Goal: Task Accomplishment & Management: Manage account settings

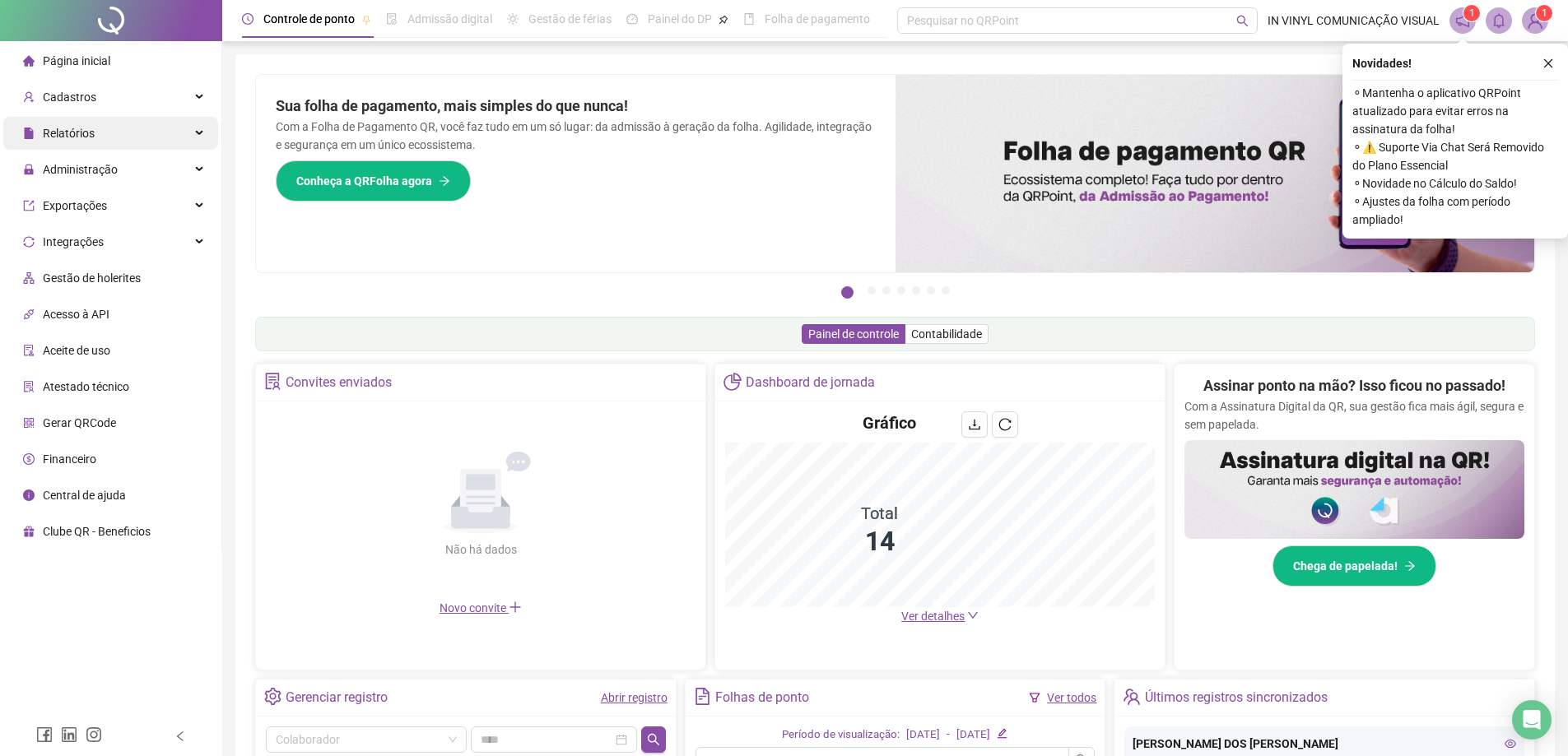
click at [119, 129] on div "Relatórios" at bounding box center [110, 134] width 215 height 33
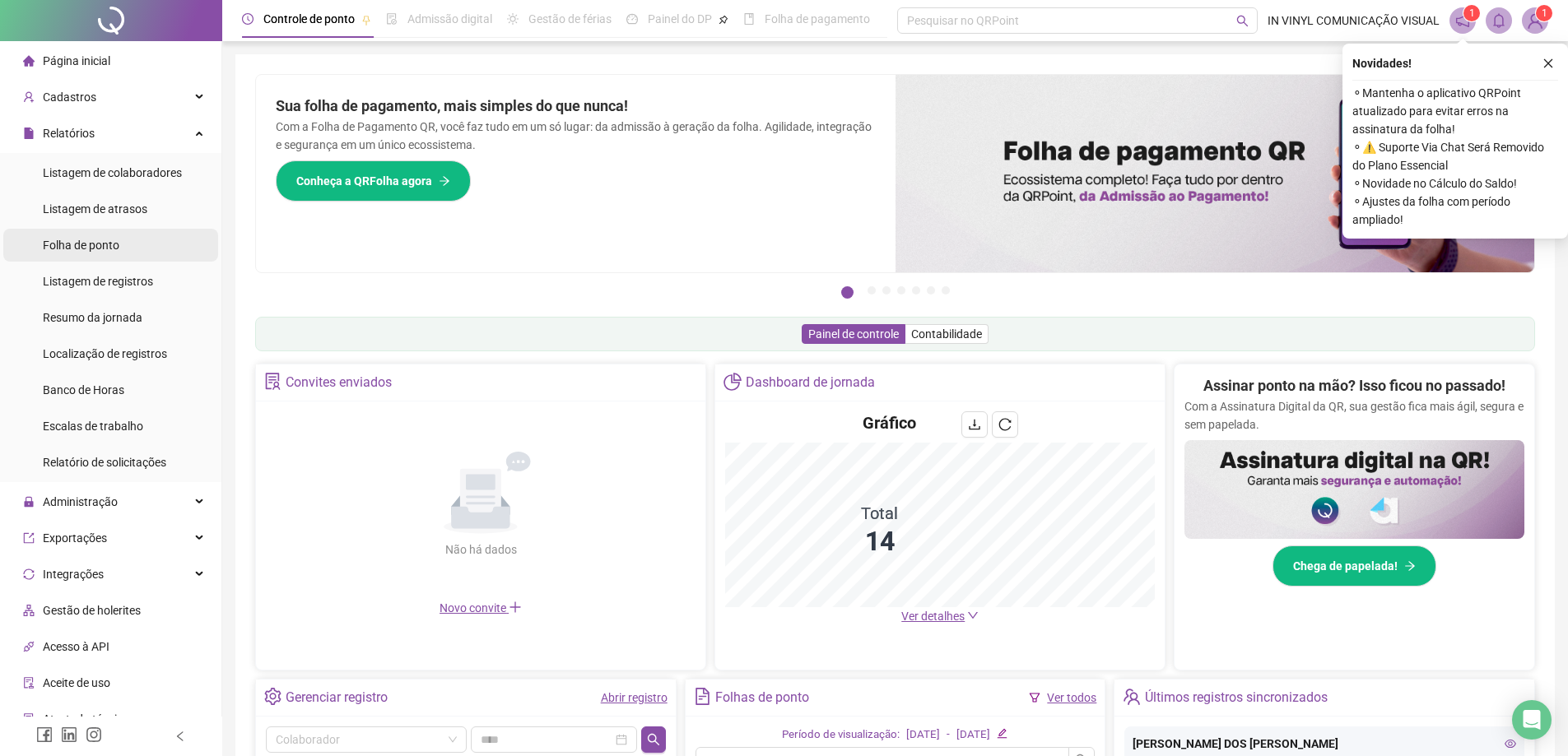
click at [84, 239] on span "Folha de ponto" at bounding box center [82, 244] width 77 height 13
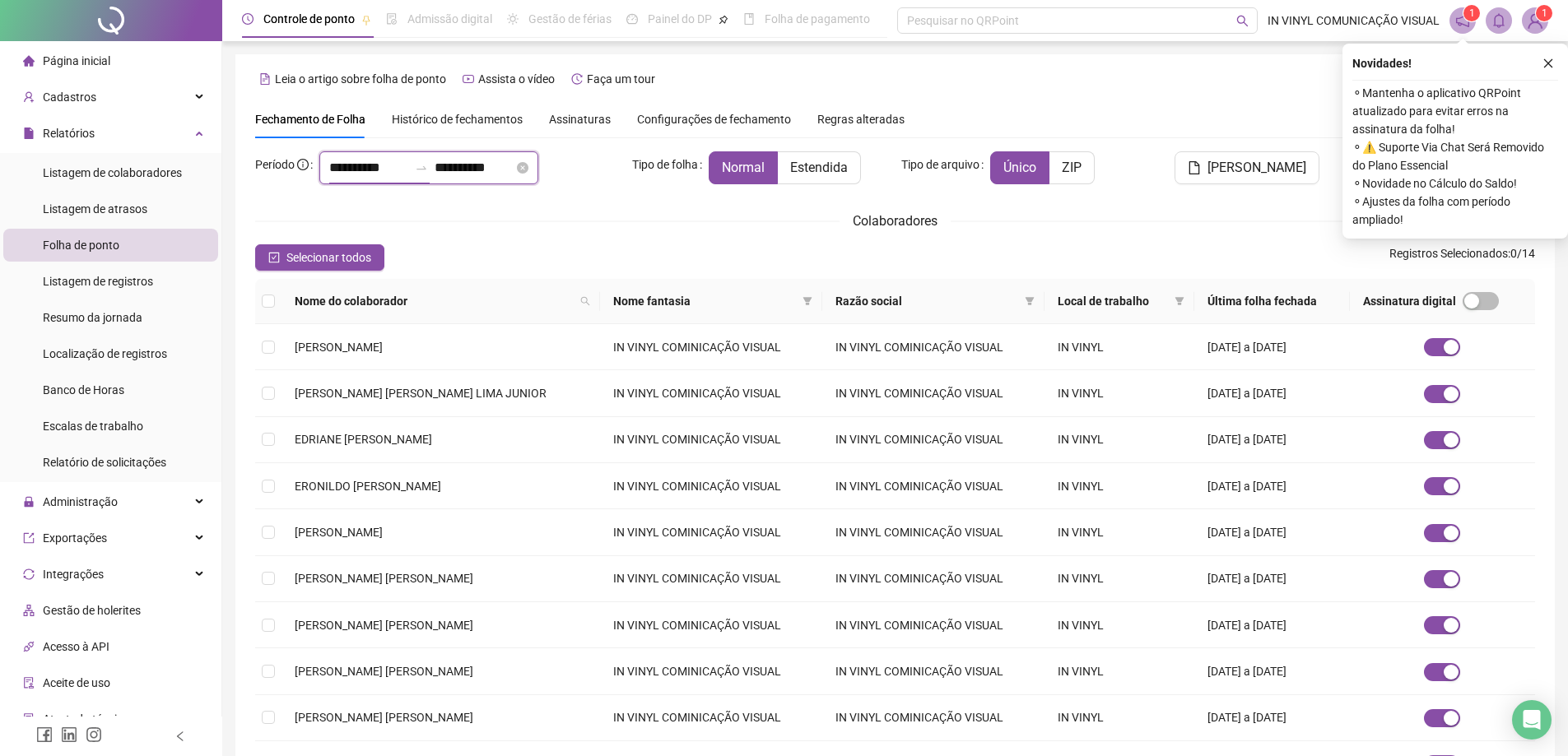
click at [404, 160] on input "**********" at bounding box center [368, 168] width 79 height 20
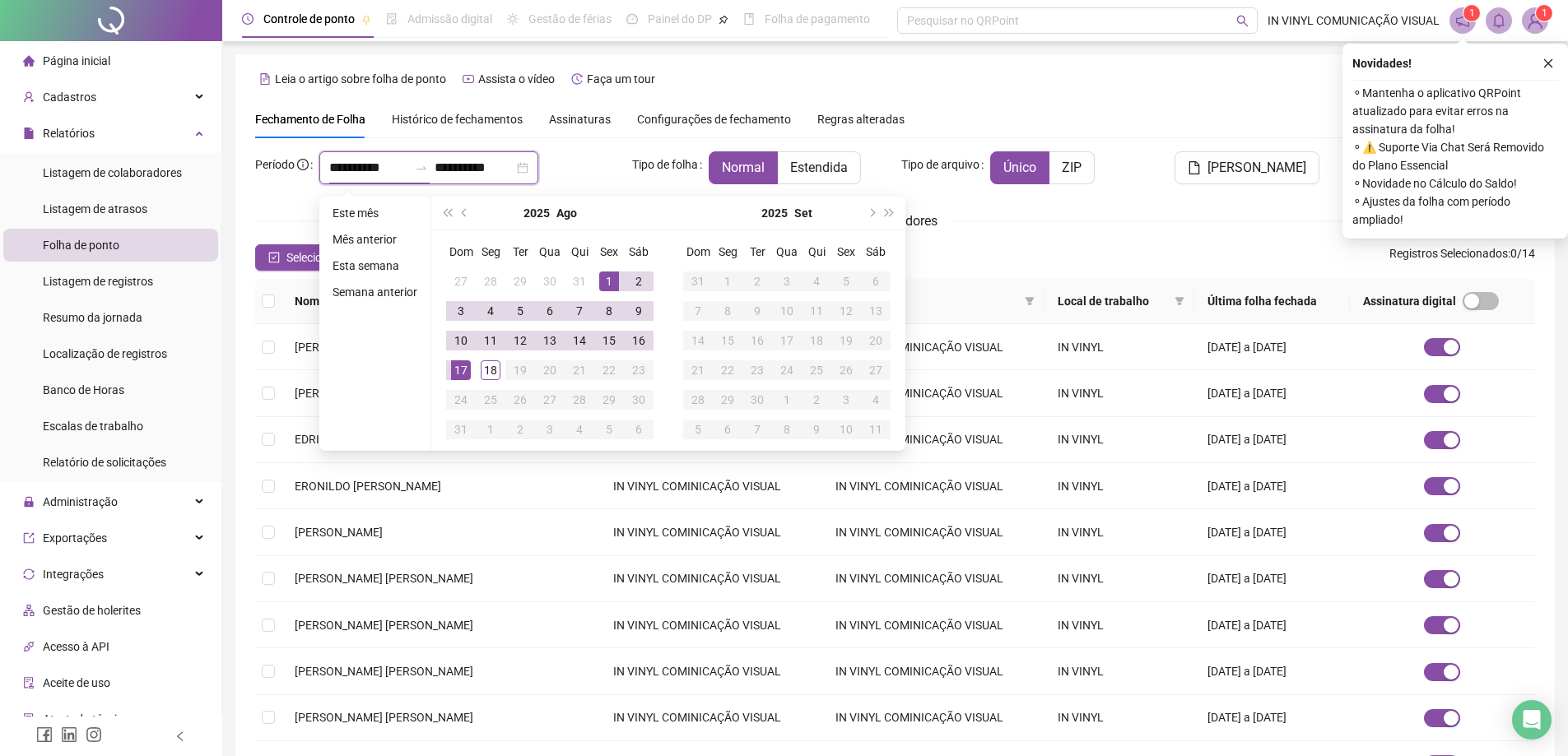
type input "**********"
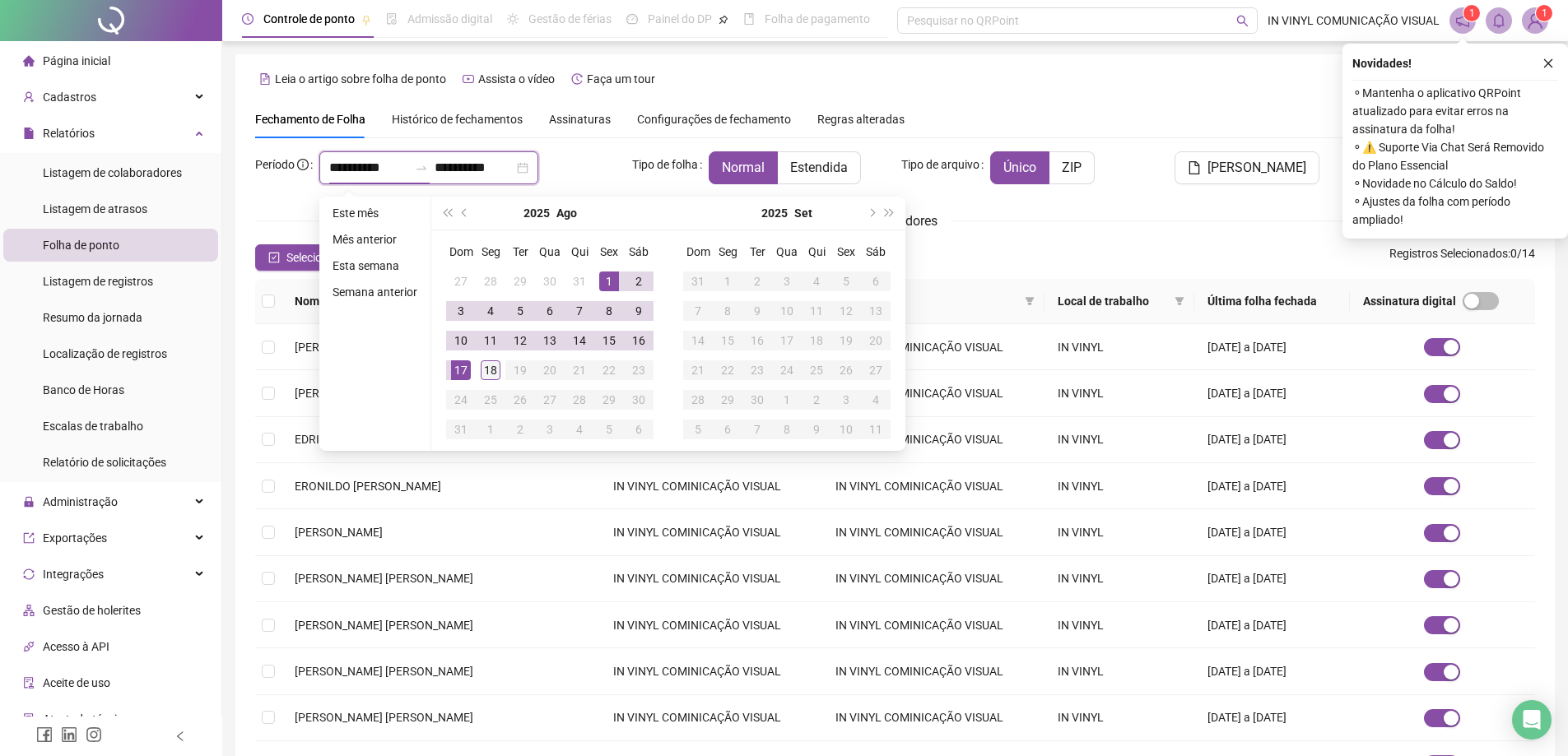
type input "**********"
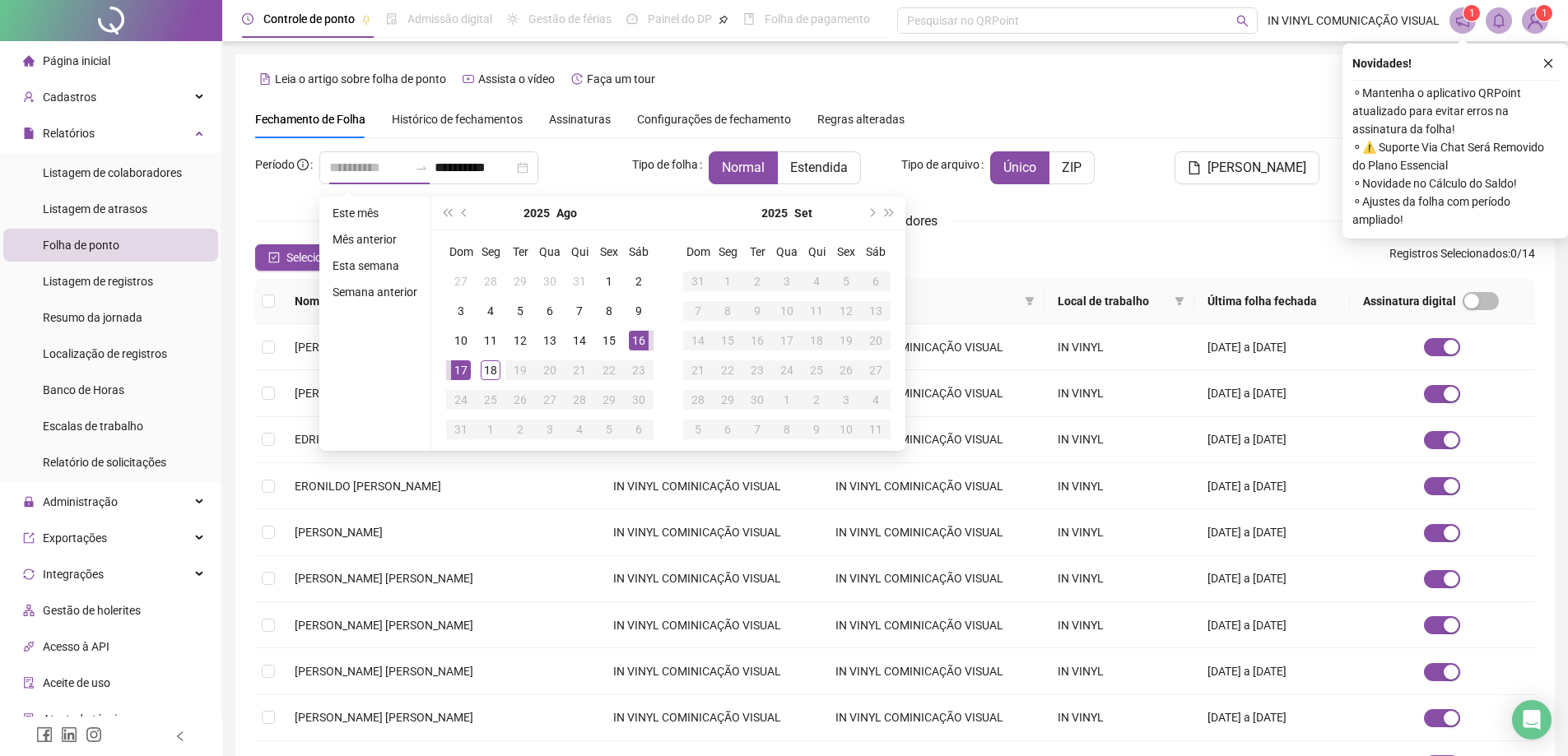
click at [630, 338] on div "16" at bounding box center [639, 341] width 20 height 20
type input "**********"
click at [631, 338] on div "16" at bounding box center [639, 341] width 20 height 20
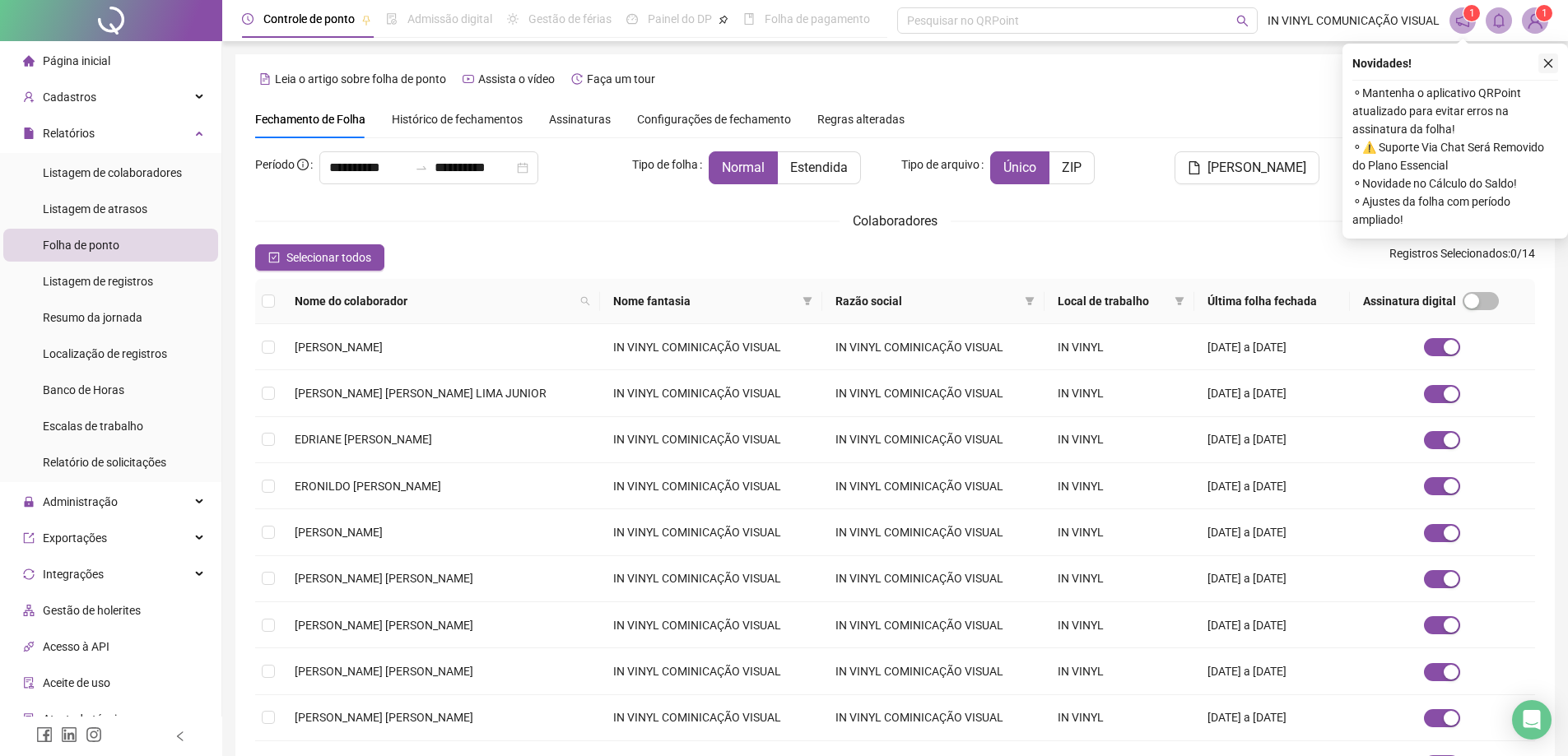
click at [1551, 58] on icon "close" at bounding box center [1548, 64] width 12 height 12
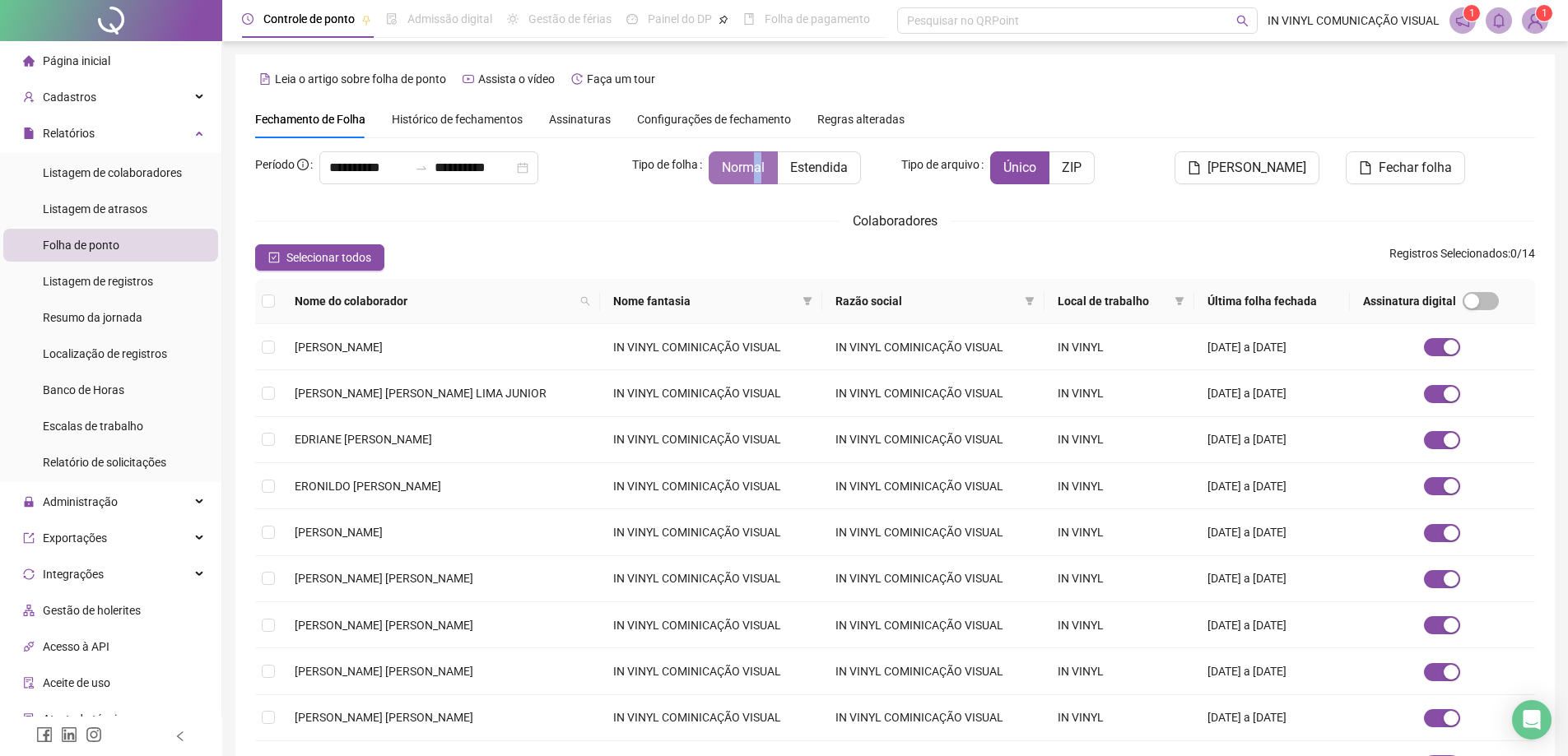
click at [757, 163] on span "Normal" at bounding box center [744, 168] width 43 height 16
click at [901, 226] on span "Colaboradores" at bounding box center [895, 221] width 84 height 16
click at [1242, 155] on button "Gerar espelho" at bounding box center [1247, 168] width 144 height 33
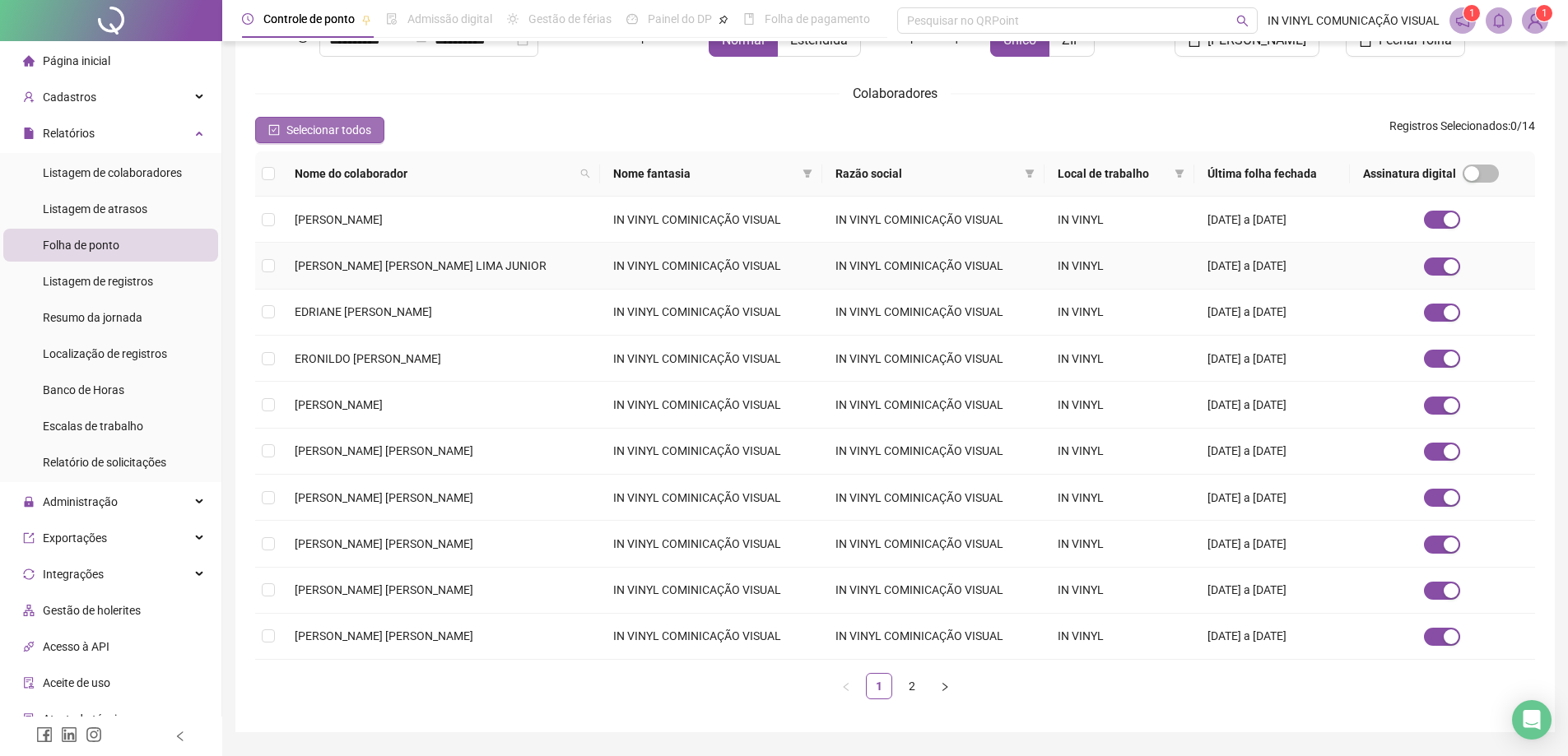
scroll to position [82, 0]
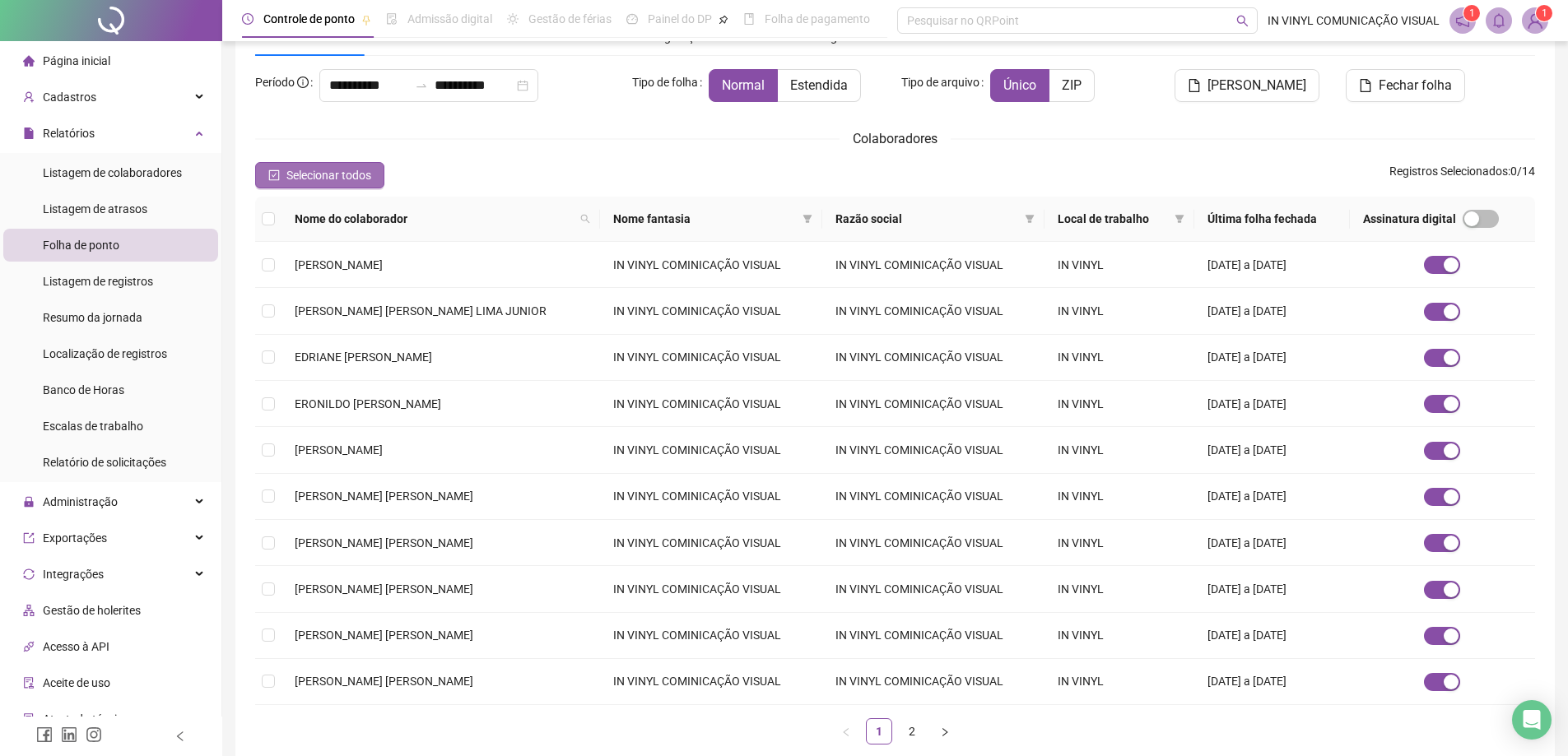
click at [324, 175] on span "Selecionar todos" at bounding box center [329, 175] width 84 height 18
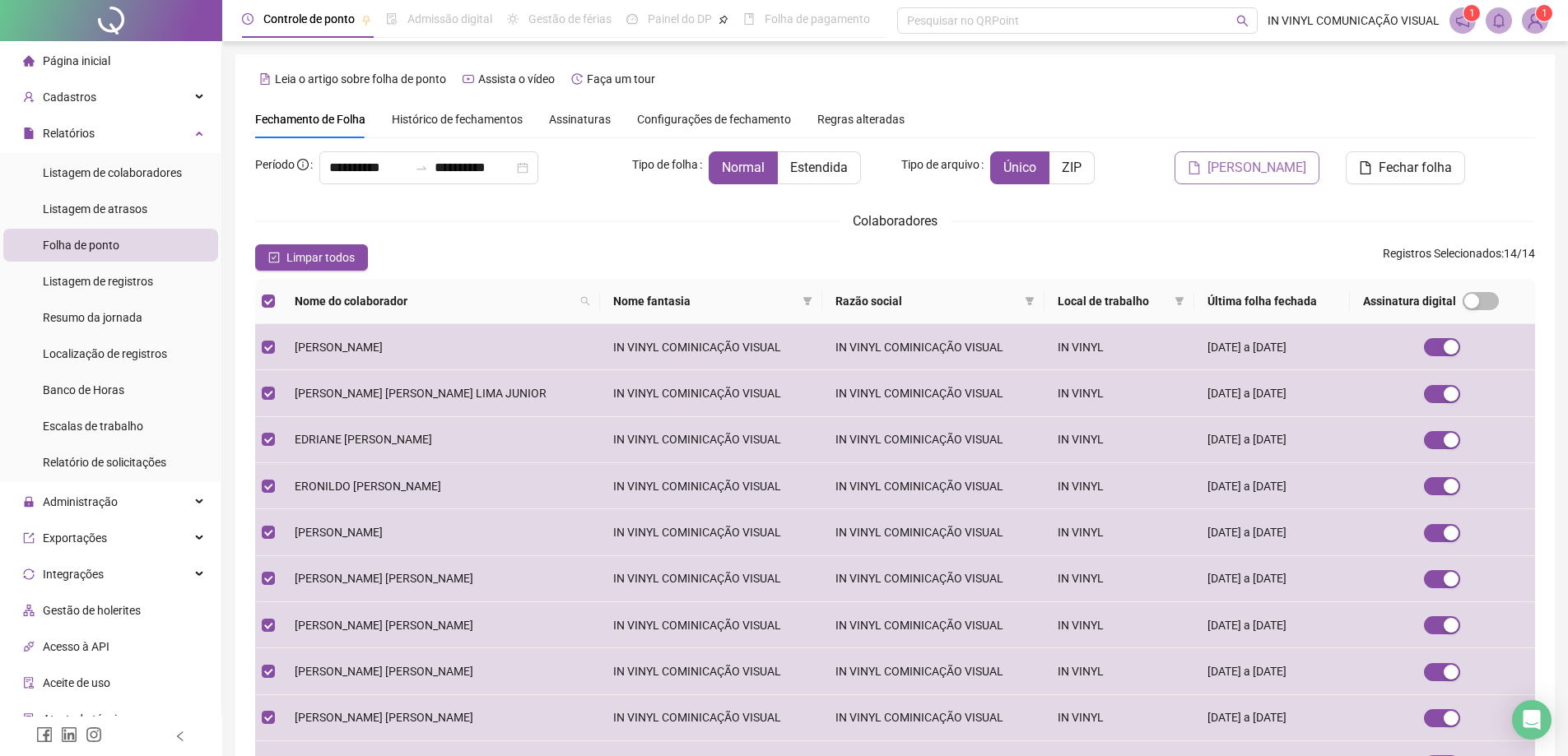
click at [1243, 170] on span "Gerar espelho" at bounding box center [1257, 168] width 99 height 20
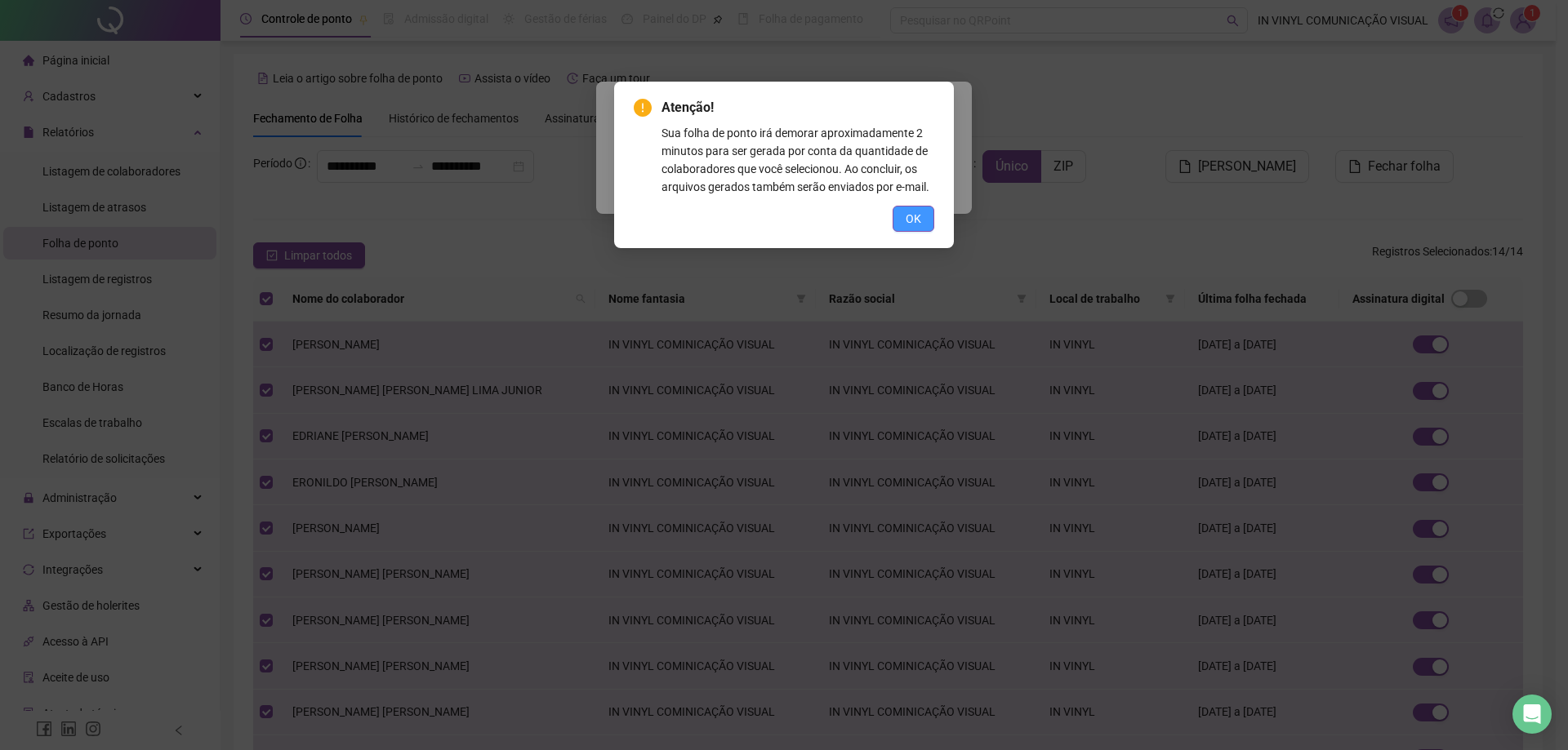
click at [909, 218] on span "OK" at bounding box center [913, 218] width 16 height 18
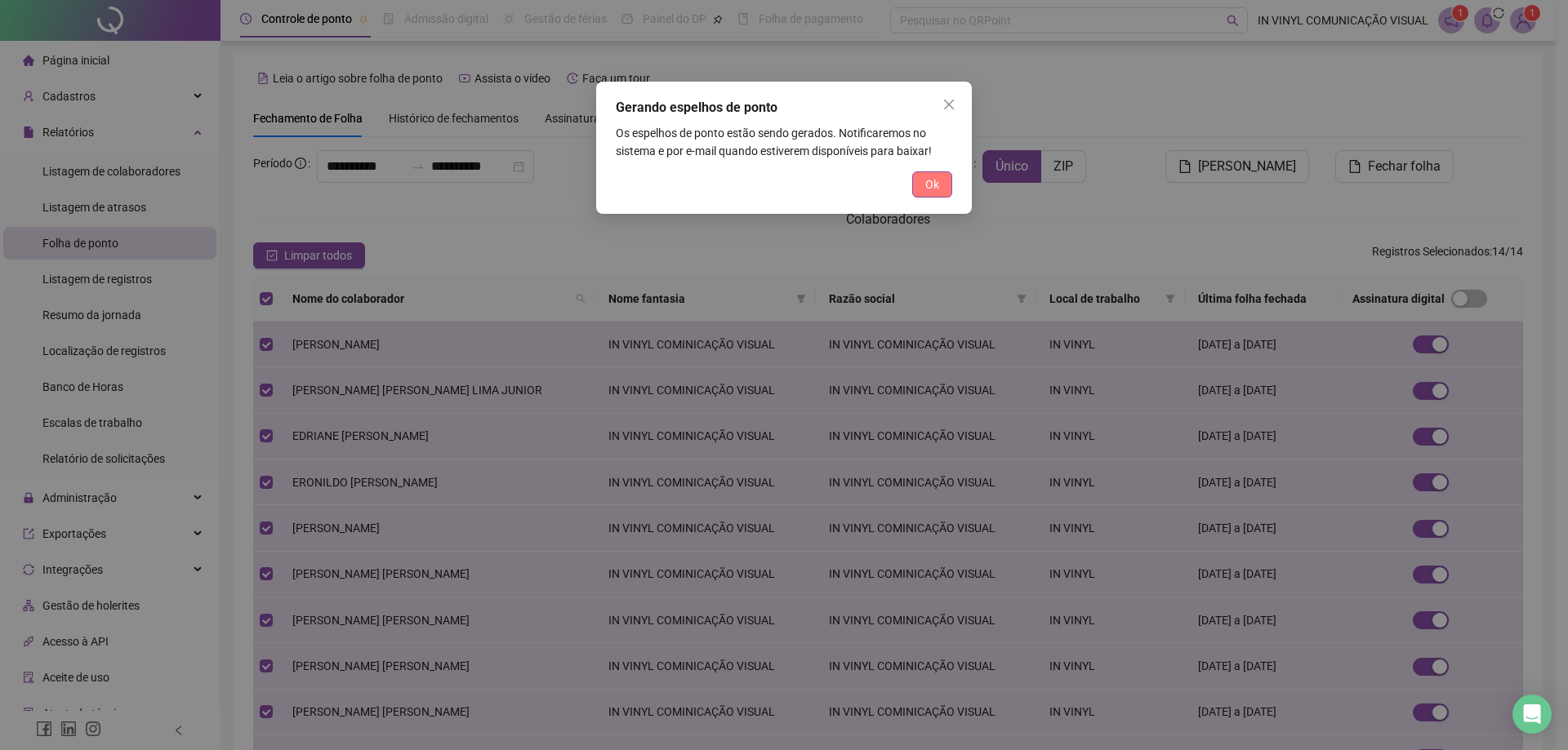
click at [933, 184] on span "Ok" at bounding box center [932, 184] width 14 height 18
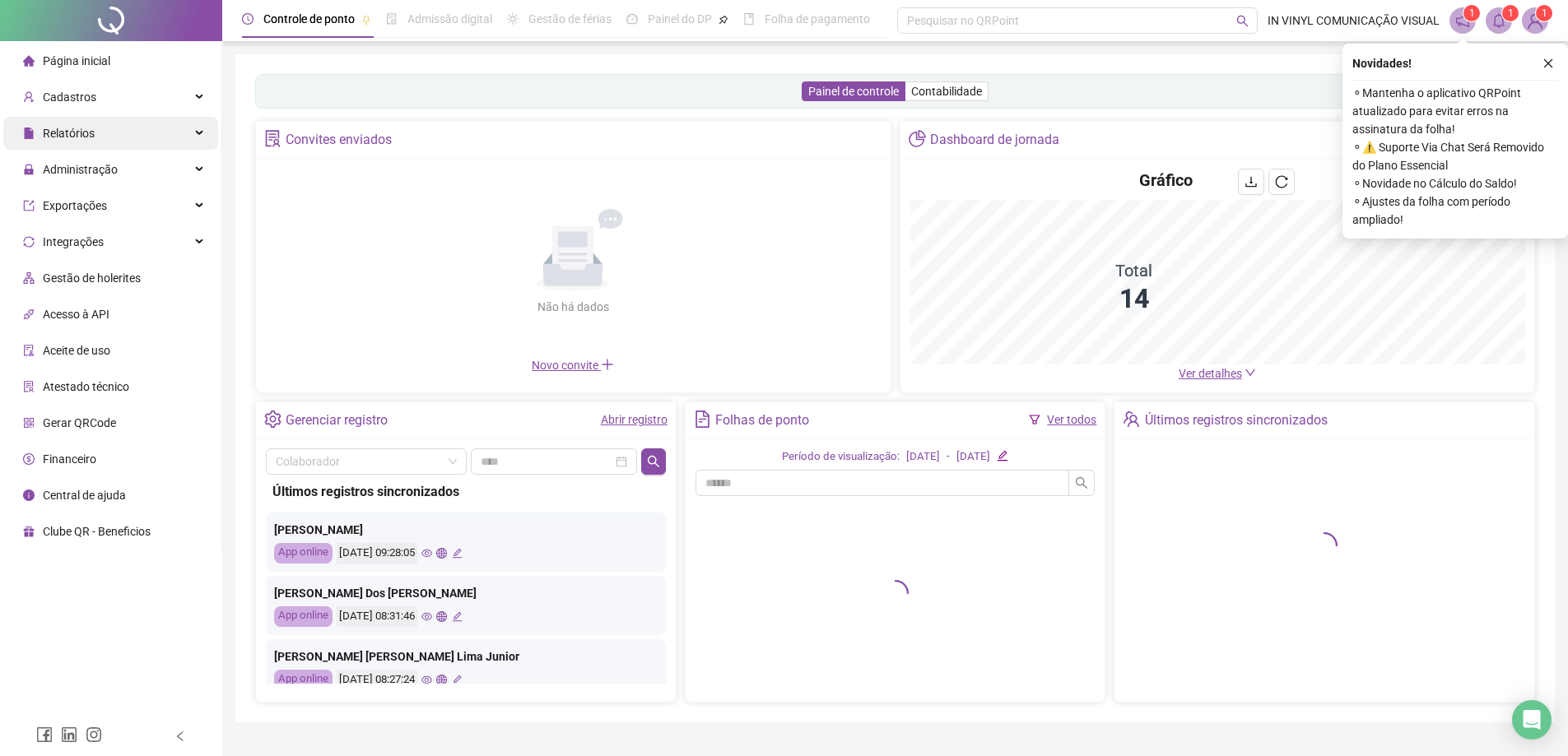
click at [64, 137] on span "Relatórios" at bounding box center [69, 133] width 52 height 13
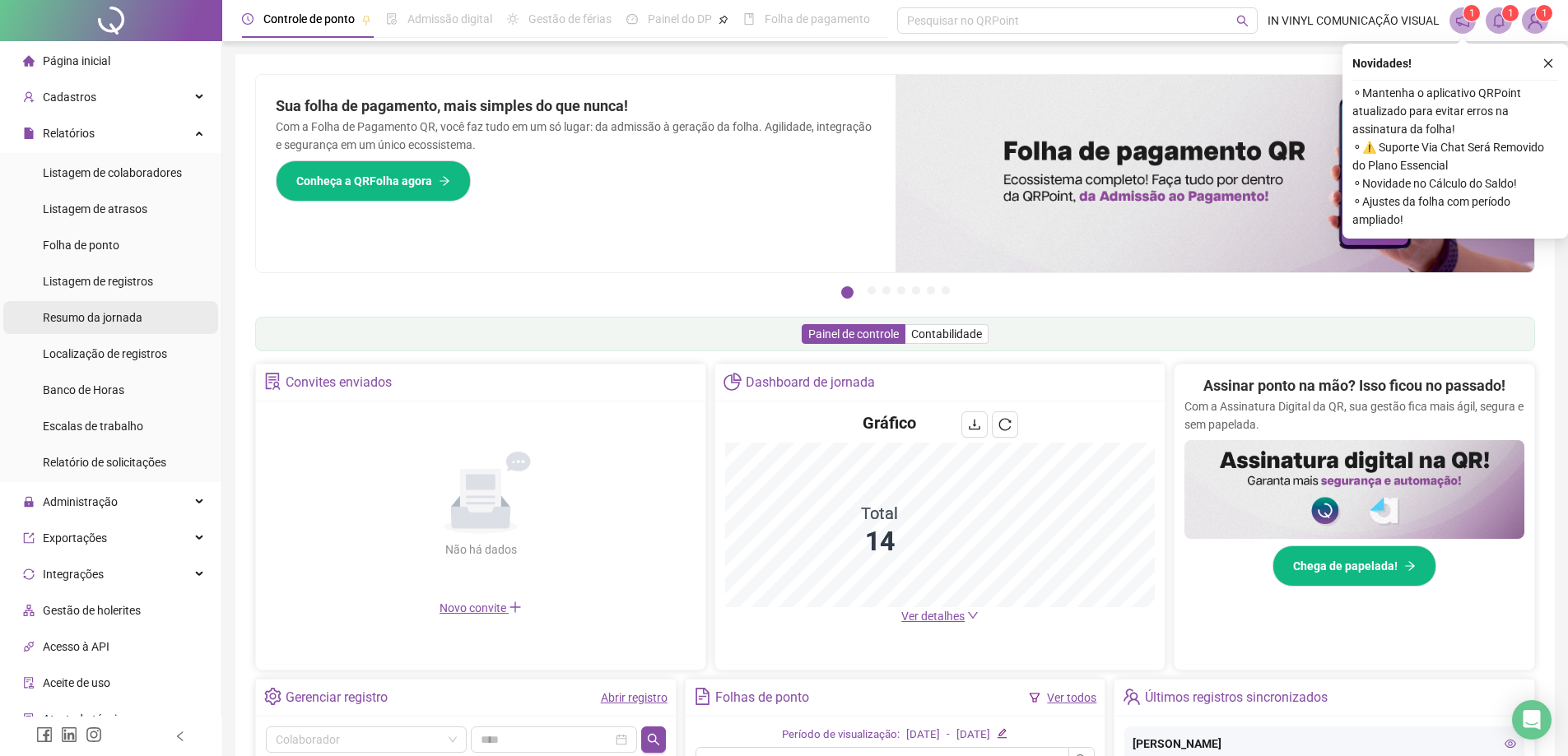
click at [109, 319] on span "Resumo da jornada" at bounding box center [92, 317] width 99 height 13
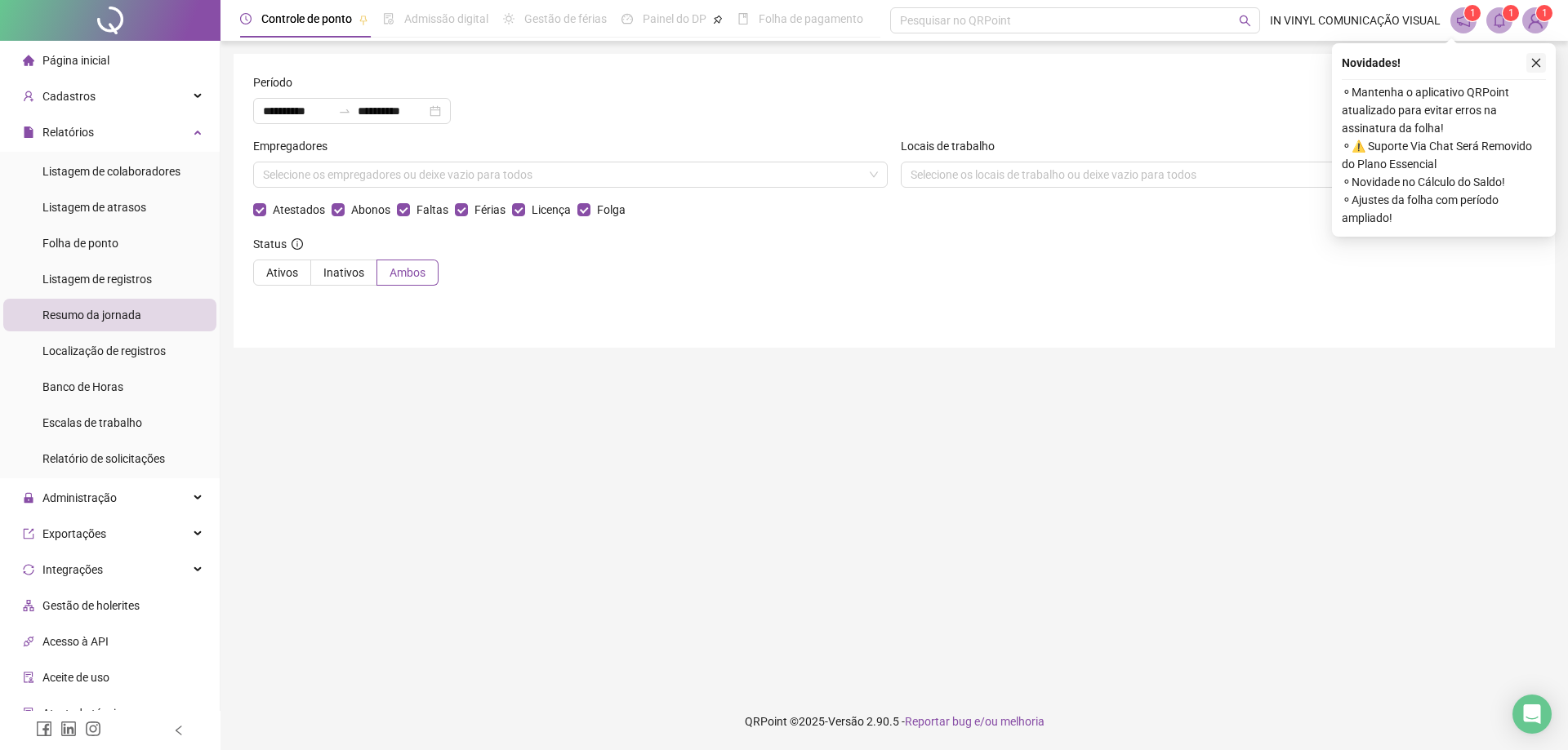
click at [1532, 59] on icon "close" at bounding box center [1536, 63] width 12 height 12
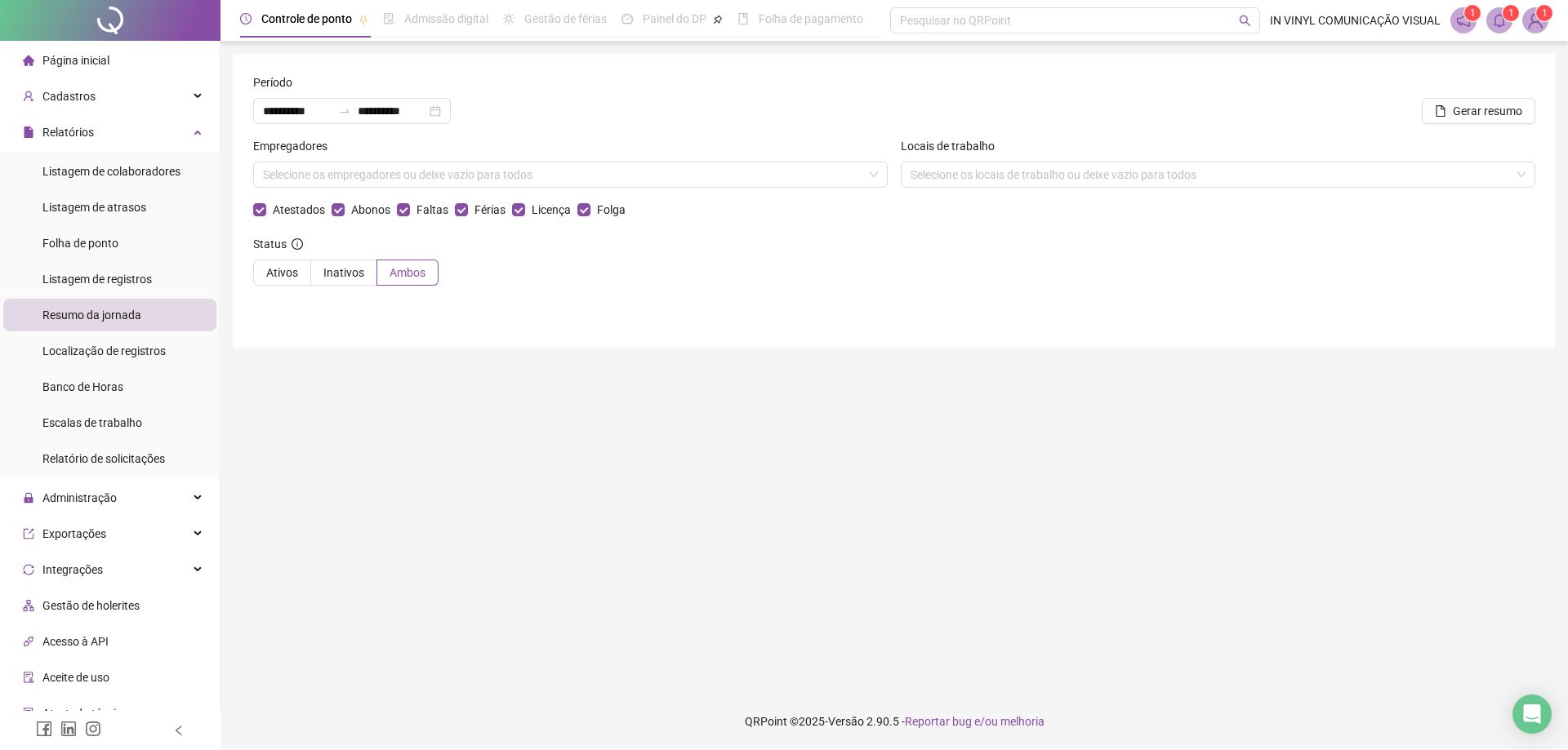
click at [1469, 21] on icon "notification" at bounding box center [1463, 19] width 13 height 13
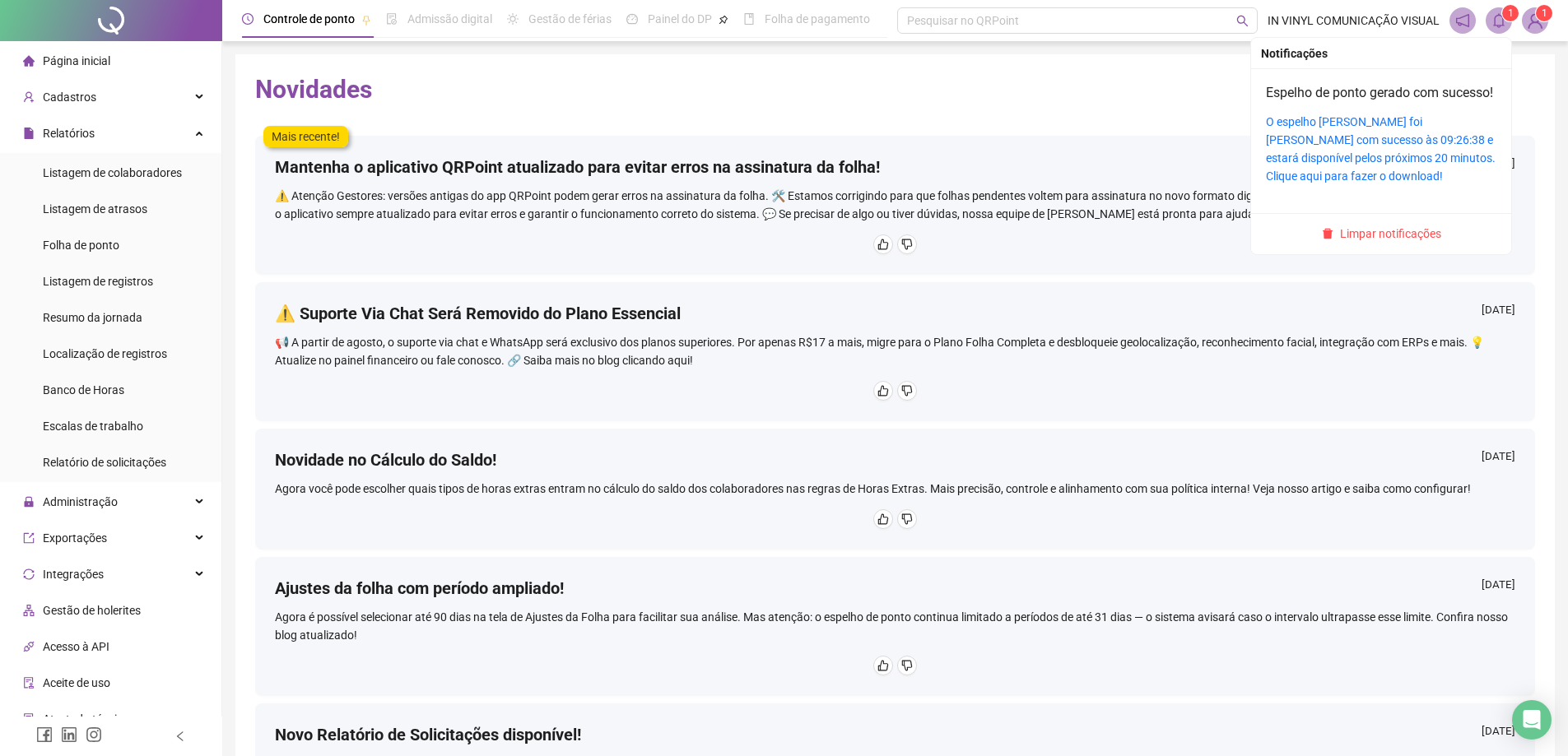
click at [1503, 22] on icon "bell" at bounding box center [1499, 20] width 12 height 15
click at [1500, 20] on icon "bell" at bounding box center [1498, 20] width 15 height 15
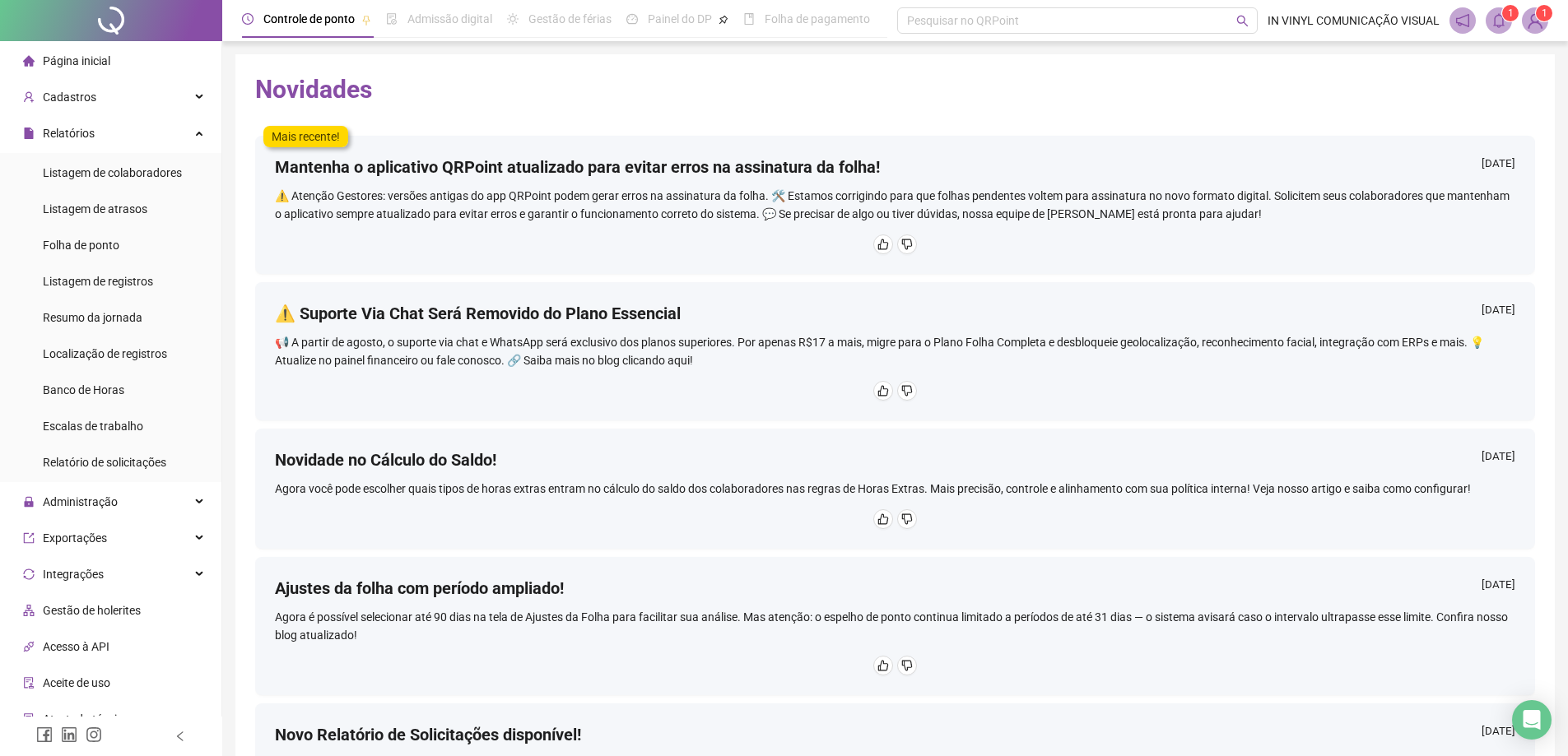
click at [1541, 14] on span "1" at bounding box center [1544, 14] width 6 height 12
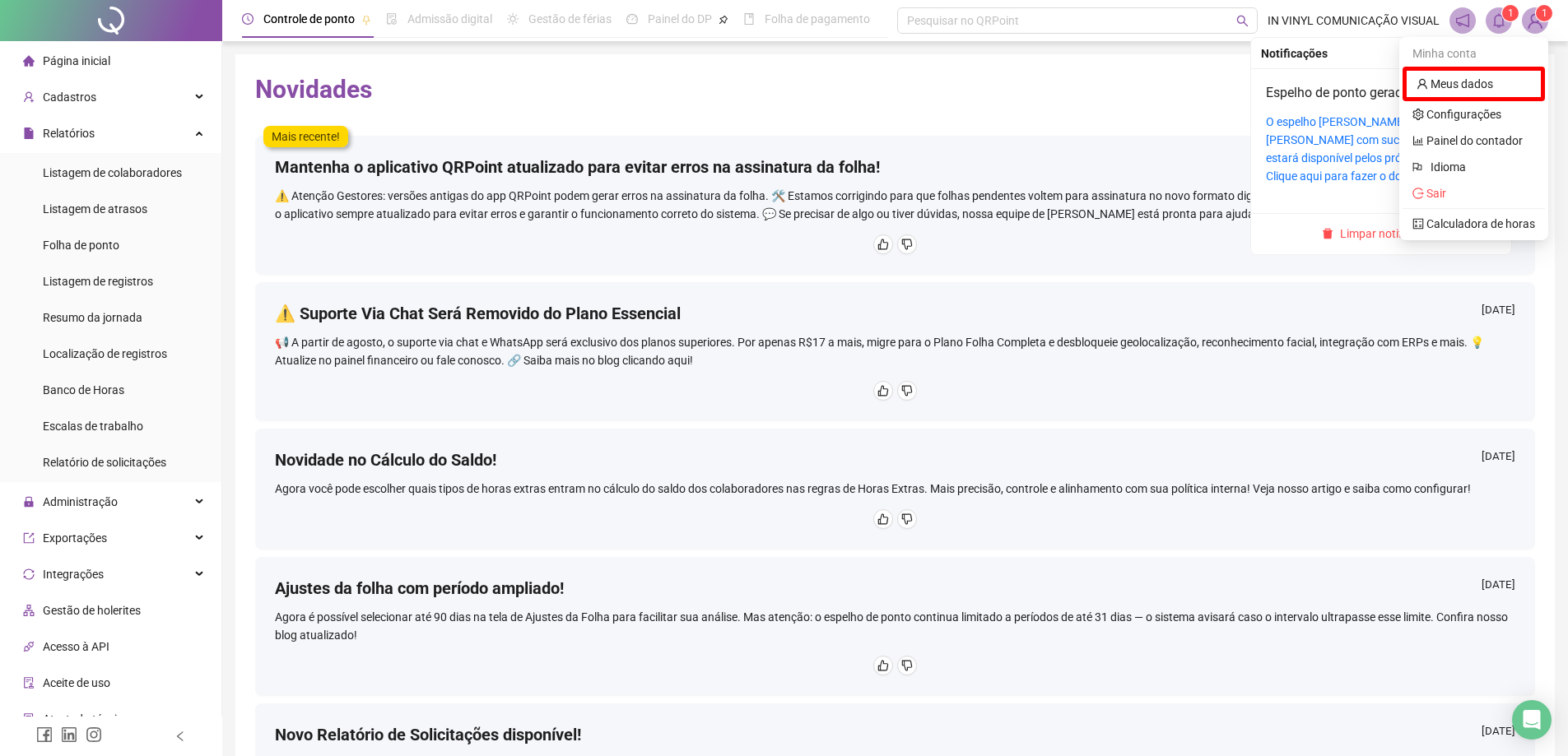
click at [1500, 27] on icon "bell" at bounding box center [1499, 20] width 12 height 15
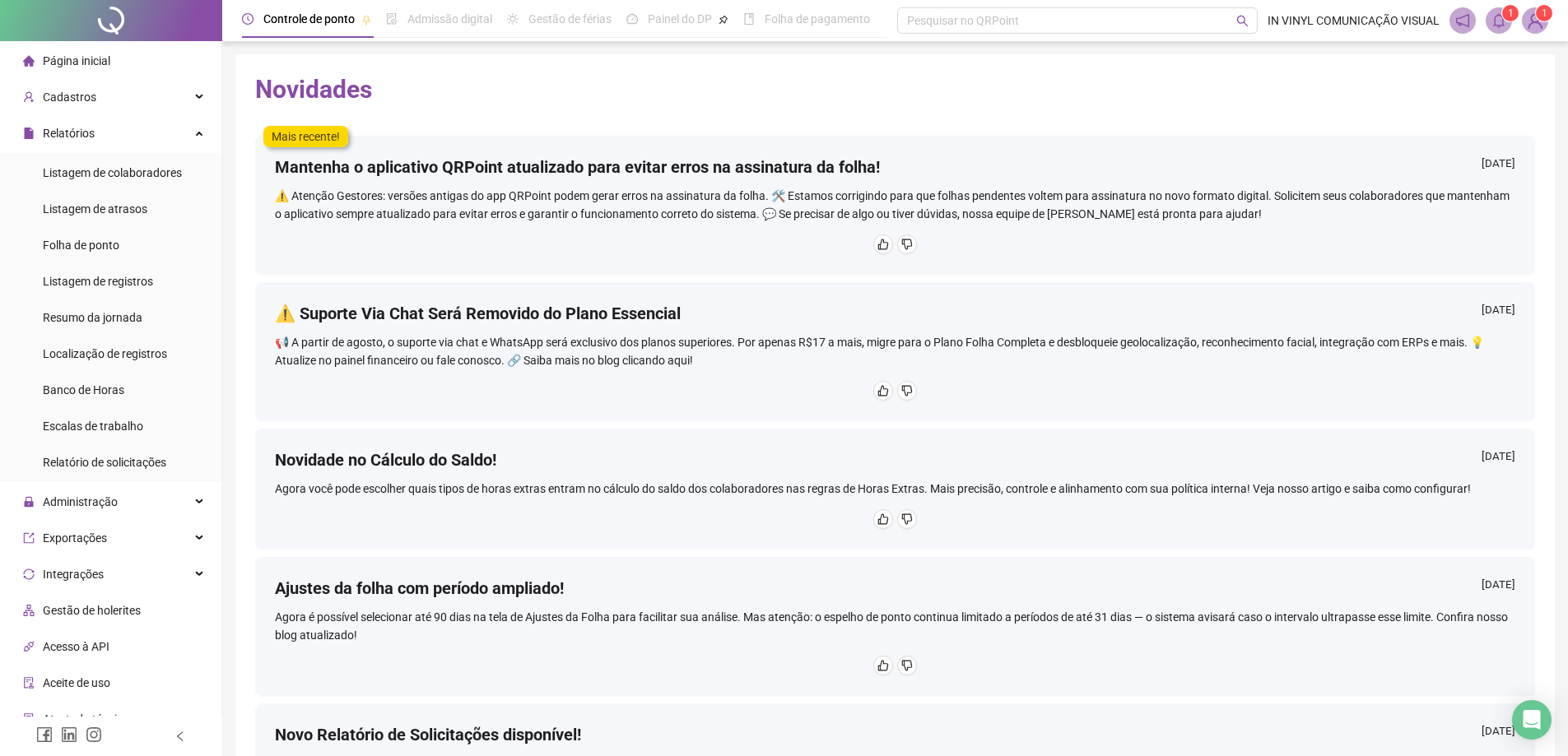
click at [1073, 120] on div "Mais recente! Mantenha o aplicativo QRPoint atualizado para evitar erros na ass…" at bounding box center [895, 195] width 1280 height 156
click at [59, 144] on span "Relatórios" at bounding box center [58, 134] width 72 height 33
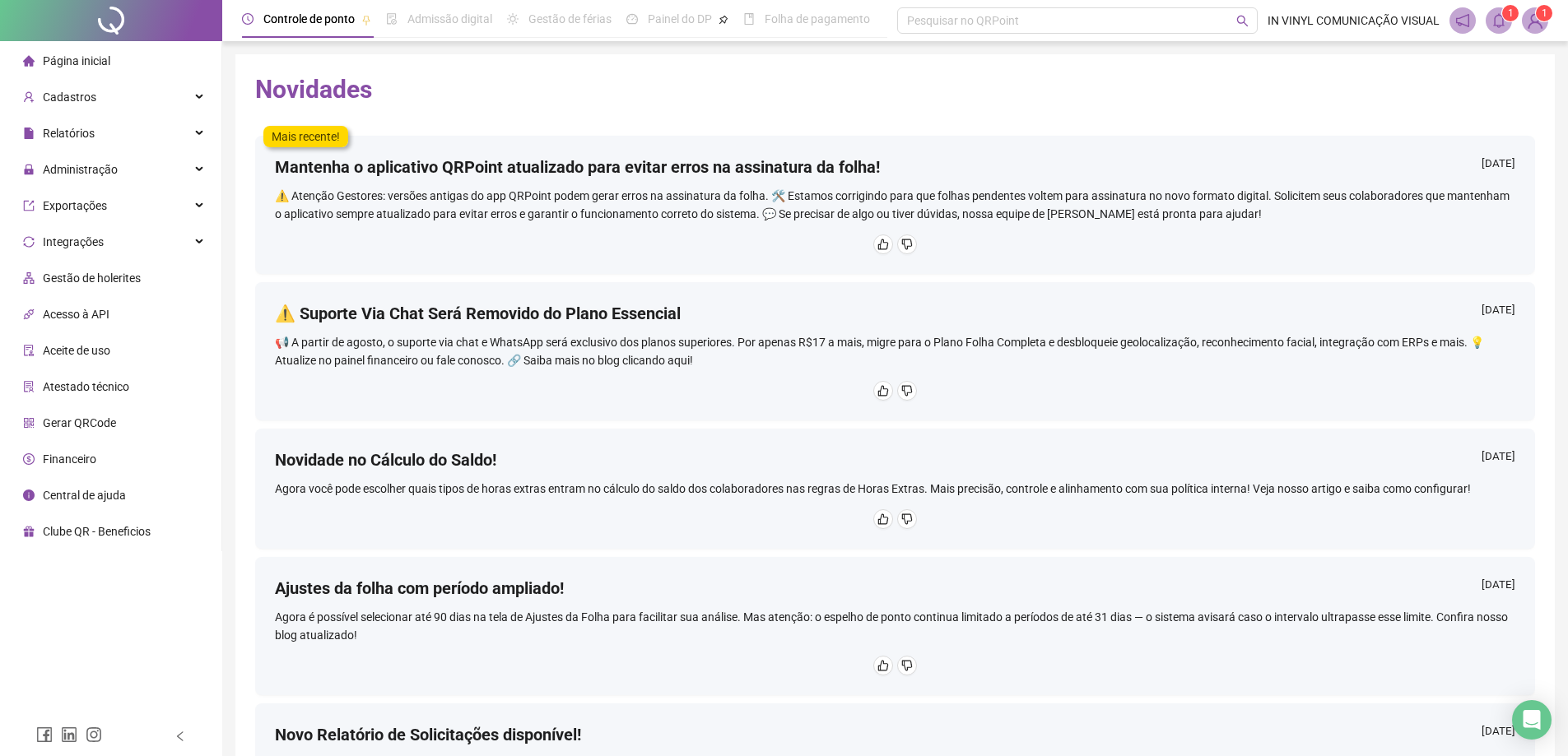
click at [130, 631] on div "Página inicial Cadastros Relatórios Listagem de colaboradores Listagem de atras…" at bounding box center [111, 358] width 222 height 717
drag, startPoint x: 146, startPoint y: 168, endPoint x: 137, endPoint y: 167, distance: 9.1
click at [147, 167] on div "Administração" at bounding box center [110, 170] width 215 height 33
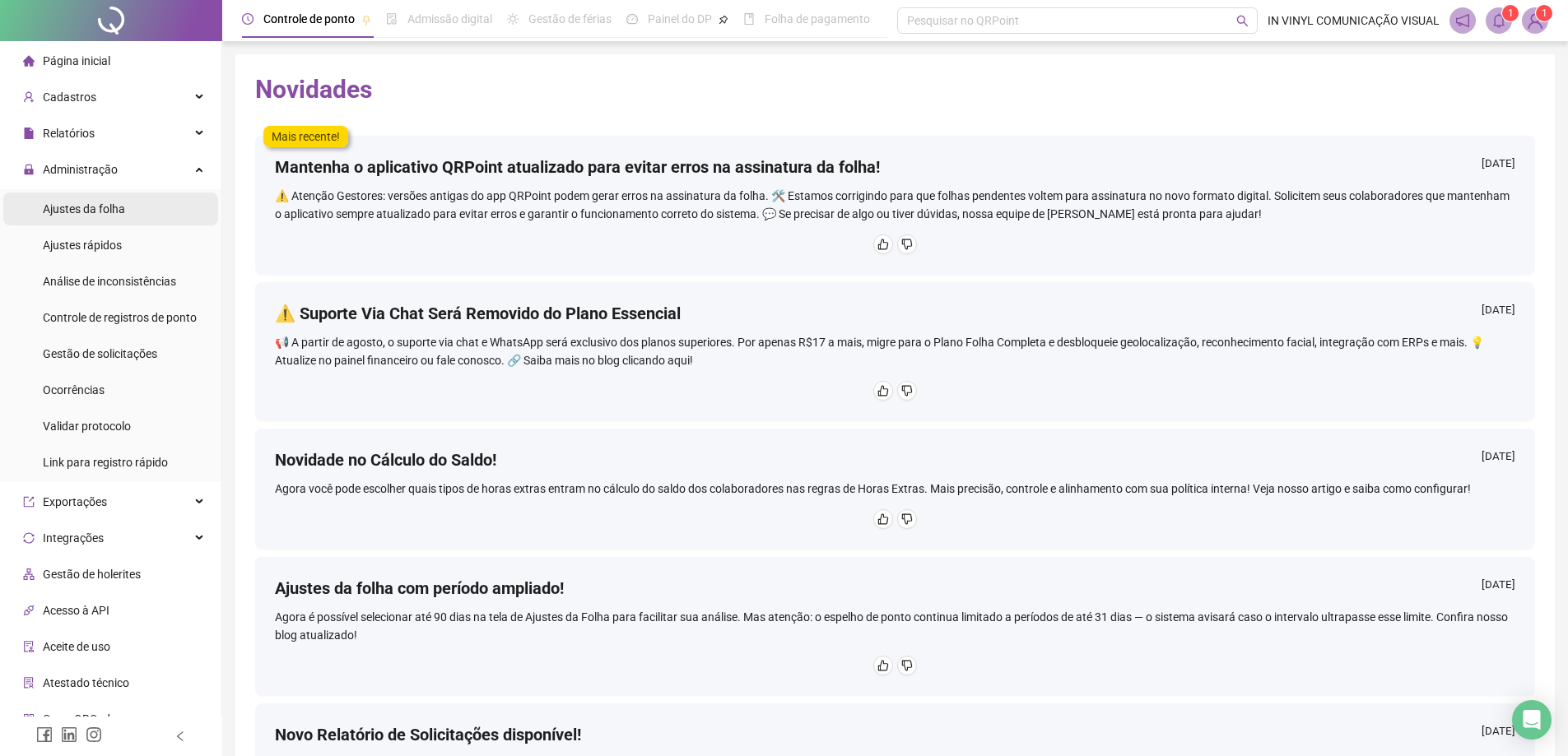
click at [88, 205] on span "Ajustes da folha" at bounding box center [84, 208] width 83 height 13
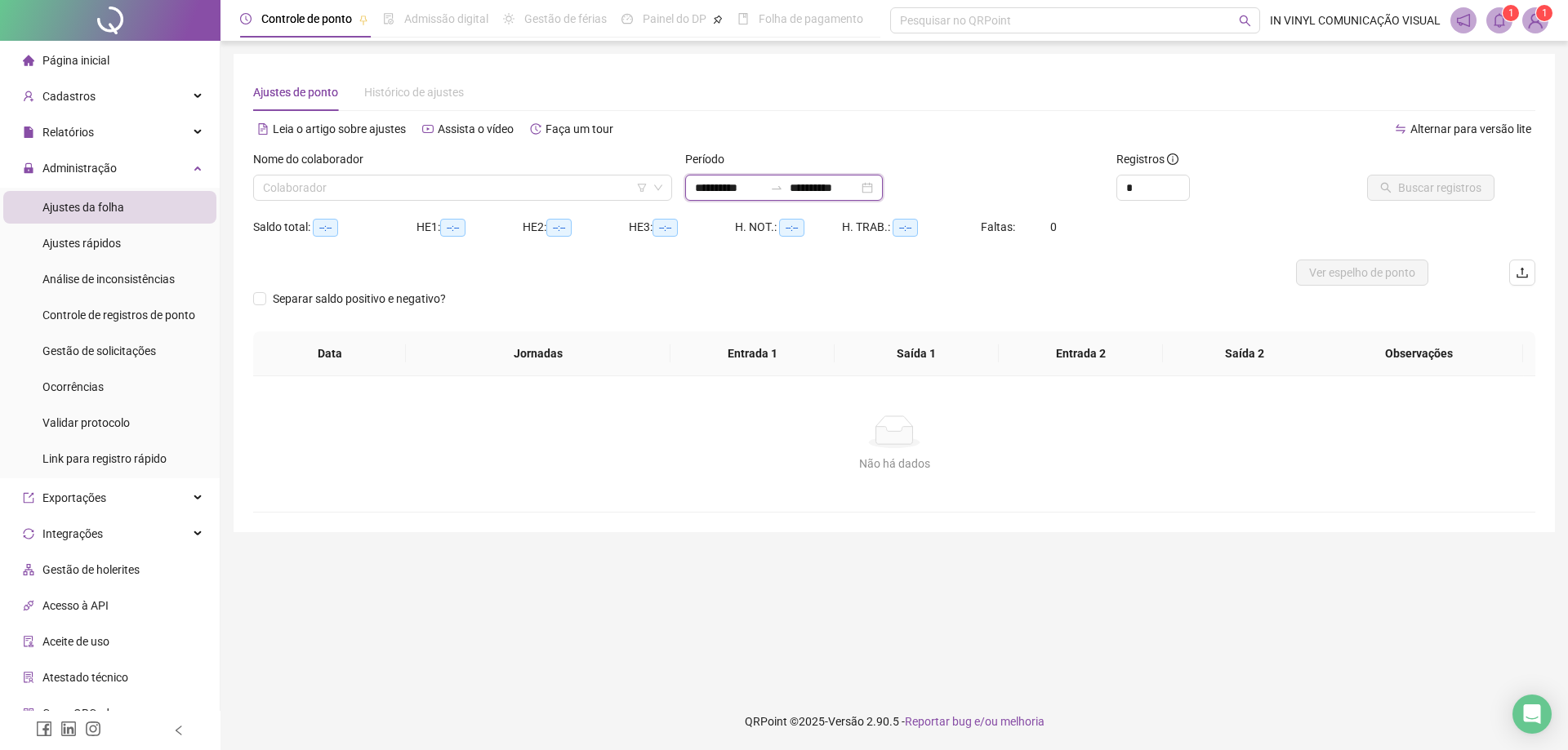
click at [739, 190] on input "**********" at bounding box center [729, 187] width 68 height 18
type input "**********"
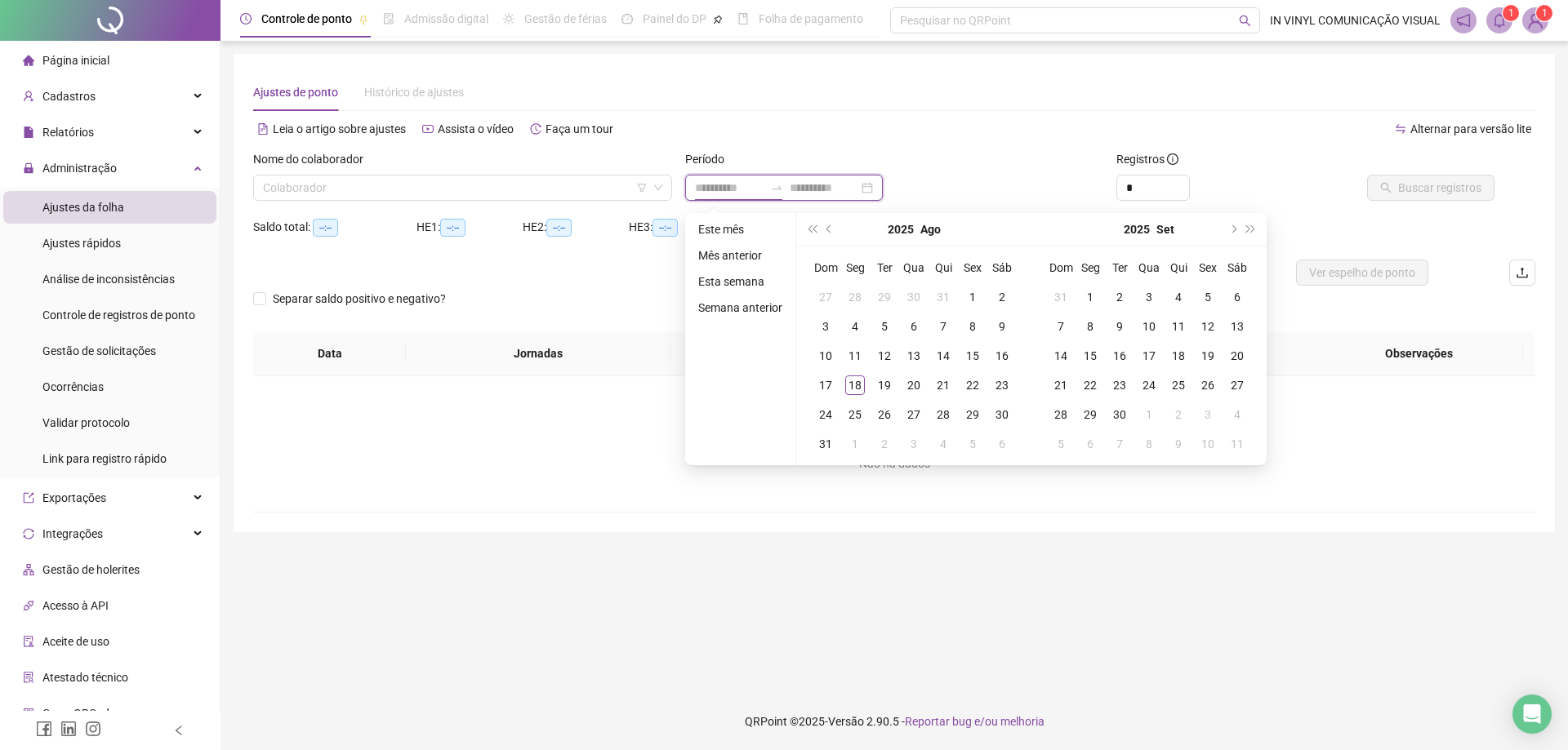
type input "**********"
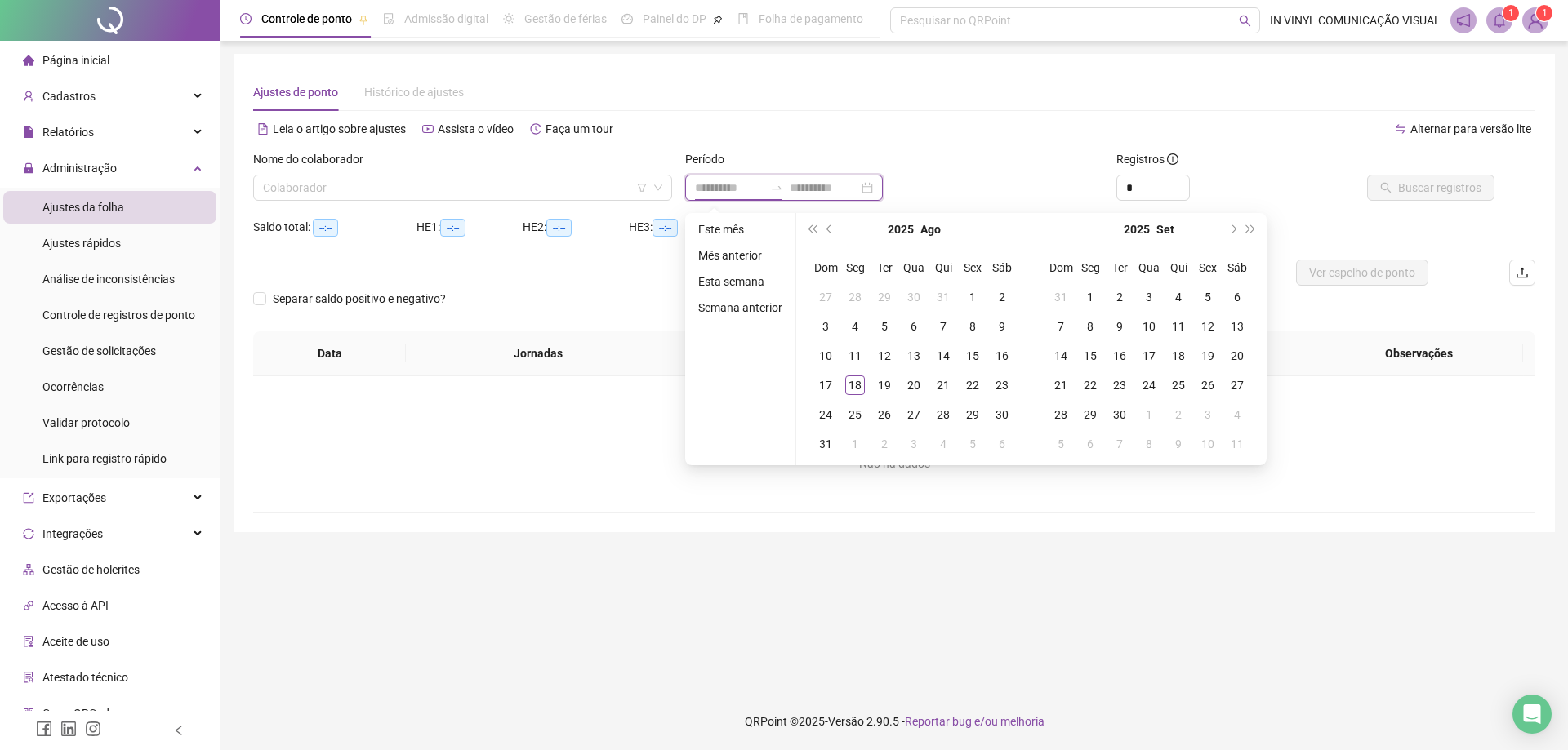
type input "**********"
click at [972, 357] on div "15" at bounding box center [973, 356] width 19 height 19
type input "**********"
click at [976, 362] on div "15" at bounding box center [973, 356] width 19 height 19
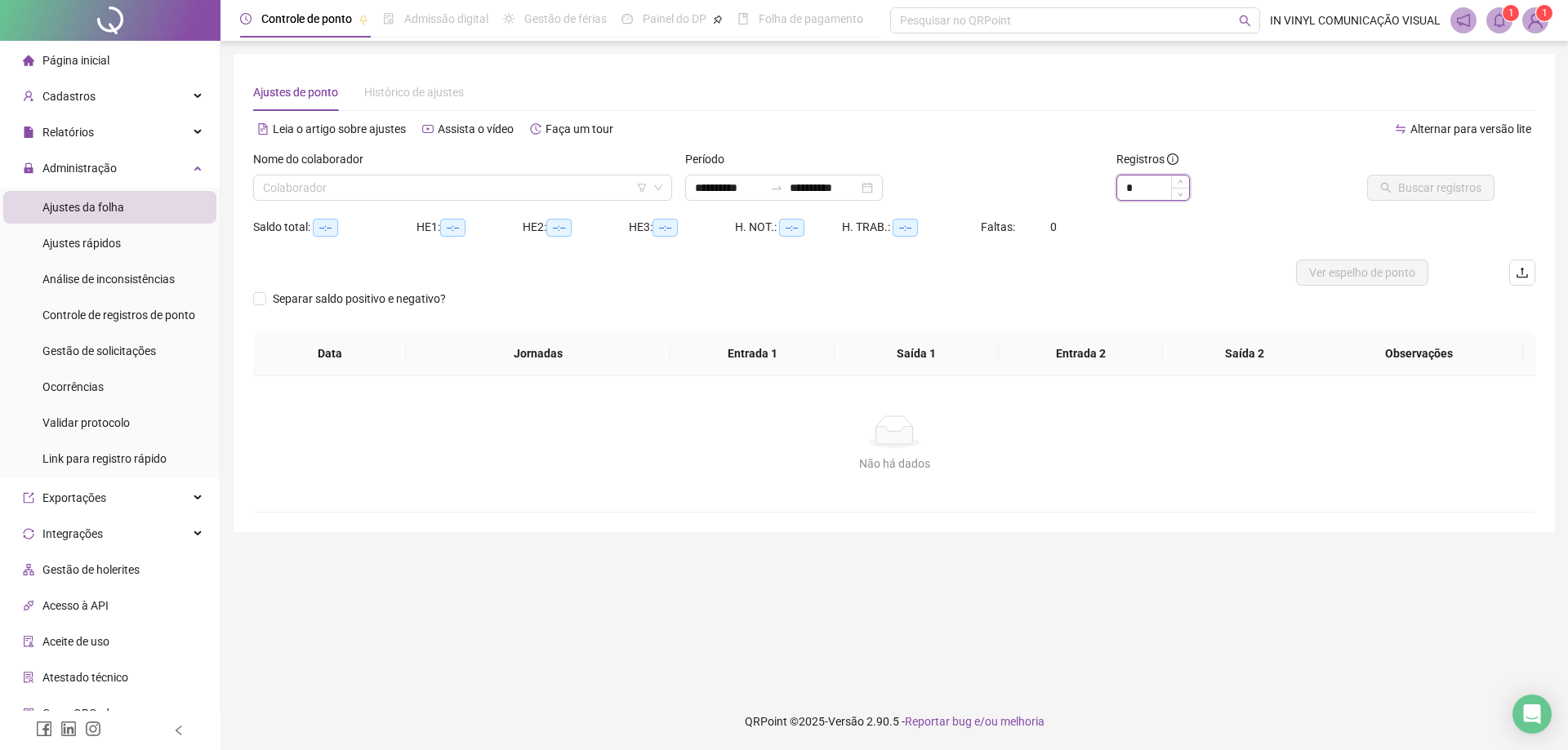
click at [1168, 184] on input "*" at bounding box center [1153, 187] width 72 height 24
click at [1176, 180] on span "Increase Value" at bounding box center [1180, 182] width 18 height 15
click at [1176, 178] on span "Increase Value" at bounding box center [1180, 182] width 18 height 15
type input "*"
click at [1176, 192] on span "Decrease Value" at bounding box center [1180, 192] width 18 height 15
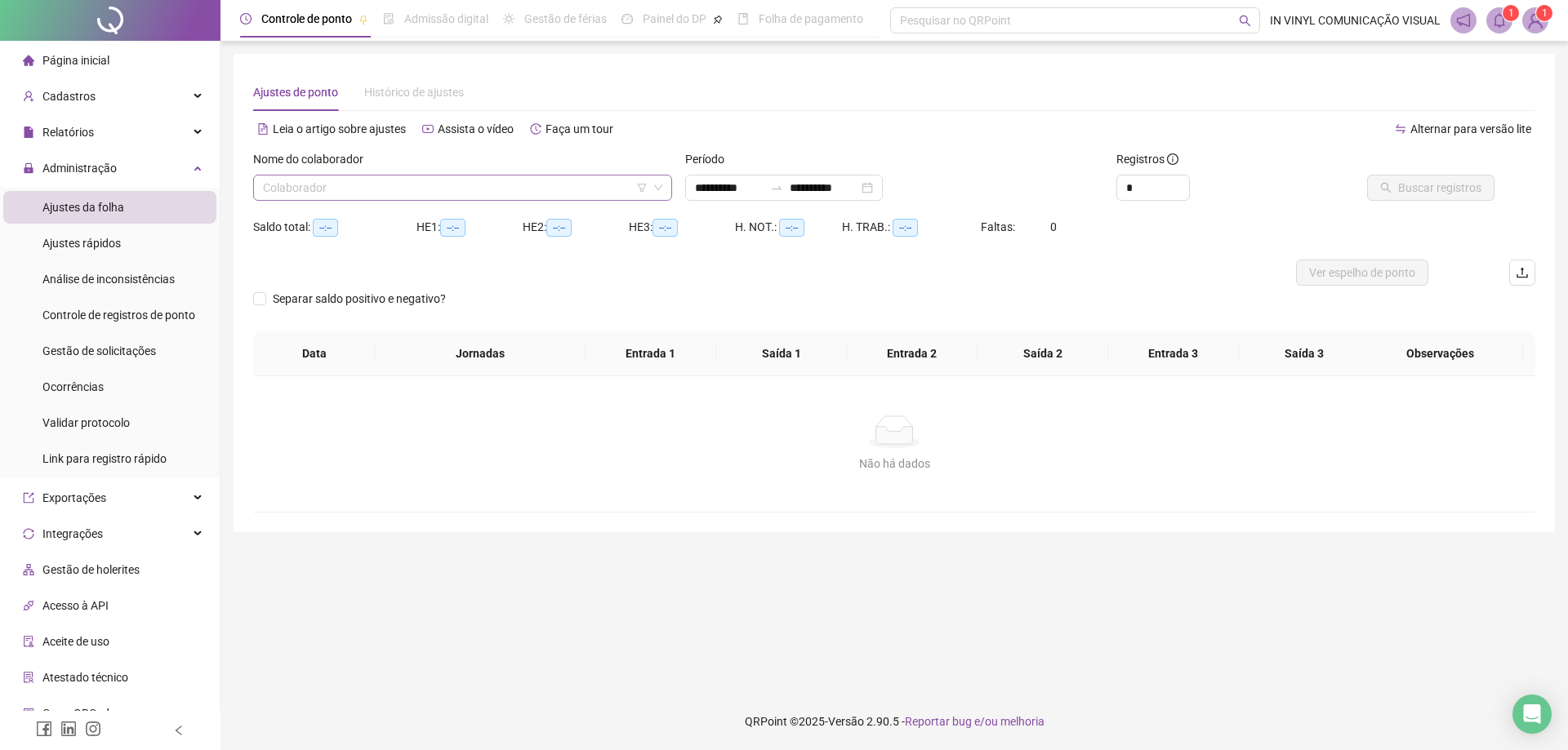
click at [483, 183] on input "search" at bounding box center [455, 187] width 385 height 24
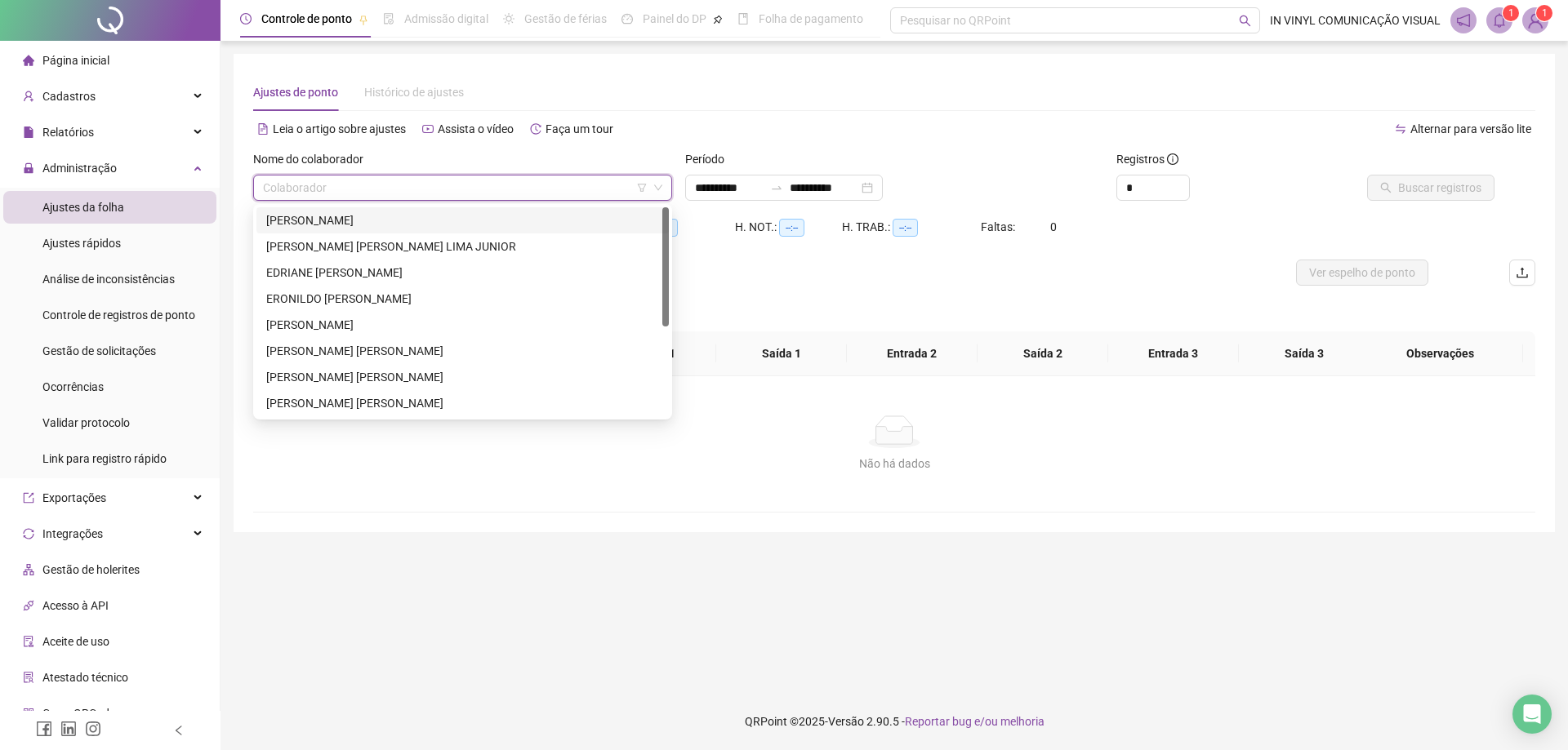
click at [361, 219] on div "[PERSON_NAME]" at bounding box center [462, 220] width 393 height 18
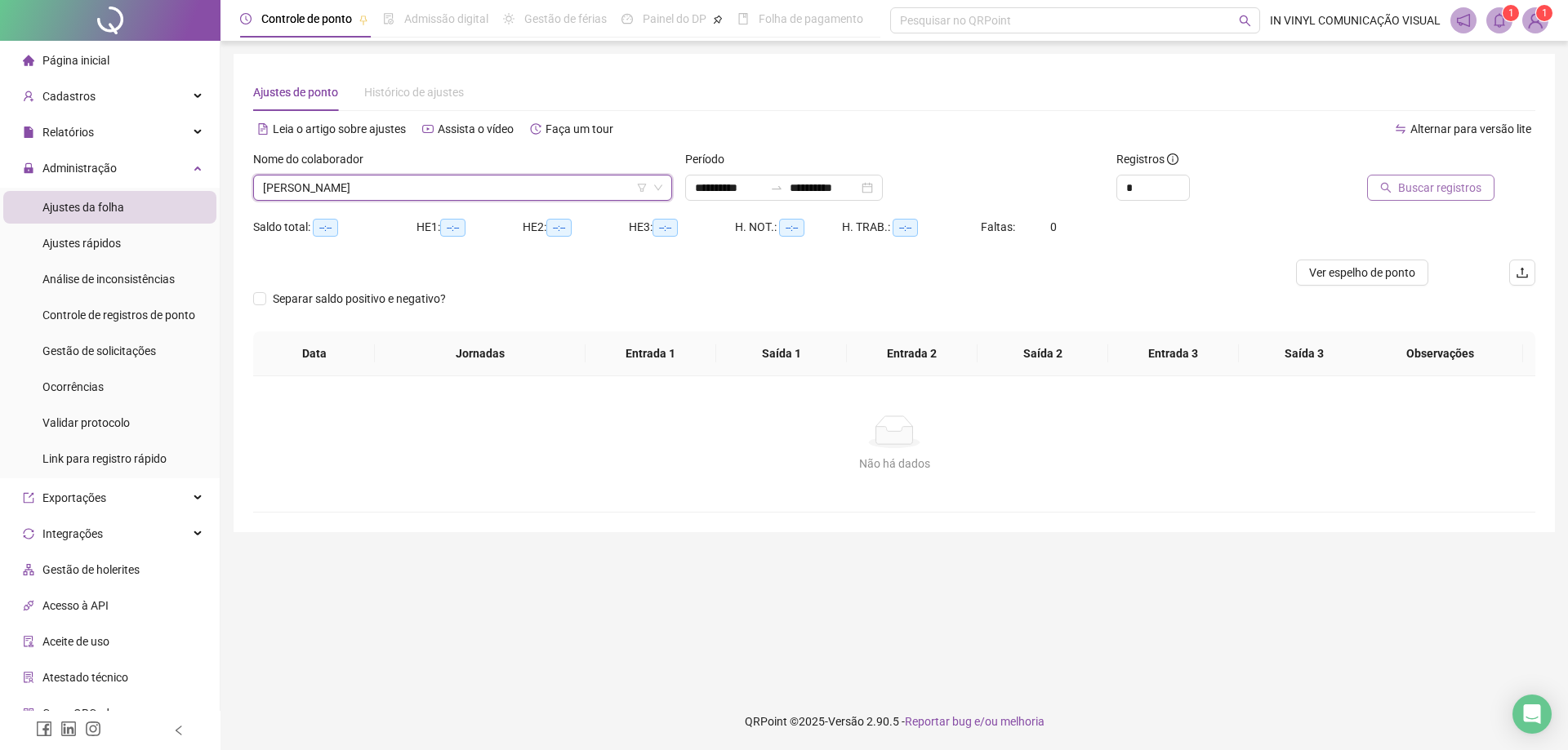
click at [1449, 186] on span "Buscar registros" at bounding box center [1438, 187] width 83 height 18
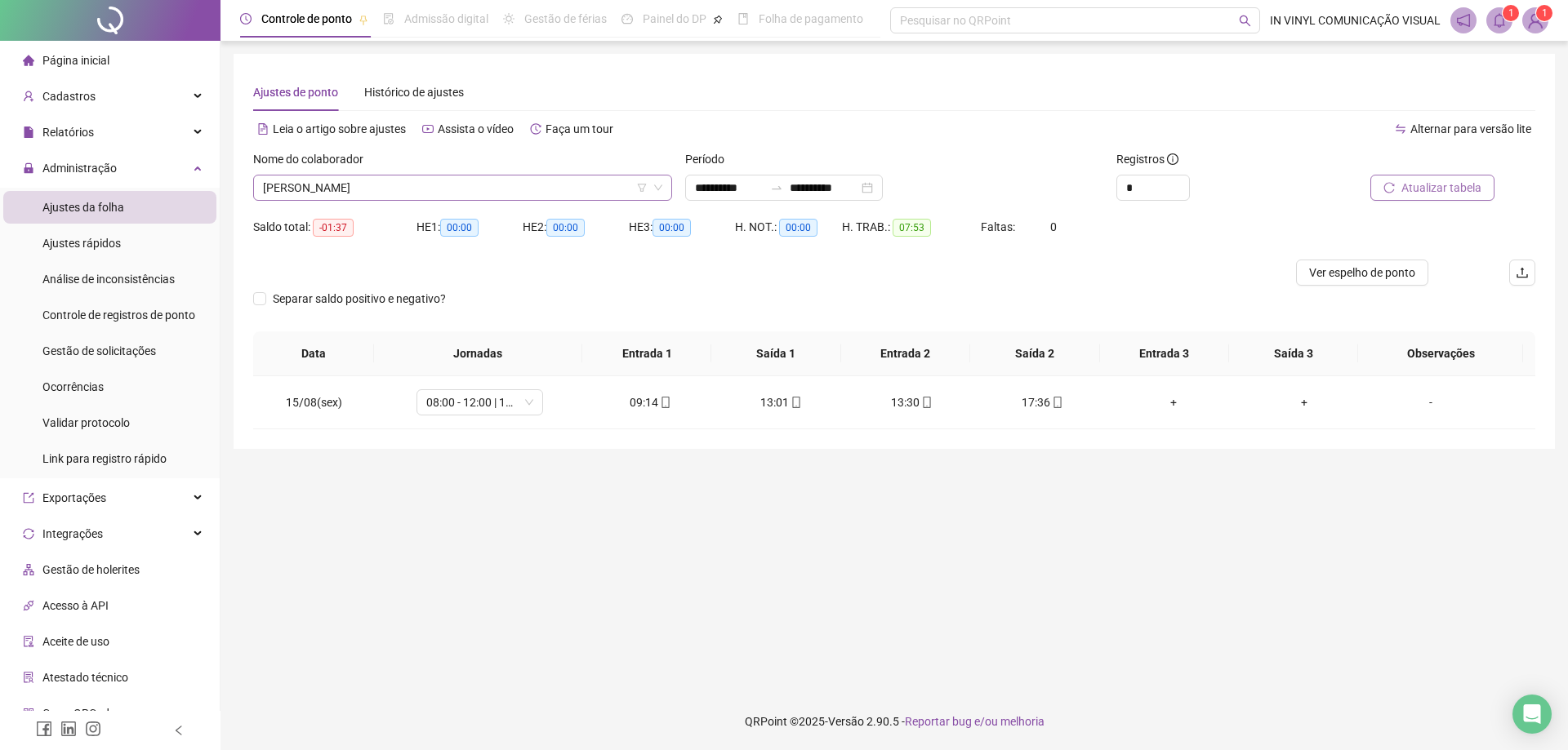
click at [432, 182] on span "[PERSON_NAME]" at bounding box center [463, 187] width 400 height 24
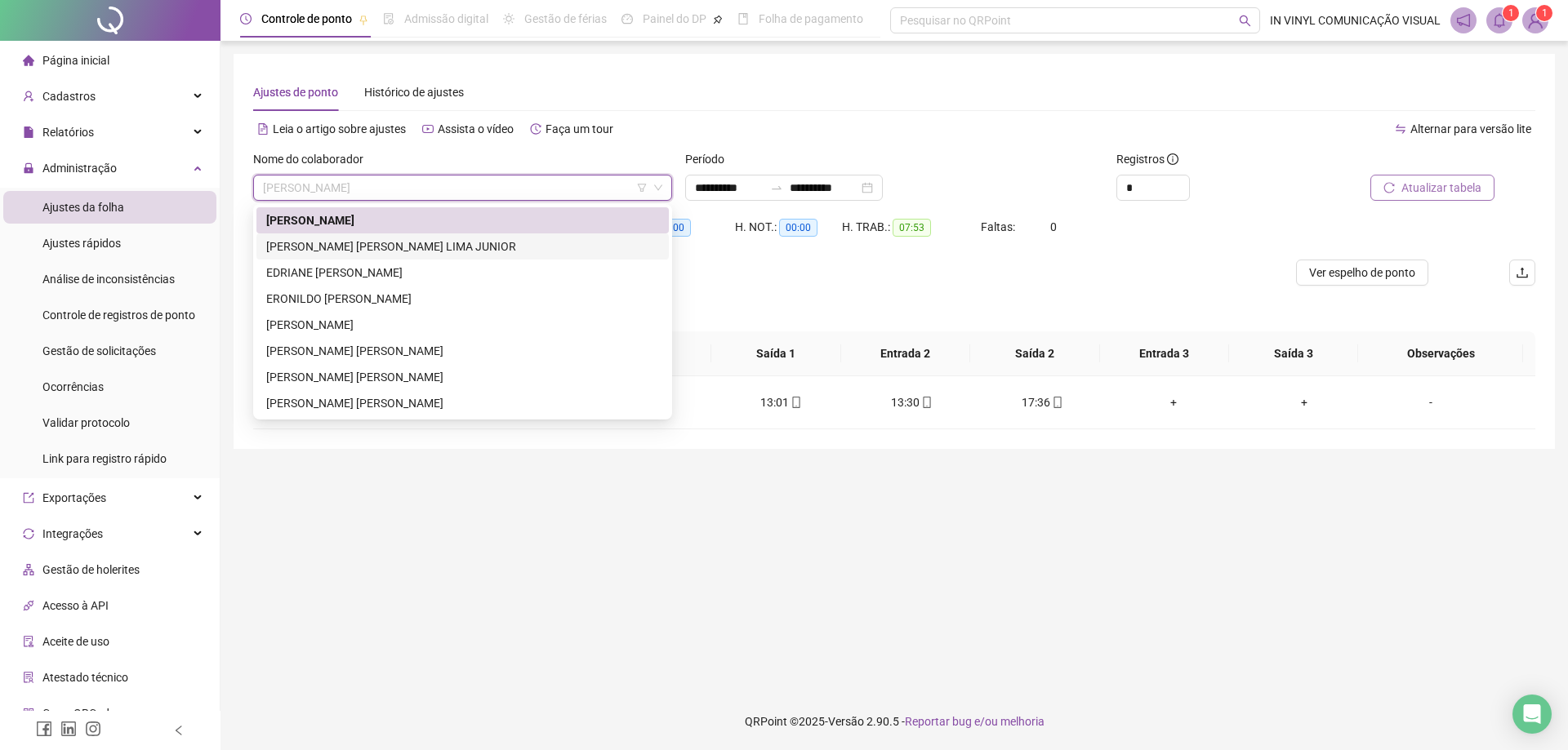
click at [330, 239] on div "[PERSON_NAME] [PERSON_NAME] LIMA JUNIOR" at bounding box center [462, 246] width 393 height 18
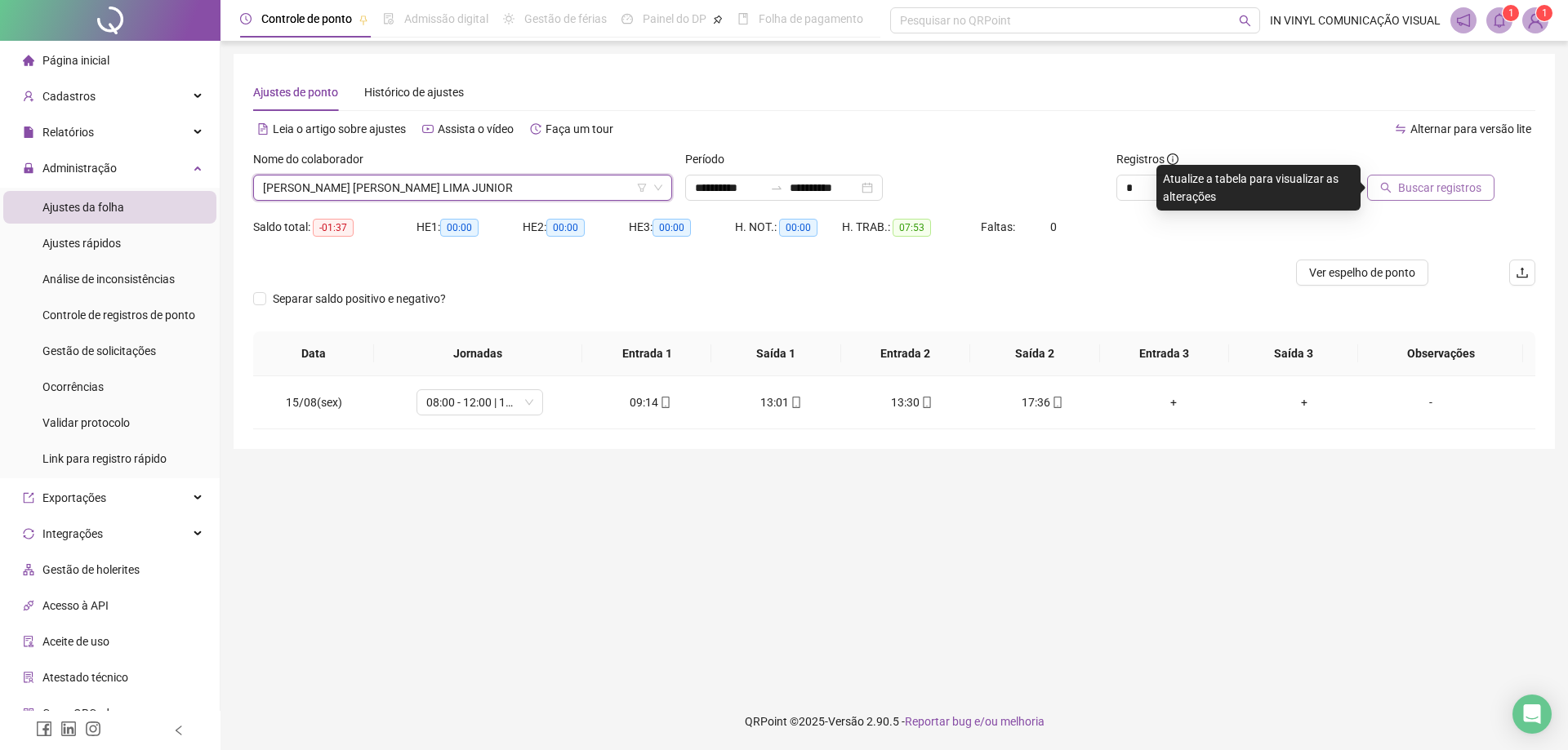
click at [1400, 186] on button "Buscar registros" at bounding box center [1431, 187] width 128 height 26
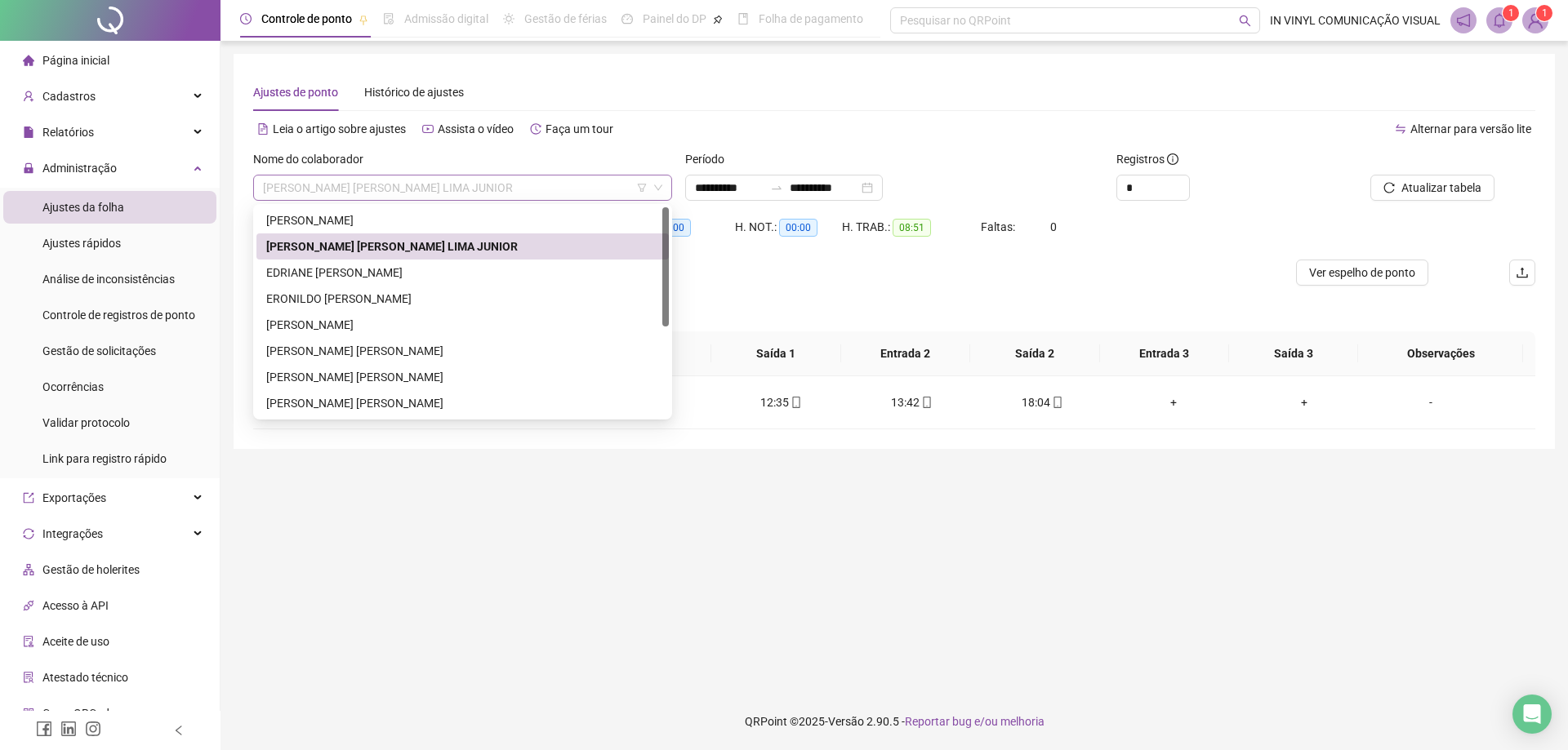
click at [489, 188] on span "[PERSON_NAME] [PERSON_NAME] LIMA JUNIOR" at bounding box center [463, 187] width 400 height 24
click at [345, 275] on div "EDRIANE [PERSON_NAME]" at bounding box center [462, 273] width 393 height 18
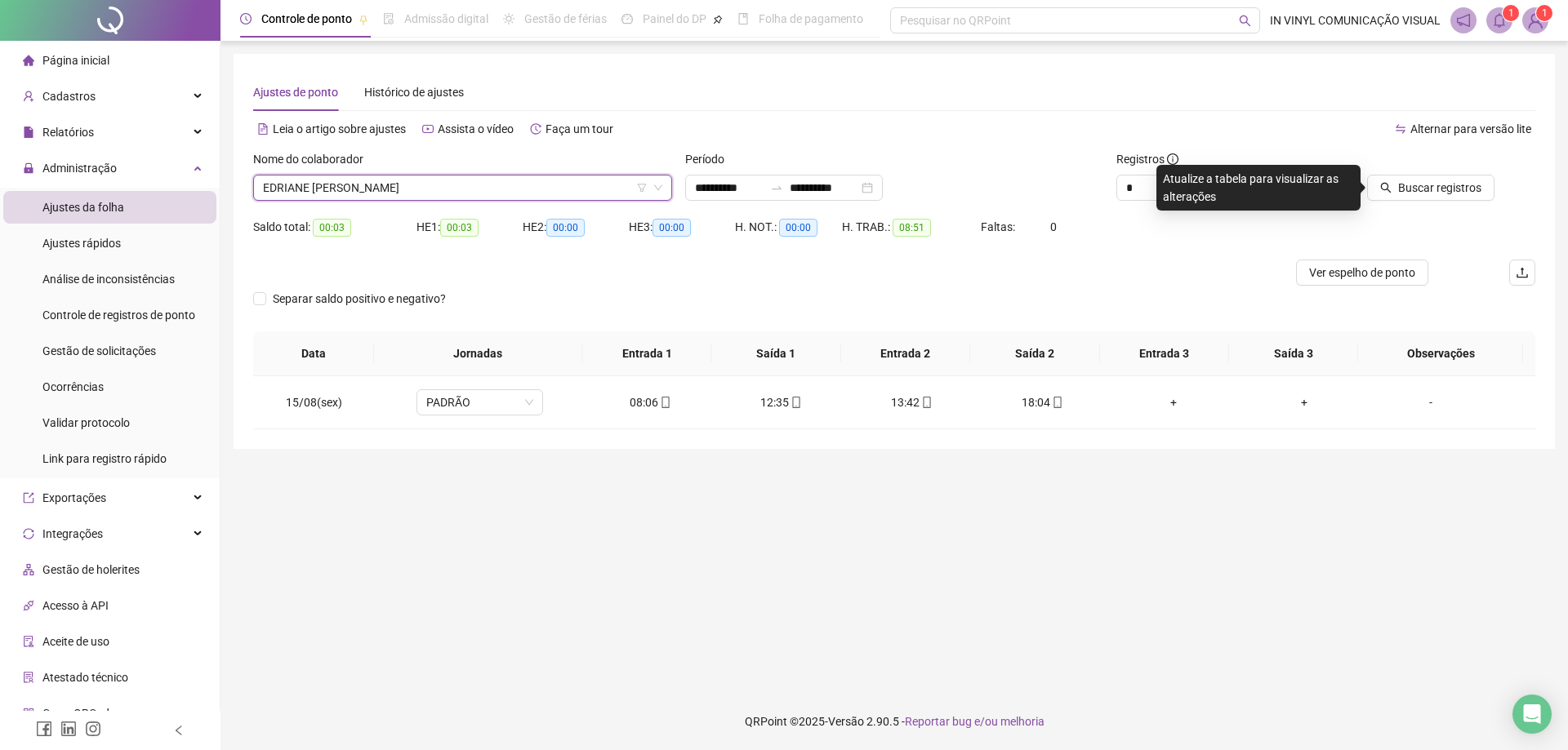
click at [479, 168] on div "Nome do colaborador" at bounding box center [463, 162] width 419 height 24
click at [476, 189] on span "EDRIANE [PERSON_NAME]" at bounding box center [463, 187] width 400 height 24
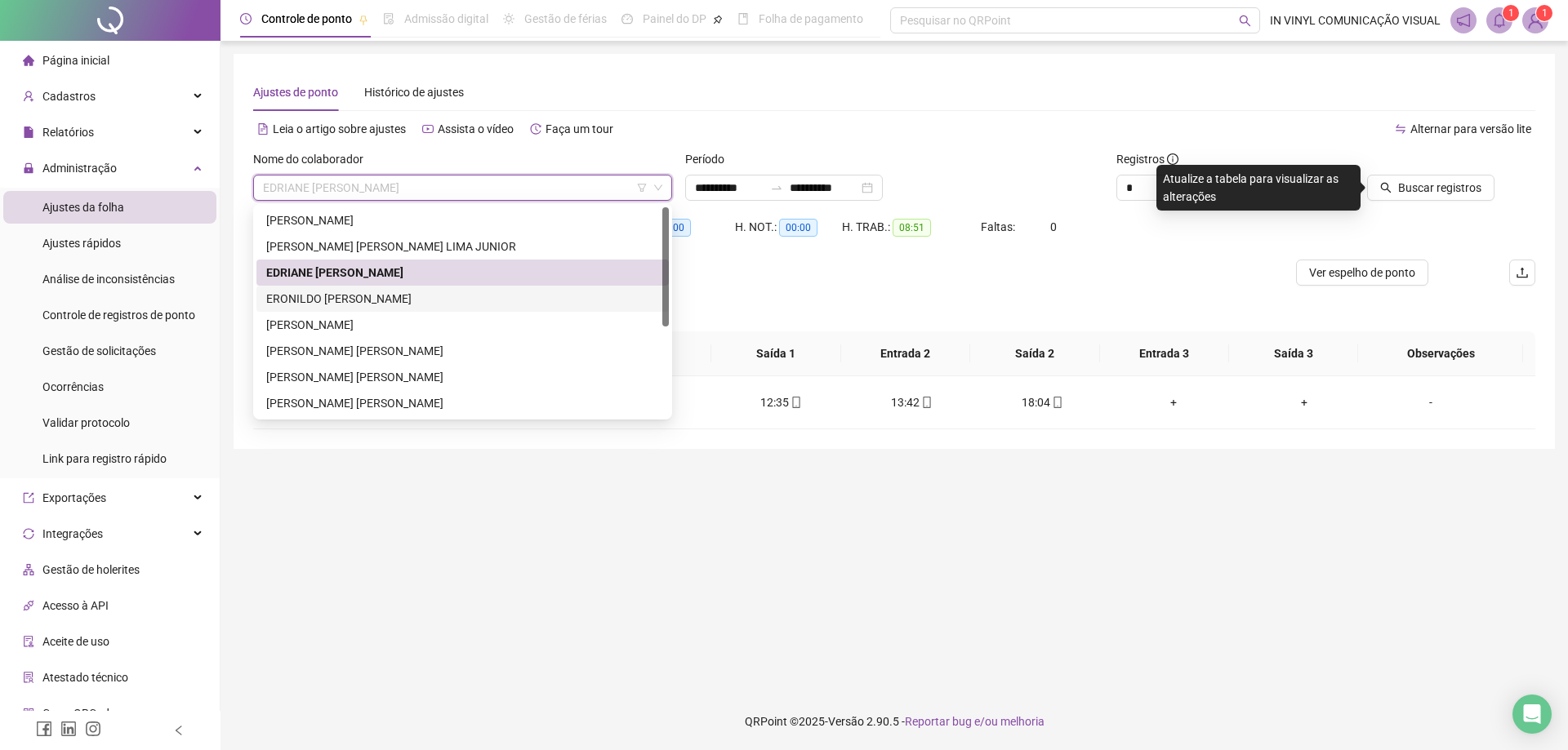
click at [351, 289] on div "ERONILDO [PERSON_NAME]" at bounding box center [462, 298] width 393 height 18
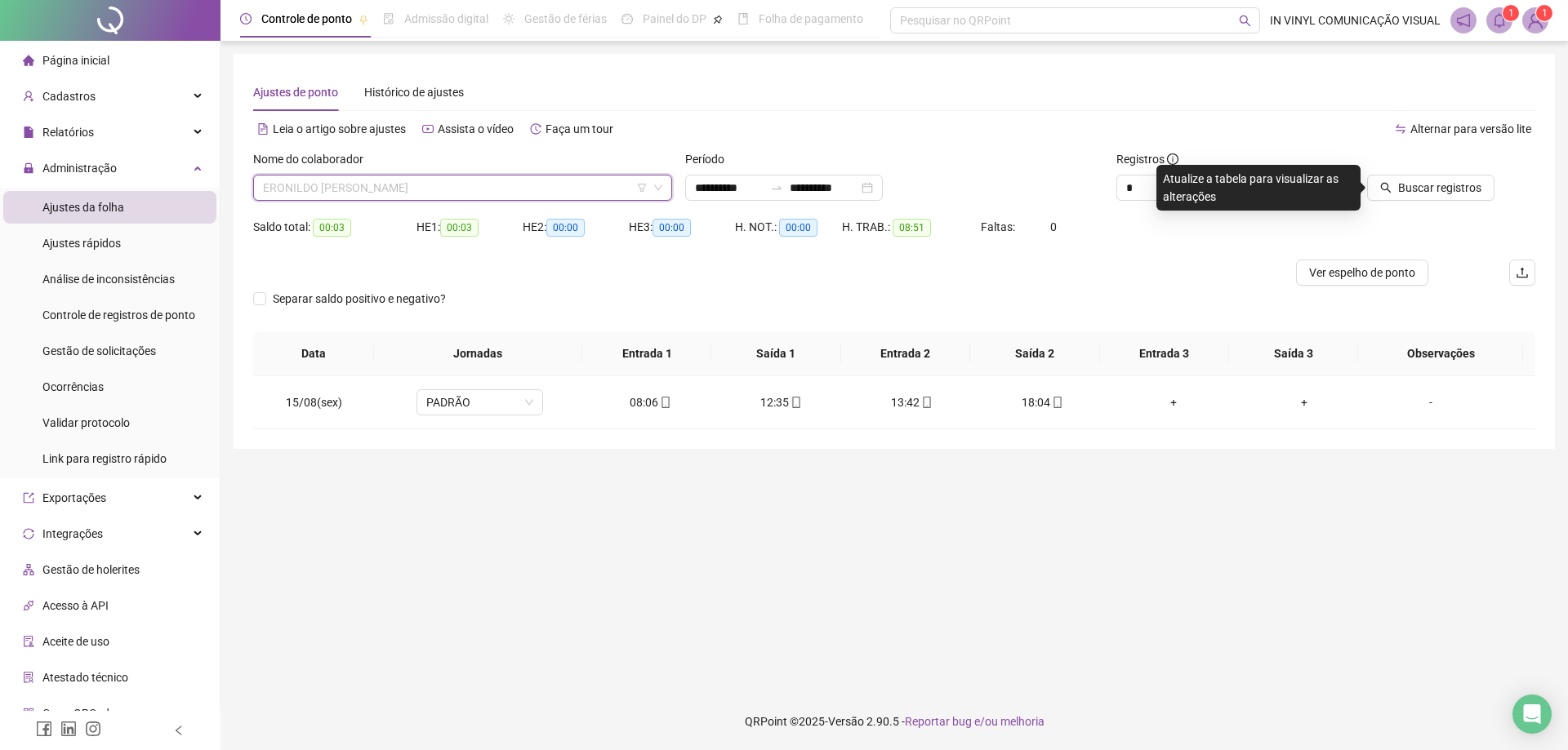
click at [465, 199] on span "ERONILDO [PERSON_NAME]" at bounding box center [463, 187] width 400 height 24
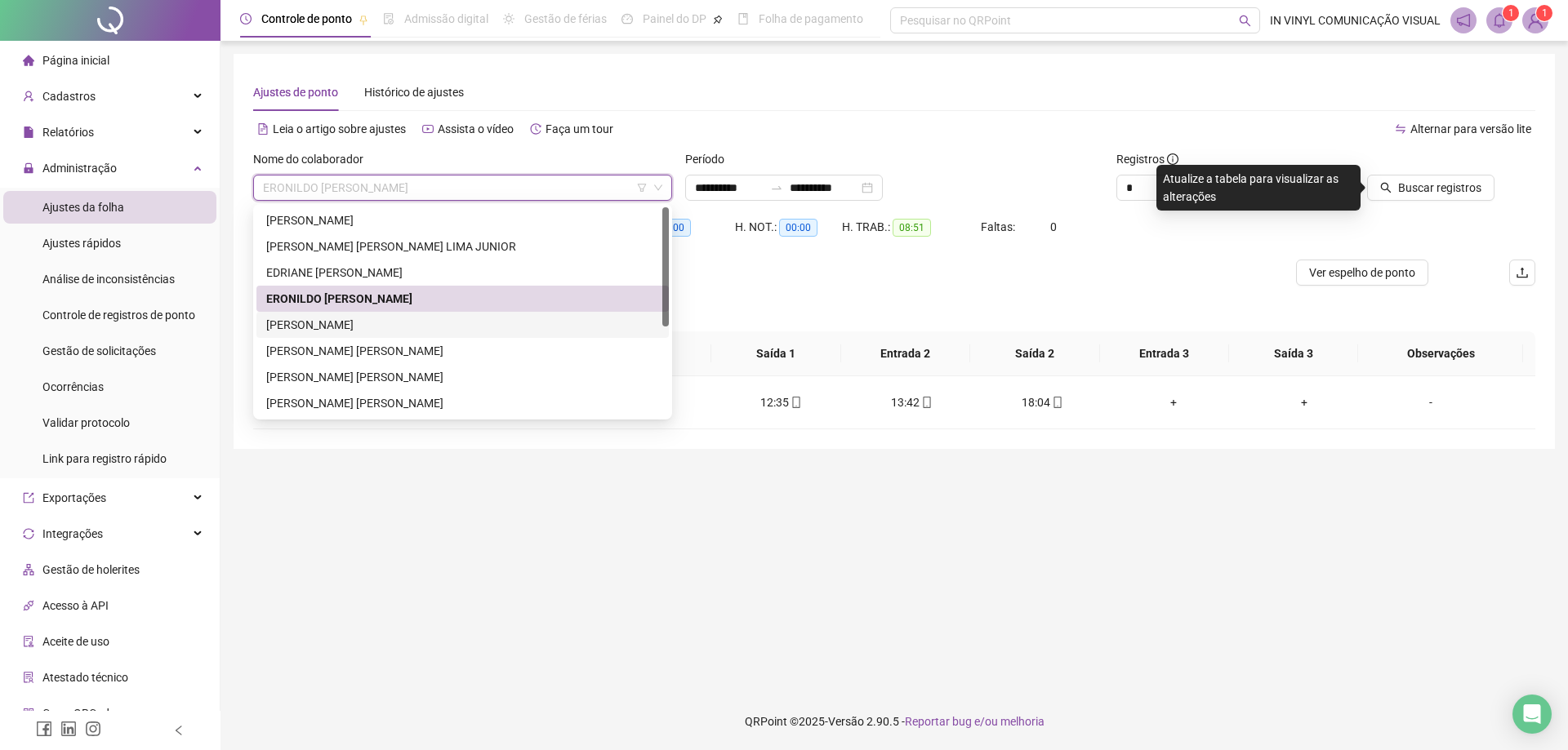
click at [339, 323] on div "[PERSON_NAME]" at bounding box center [462, 324] width 393 height 18
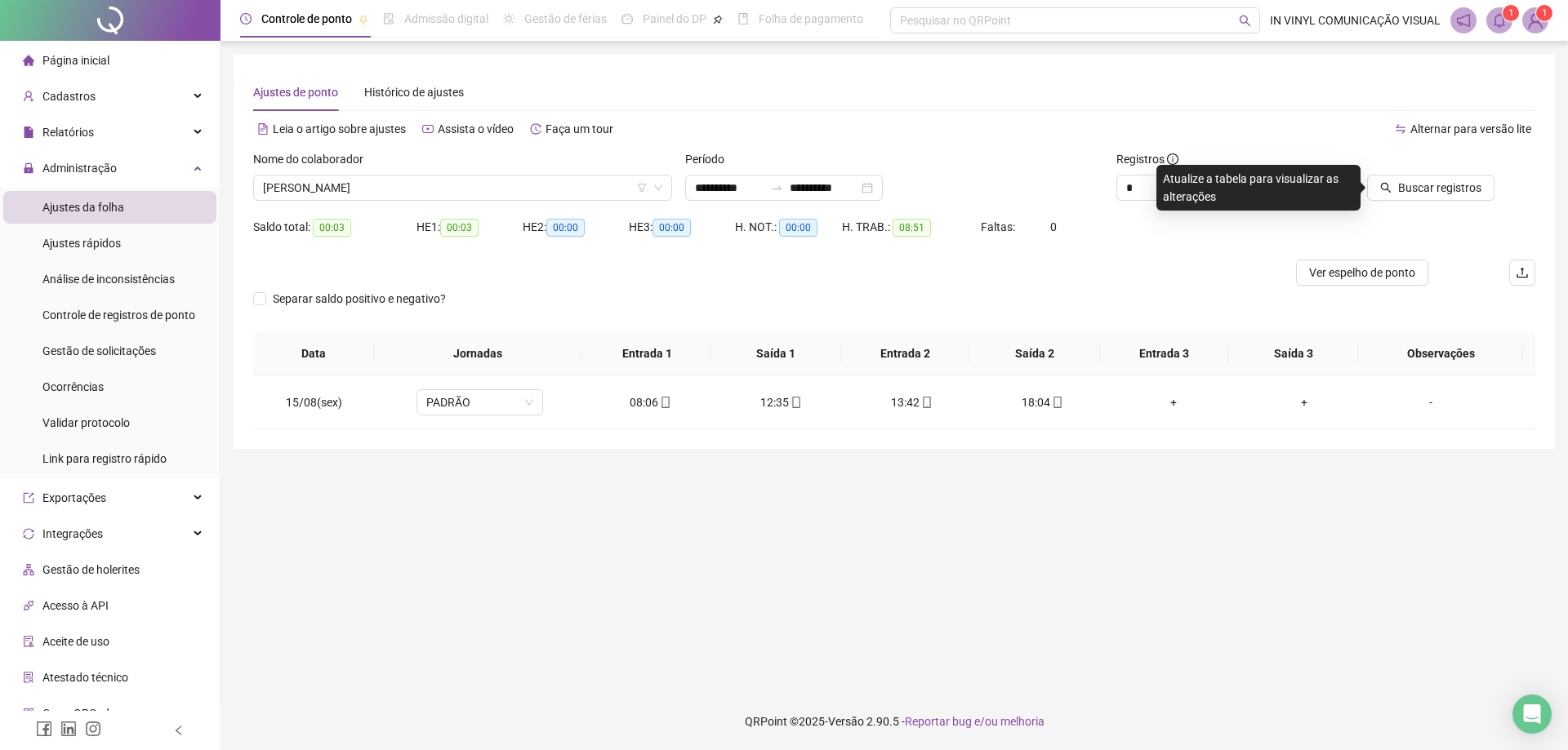
click at [436, 171] on div "Nome do colaborador" at bounding box center [463, 162] width 419 height 24
click at [421, 185] on span "[PERSON_NAME]" at bounding box center [463, 187] width 400 height 24
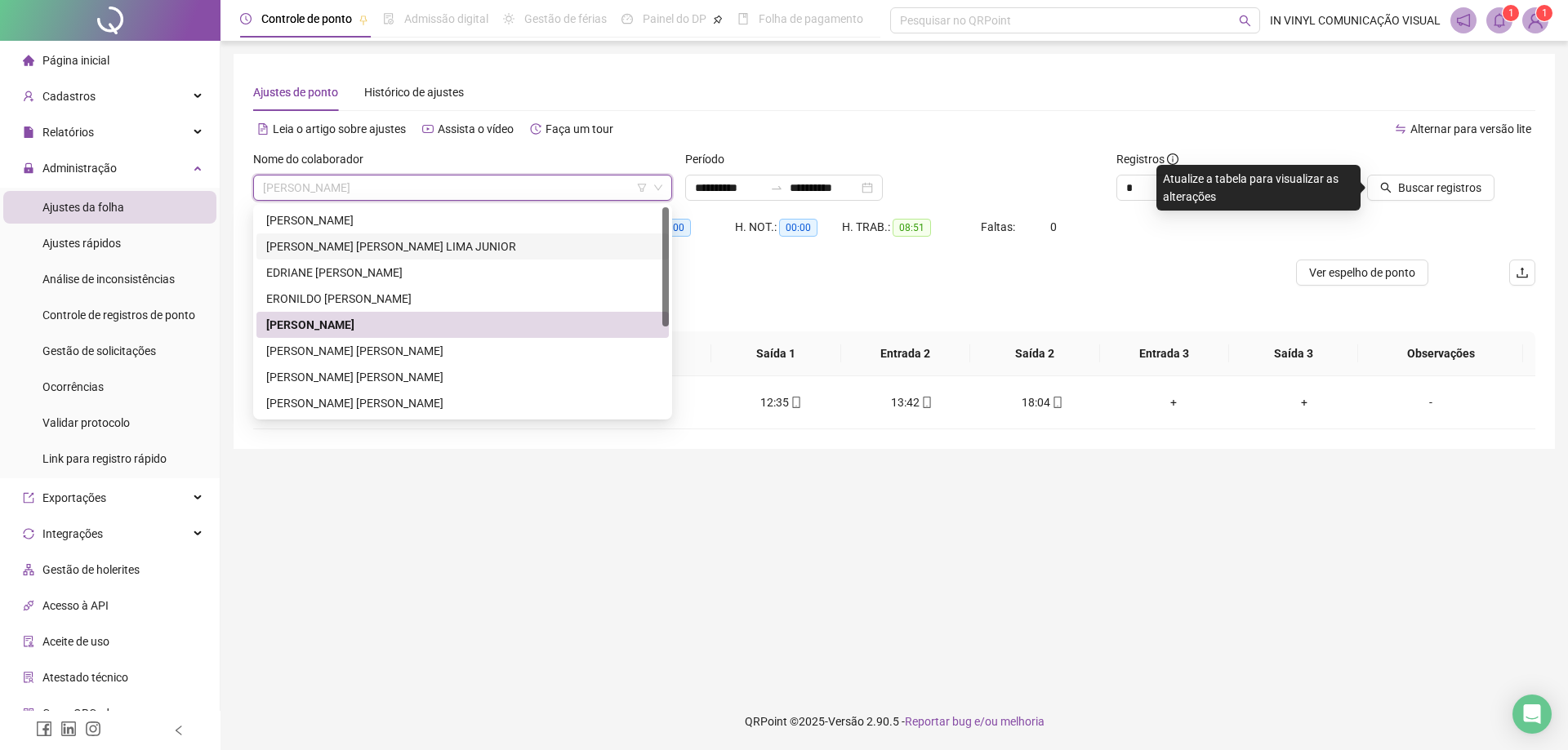
drag, startPoint x: 304, startPoint y: 245, endPoint x: 342, endPoint y: 242, distance: 38.1
click at [304, 243] on div "[PERSON_NAME] [PERSON_NAME] LIMA JUNIOR" at bounding box center [462, 246] width 393 height 18
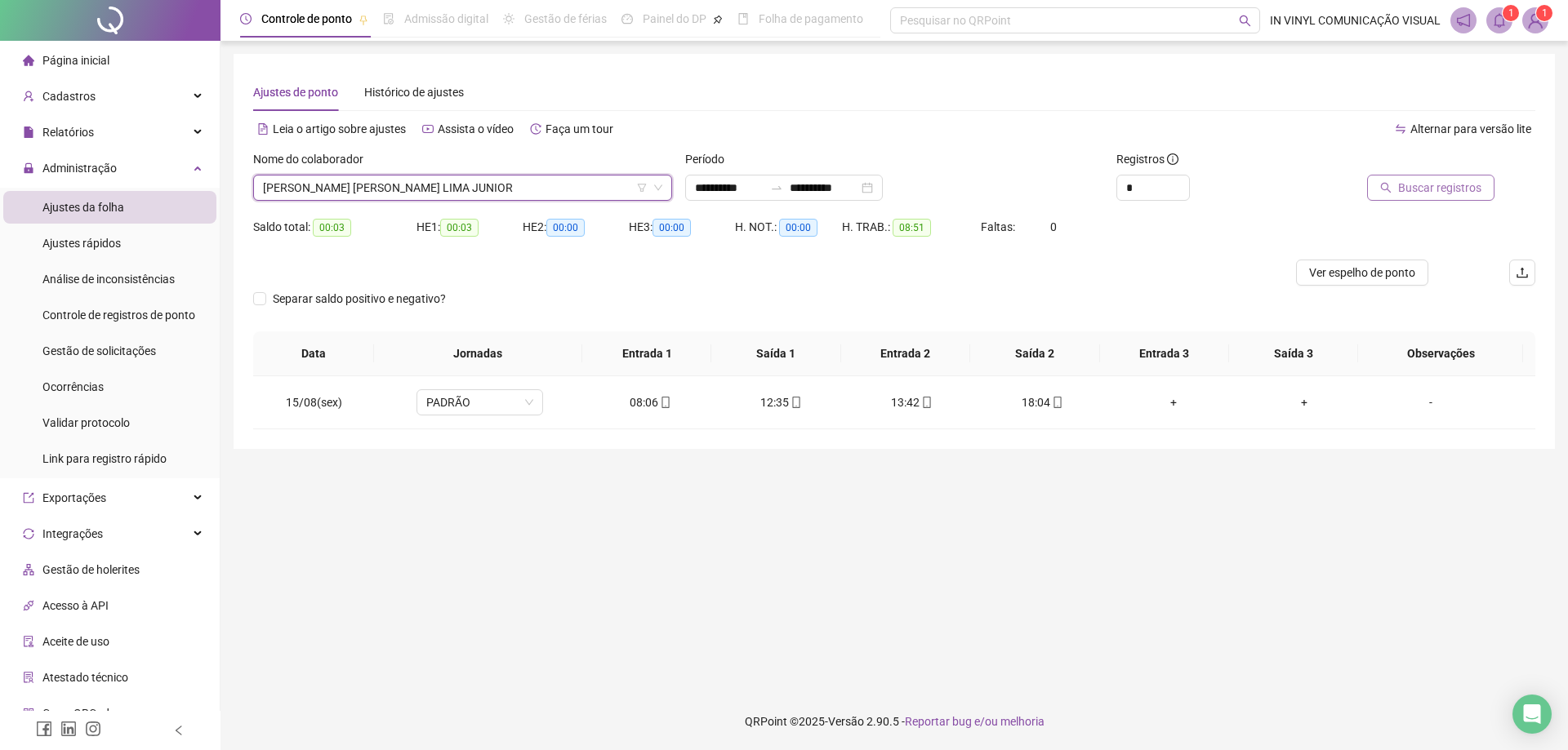
click at [1403, 180] on span "Buscar registros" at bounding box center [1438, 187] width 83 height 18
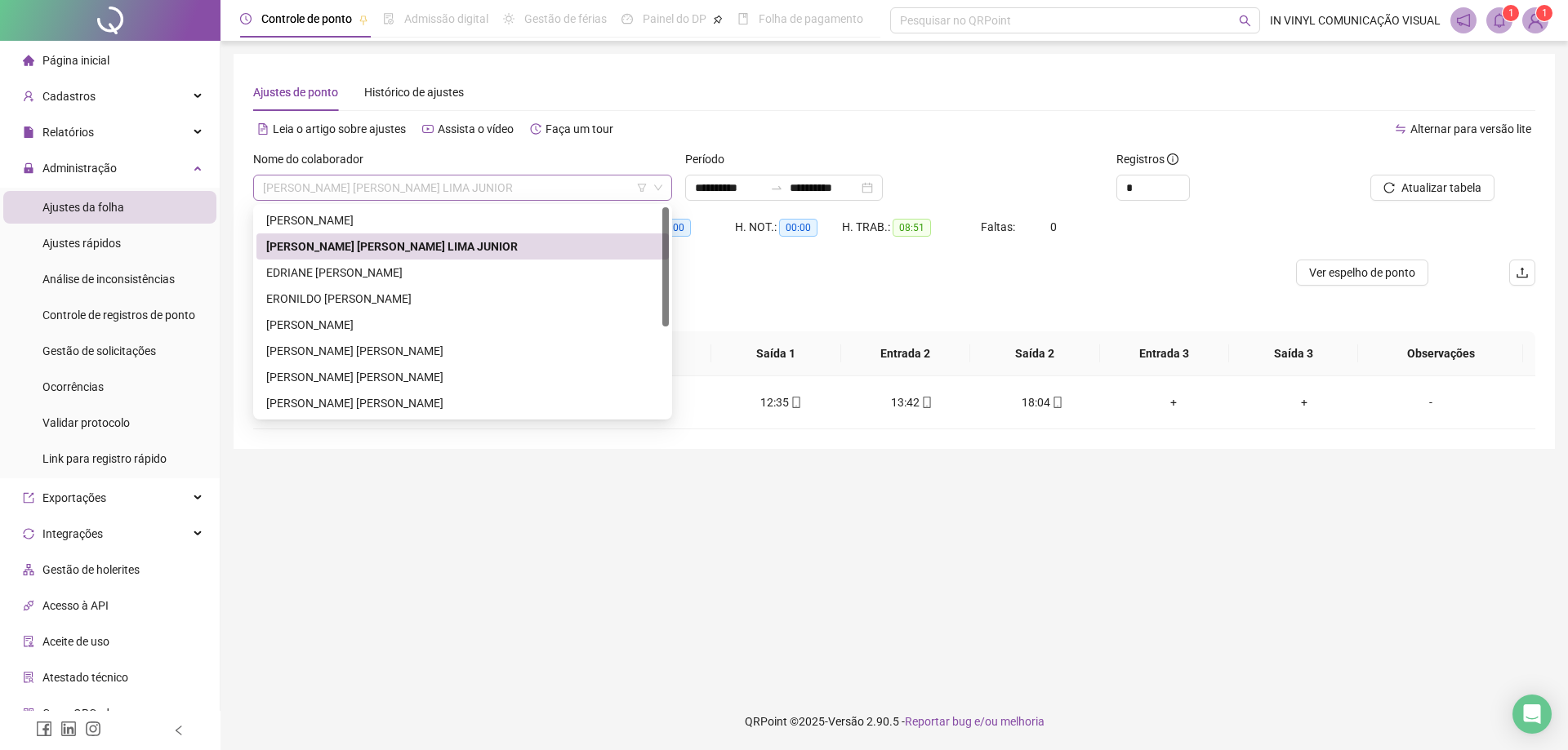
click at [421, 184] on span "[PERSON_NAME] [PERSON_NAME] LIMA JUNIOR" at bounding box center [463, 187] width 400 height 24
click at [350, 270] on div "EDRIANE [PERSON_NAME]" at bounding box center [462, 273] width 393 height 18
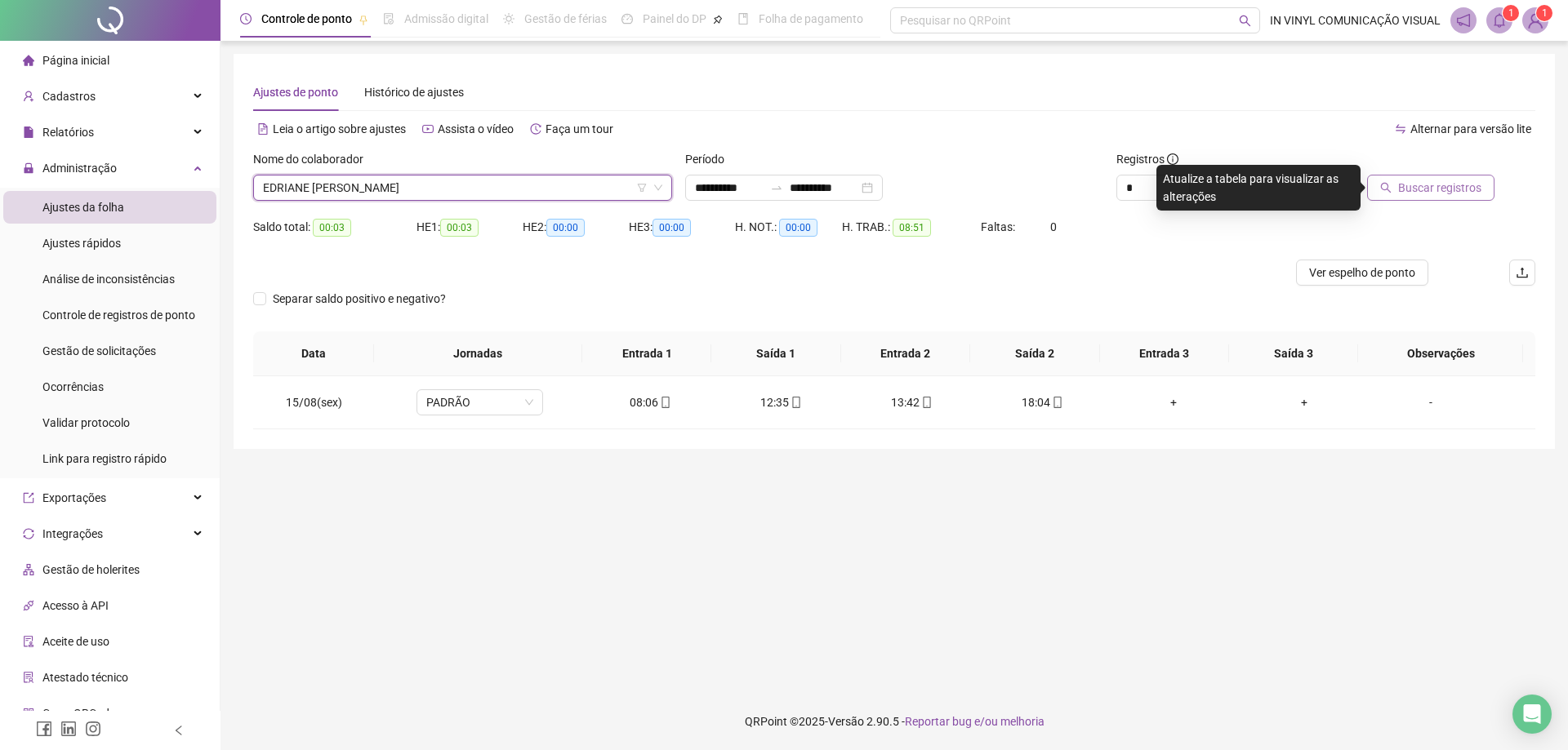
click at [1402, 199] on button "Buscar registros" at bounding box center [1431, 187] width 128 height 26
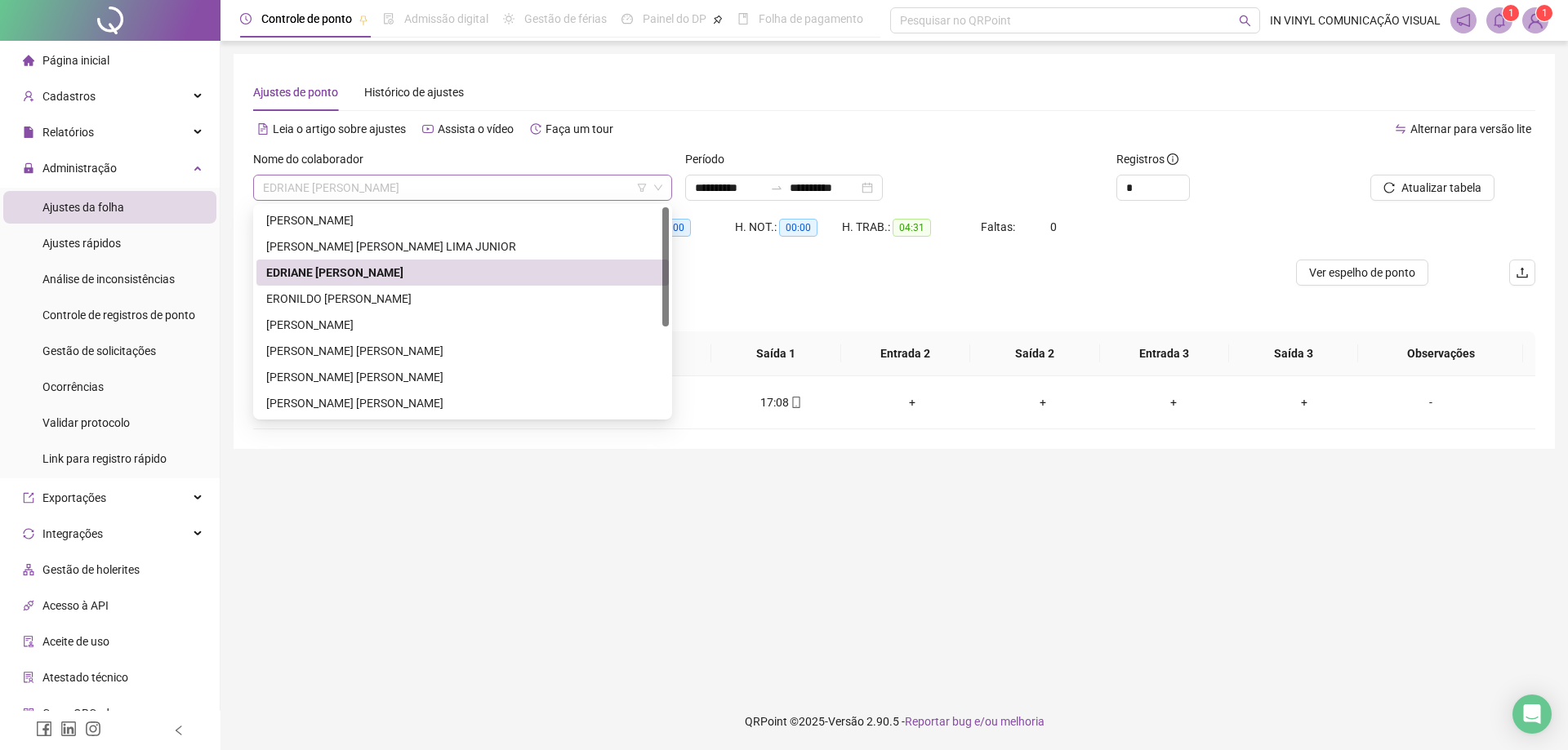
click at [488, 194] on span "EDRIANE [PERSON_NAME]" at bounding box center [463, 187] width 400 height 24
click at [369, 295] on div "ERONILDO [PERSON_NAME]" at bounding box center [462, 298] width 393 height 18
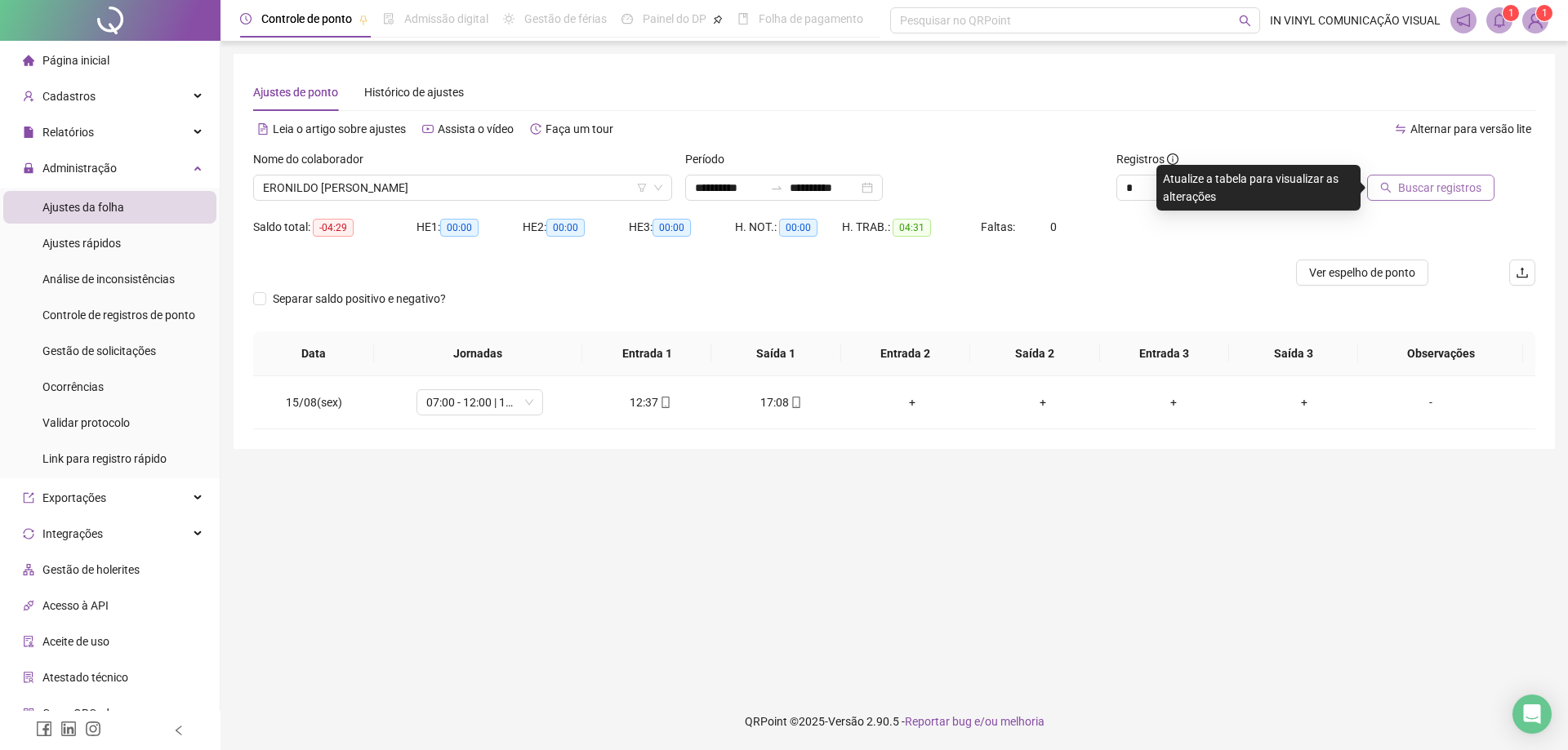
click at [1410, 199] on button "Buscar registros" at bounding box center [1431, 187] width 128 height 26
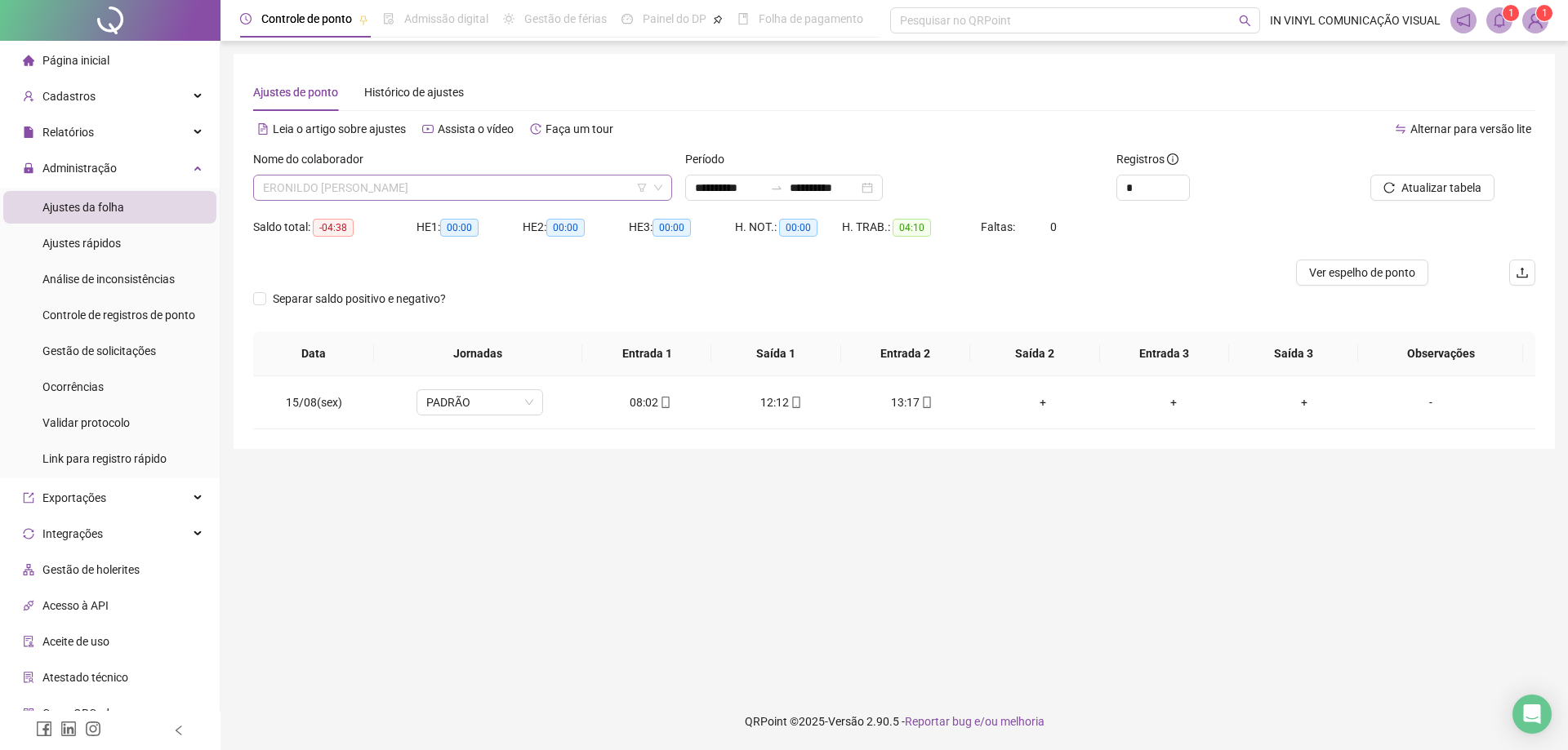
click at [485, 180] on span "ERONILDO [PERSON_NAME]" at bounding box center [463, 187] width 400 height 24
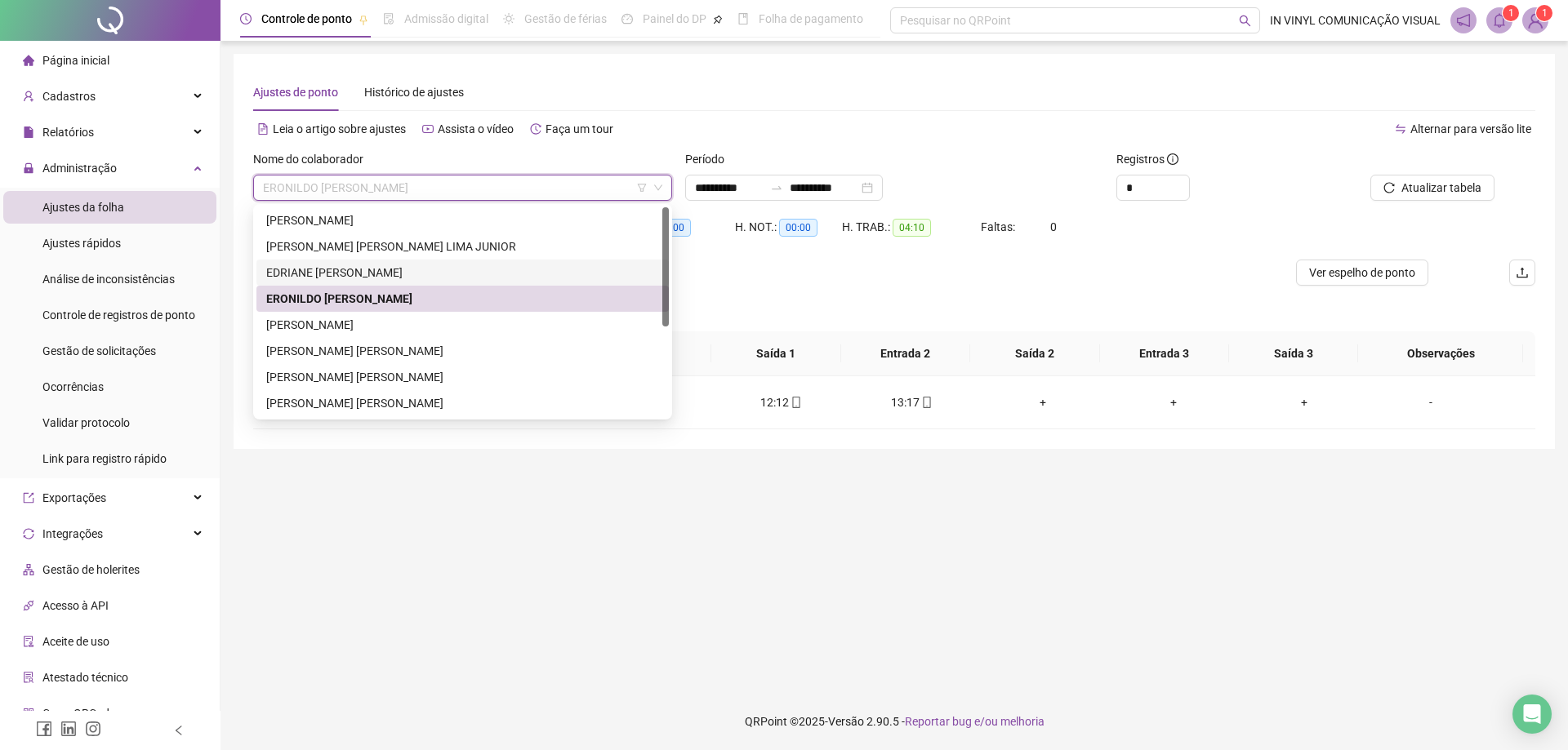
click at [323, 273] on div "EDRIANE [PERSON_NAME]" at bounding box center [462, 273] width 393 height 18
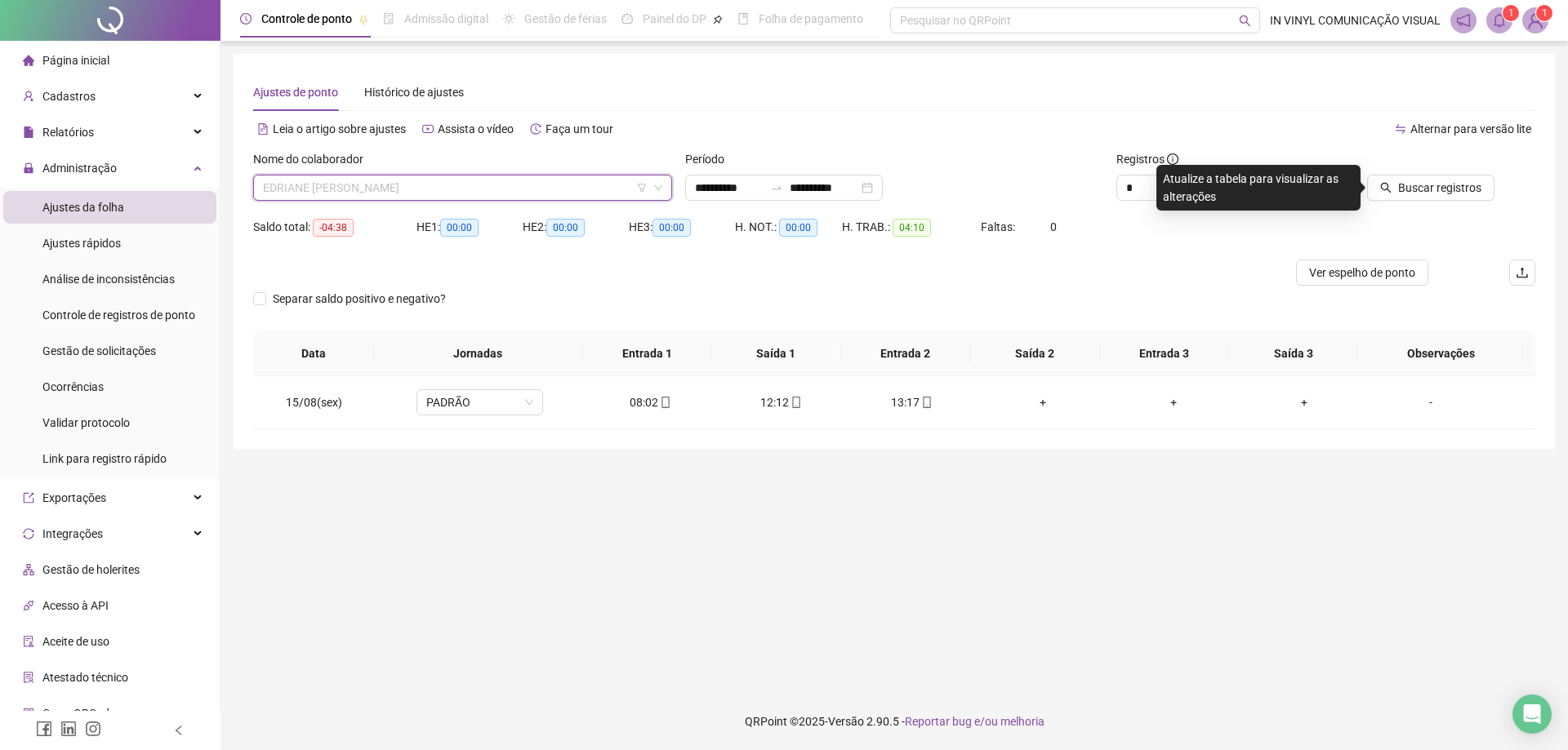
click at [502, 189] on span "EDRIANE [PERSON_NAME]" at bounding box center [463, 187] width 400 height 24
click at [677, 505] on main "**********" at bounding box center [895, 366] width 1321 height 626
click at [496, 193] on span "EDRIANE [PERSON_NAME]" at bounding box center [463, 187] width 400 height 24
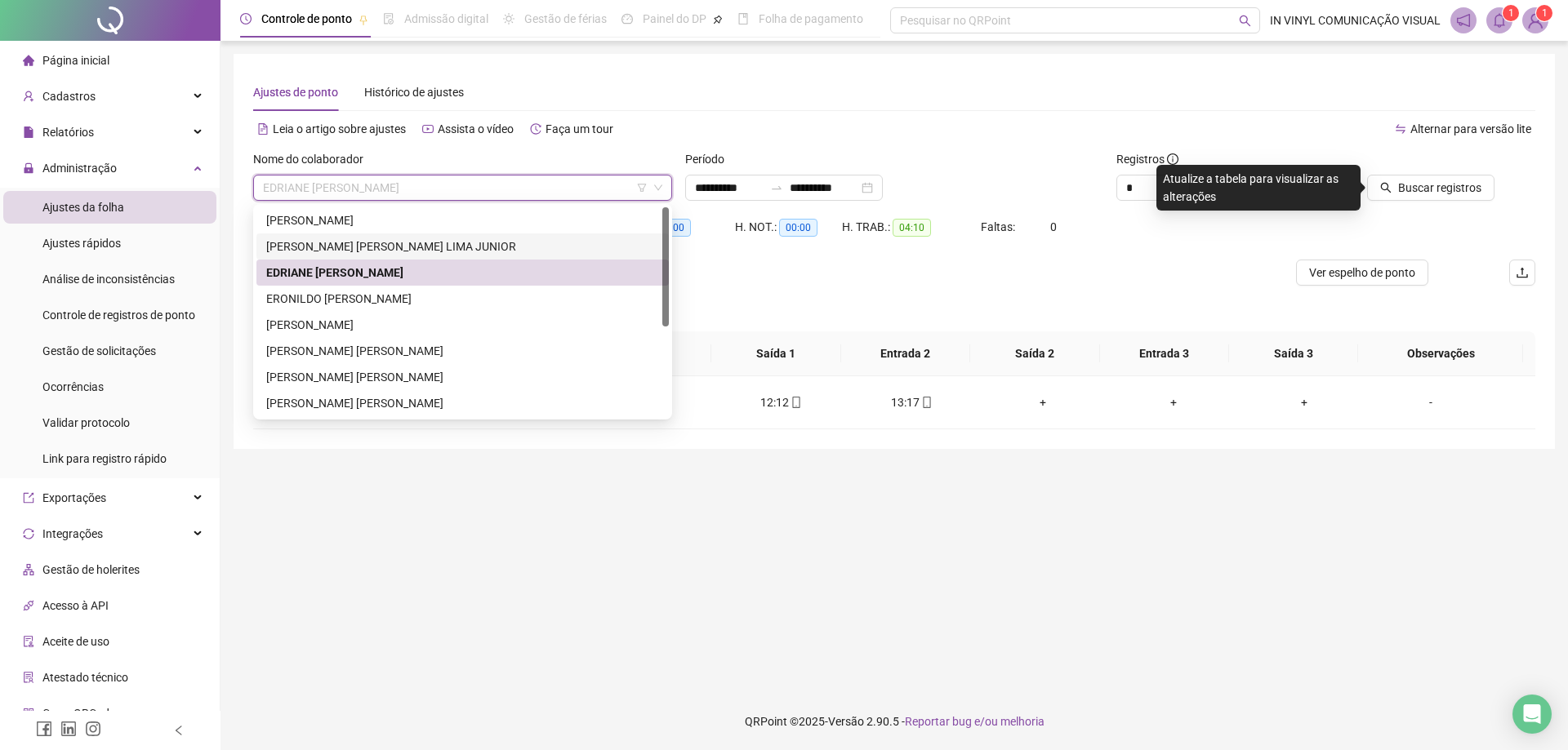
click at [401, 246] on div "[PERSON_NAME] [PERSON_NAME] LIMA JUNIOR" at bounding box center [462, 246] width 393 height 18
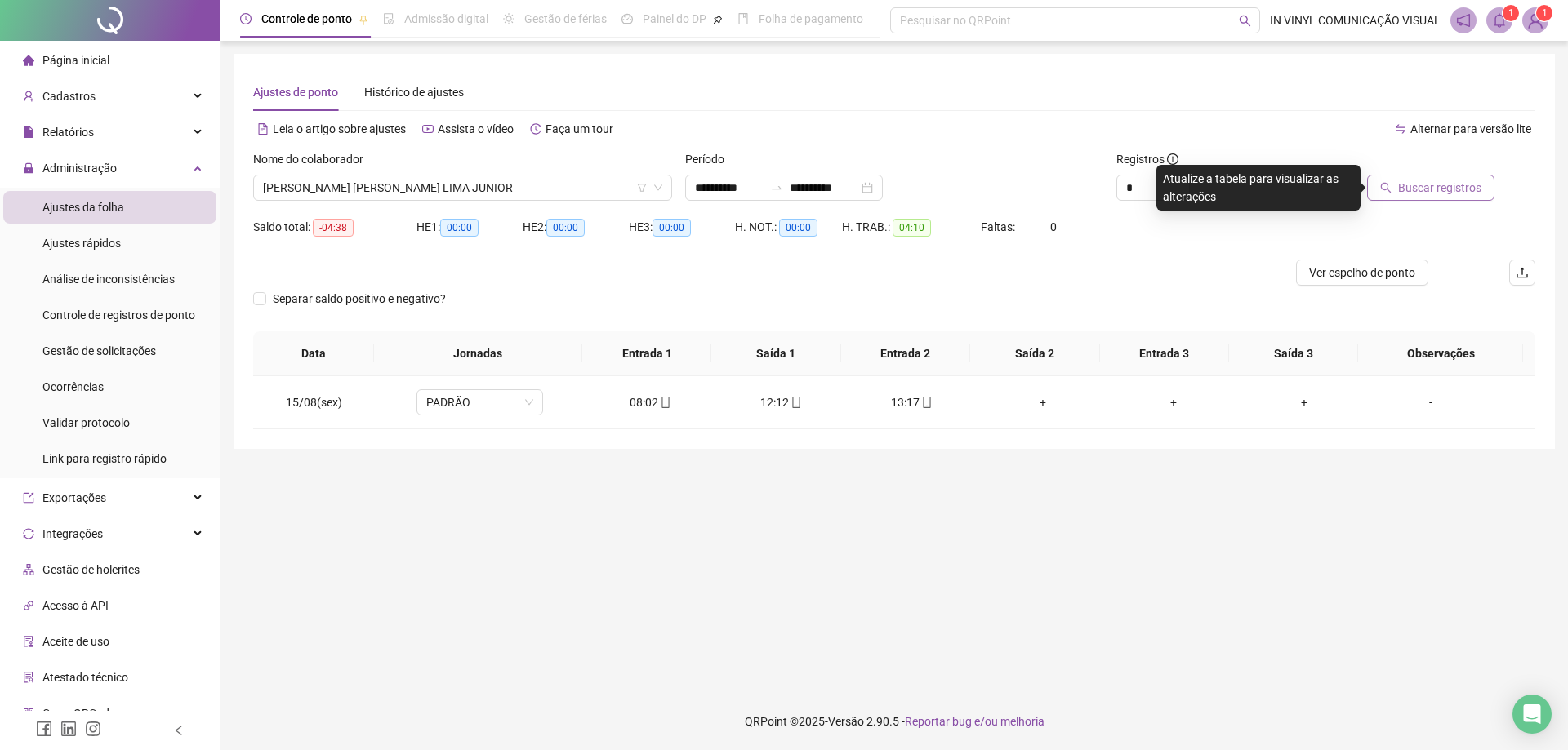
click at [1424, 193] on span "Buscar registros" at bounding box center [1438, 187] width 83 height 18
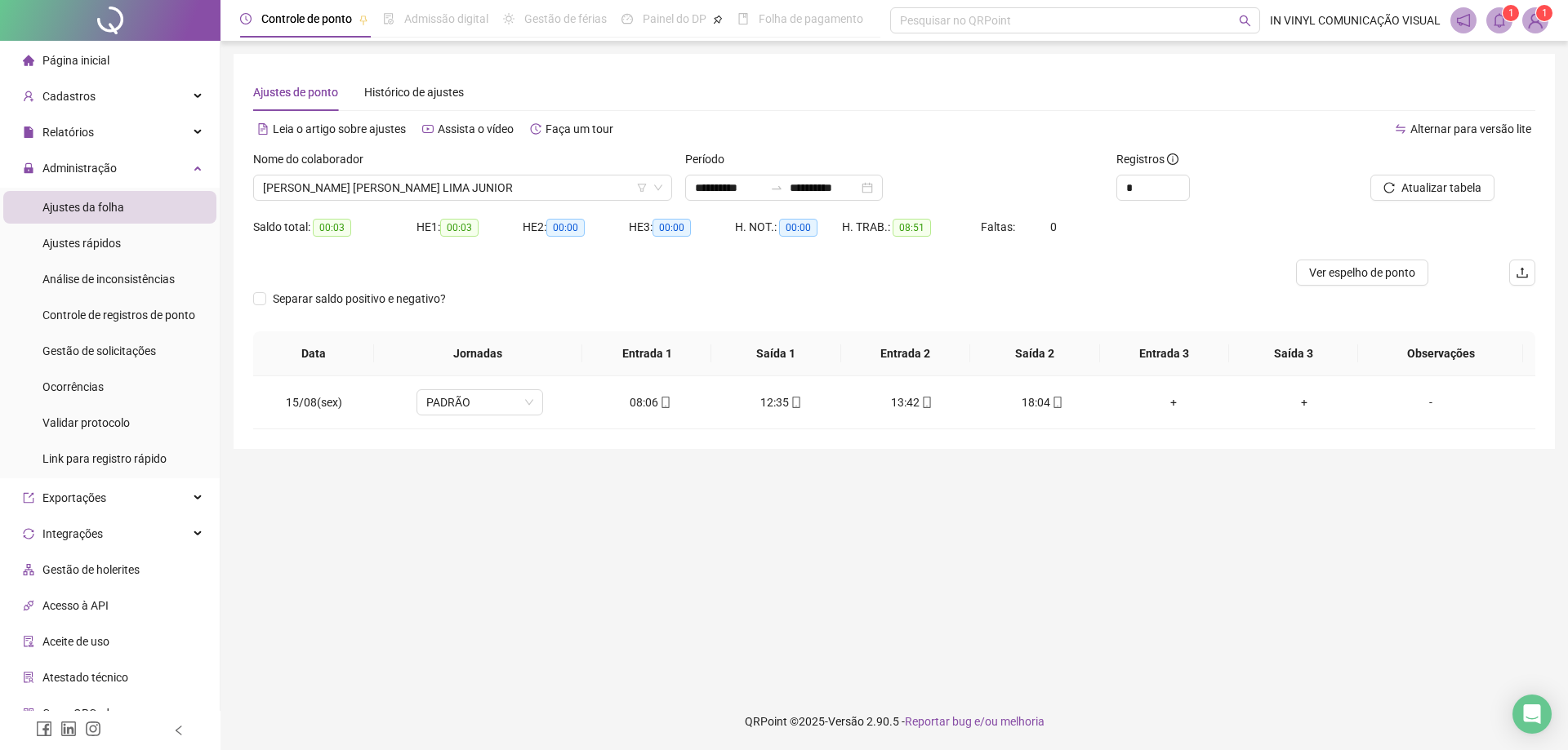
click at [809, 110] on div "Ajustes de ponto Histórico de ajustes" at bounding box center [894, 92] width 1281 height 38
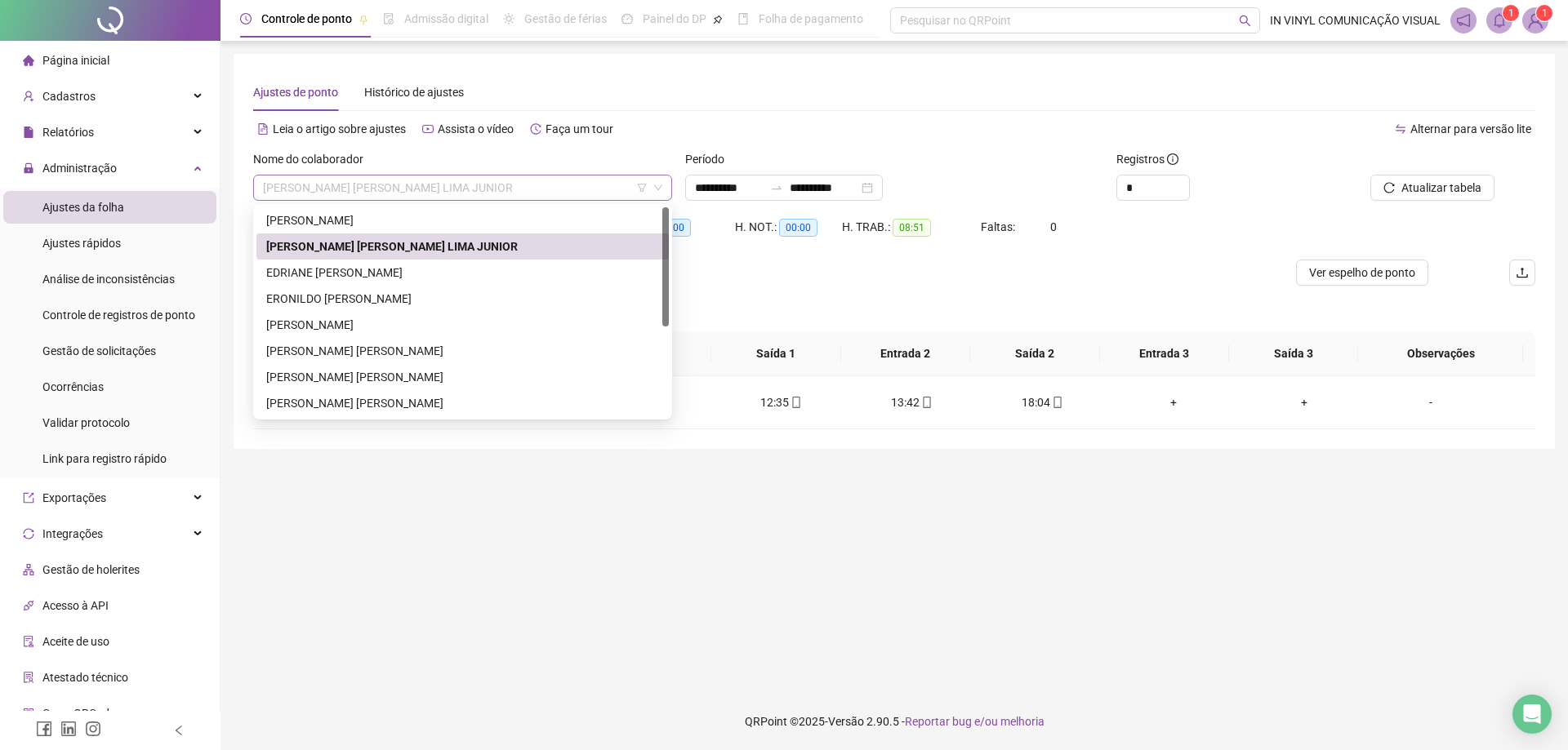
click at [594, 189] on span "[PERSON_NAME] [PERSON_NAME] LIMA JUNIOR" at bounding box center [463, 187] width 400 height 24
click at [363, 276] on div "EDRIANE [PERSON_NAME]" at bounding box center [462, 273] width 393 height 18
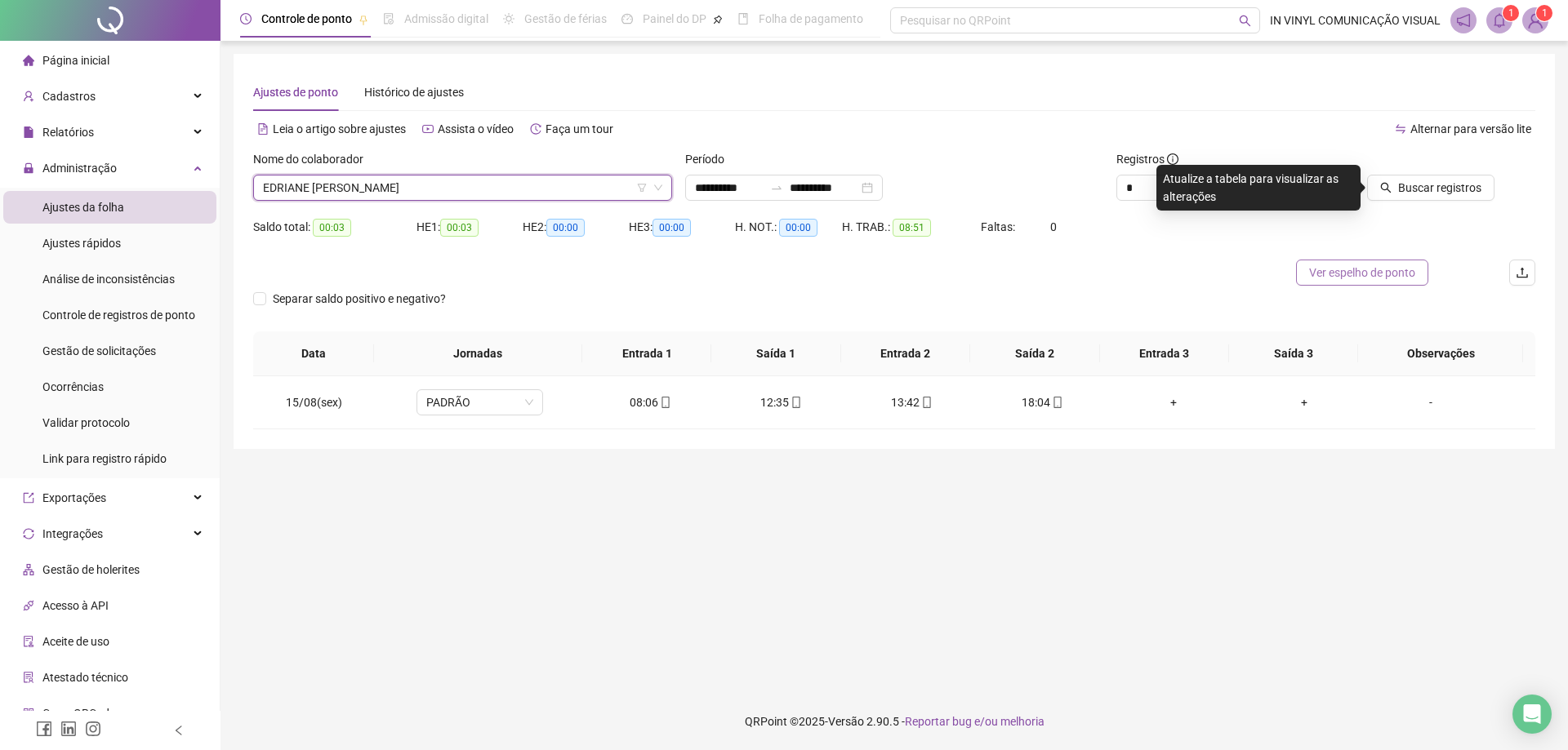
click at [1329, 265] on span "Ver espelho de ponto" at bounding box center [1361, 273] width 106 height 18
click at [1428, 185] on span "Buscar registros" at bounding box center [1438, 187] width 83 height 18
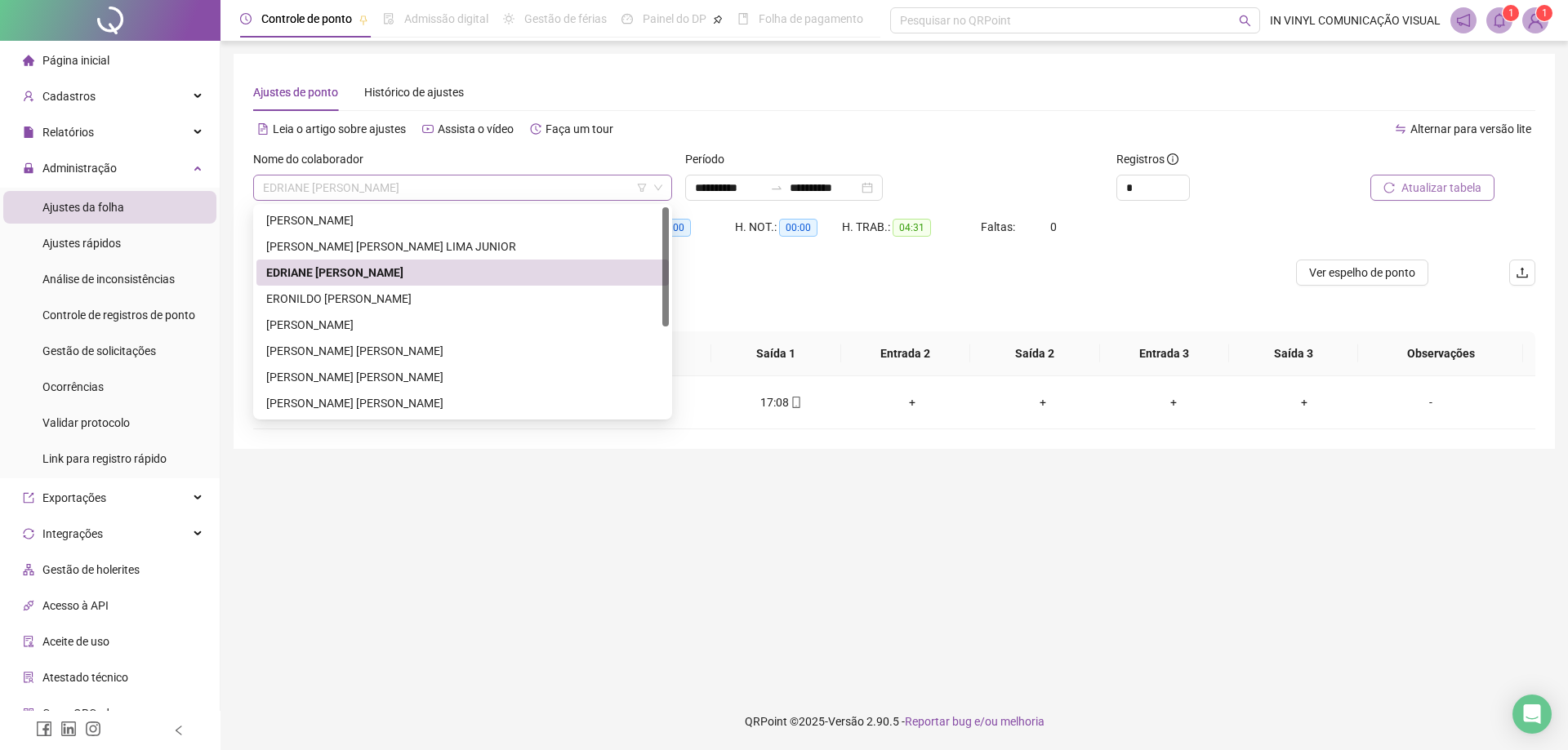
click at [551, 198] on span "EDRIANE [PERSON_NAME]" at bounding box center [463, 187] width 400 height 24
click at [347, 300] on div "ERONILDO [PERSON_NAME]" at bounding box center [462, 298] width 393 height 18
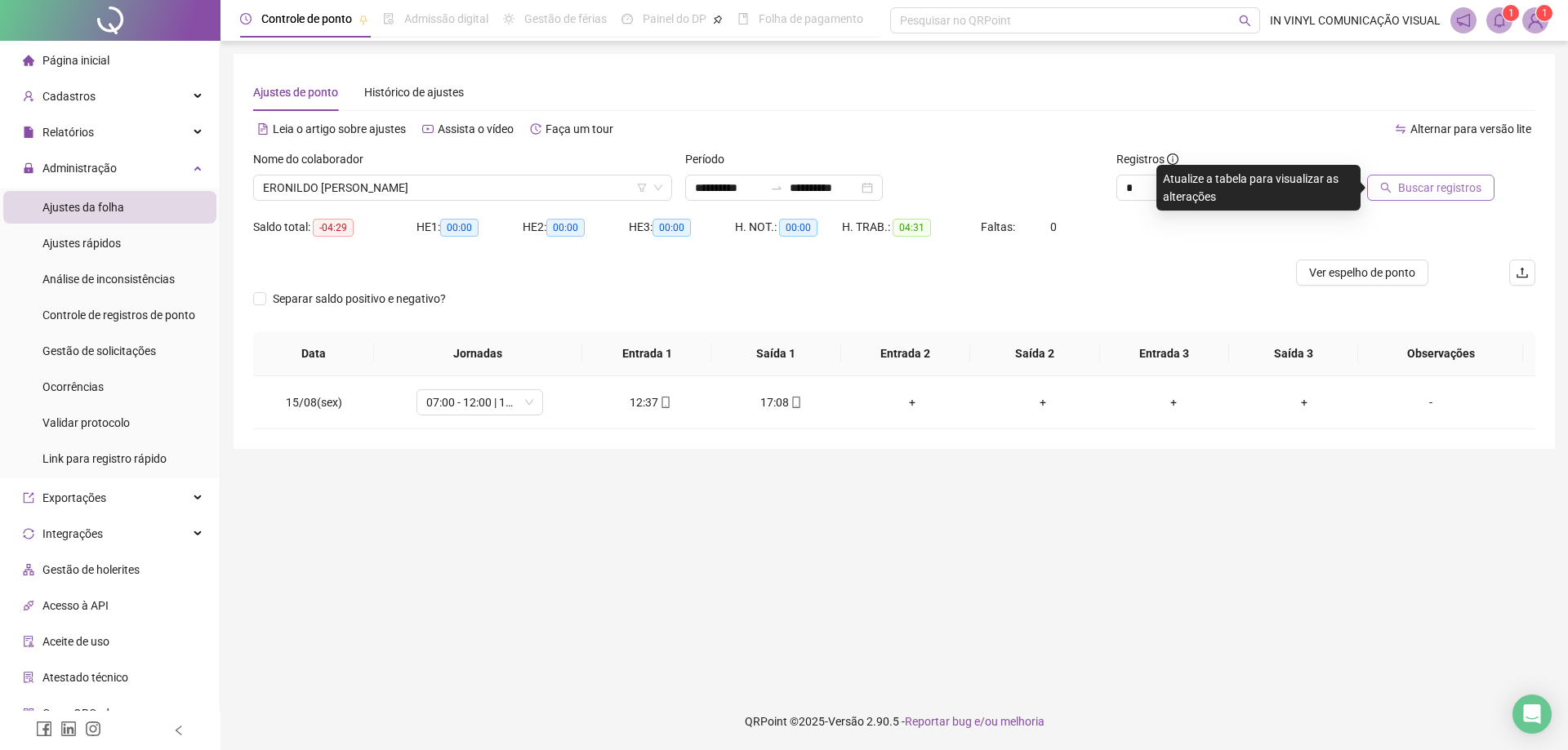
click at [1441, 184] on span "Buscar registros" at bounding box center [1438, 187] width 83 height 18
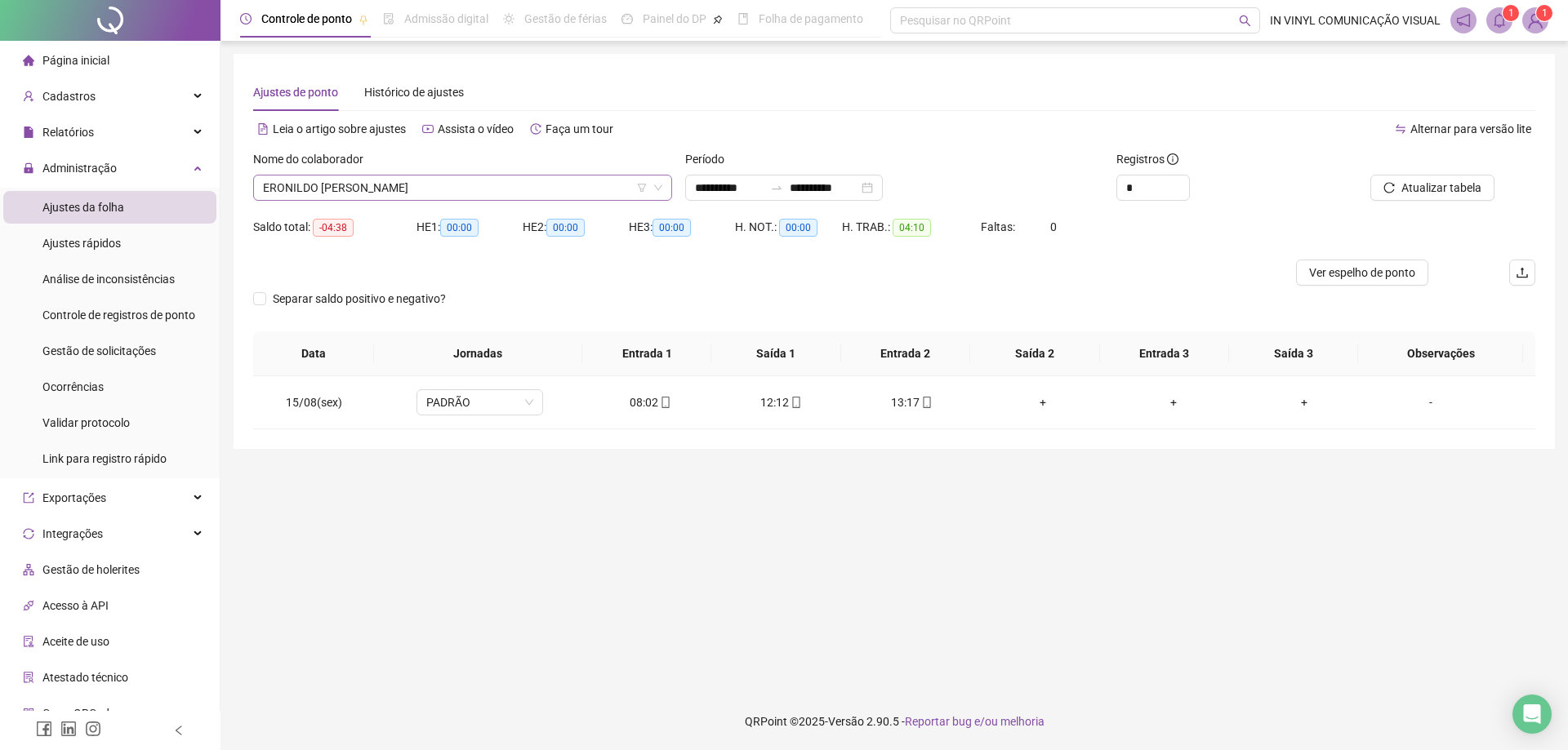
click at [521, 186] on span "ERONILDO [PERSON_NAME]" at bounding box center [463, 187] width 400 height 24
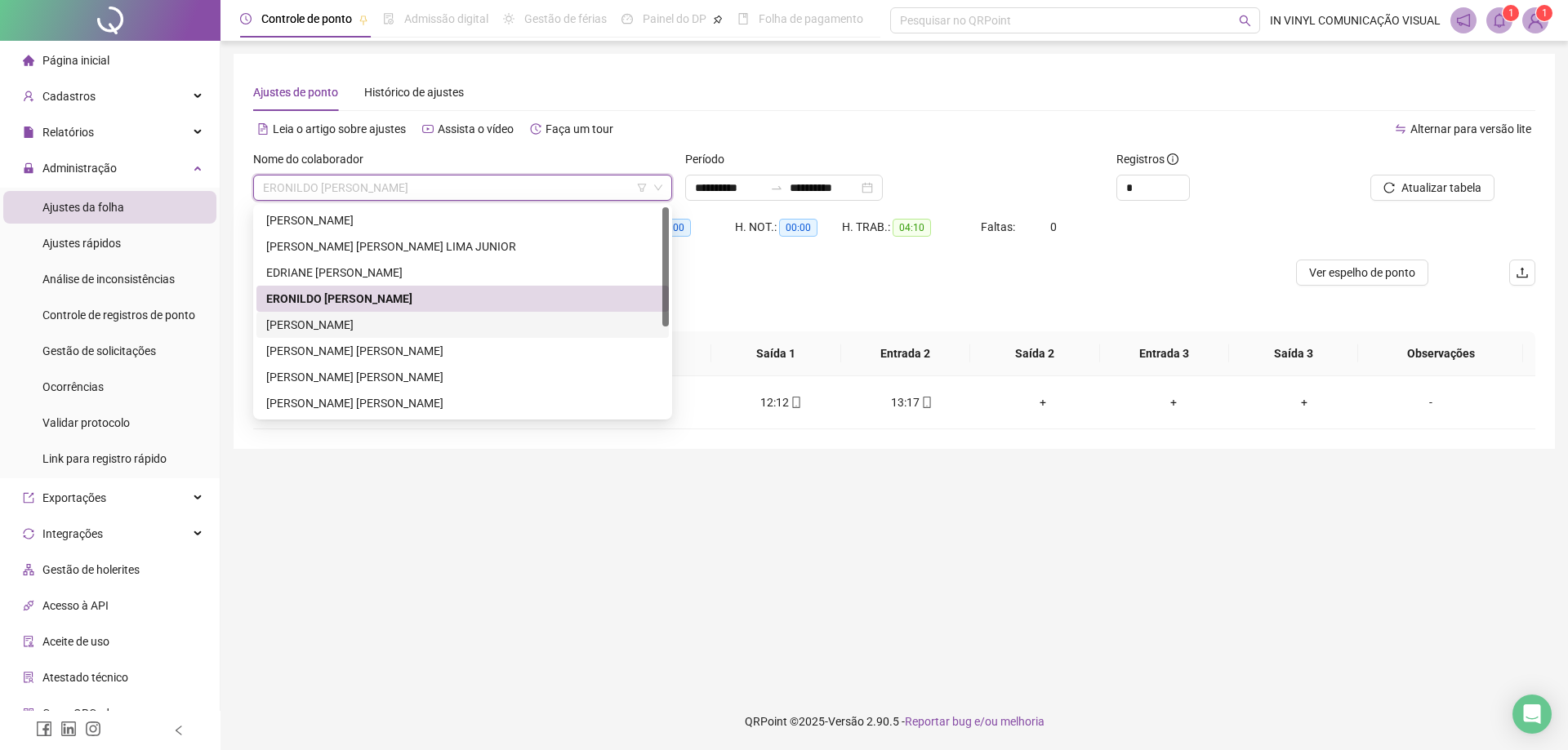
click at [341, 325] on div "[PERSON_NAME]" at bounding box center [462, 324] width 393 height 18
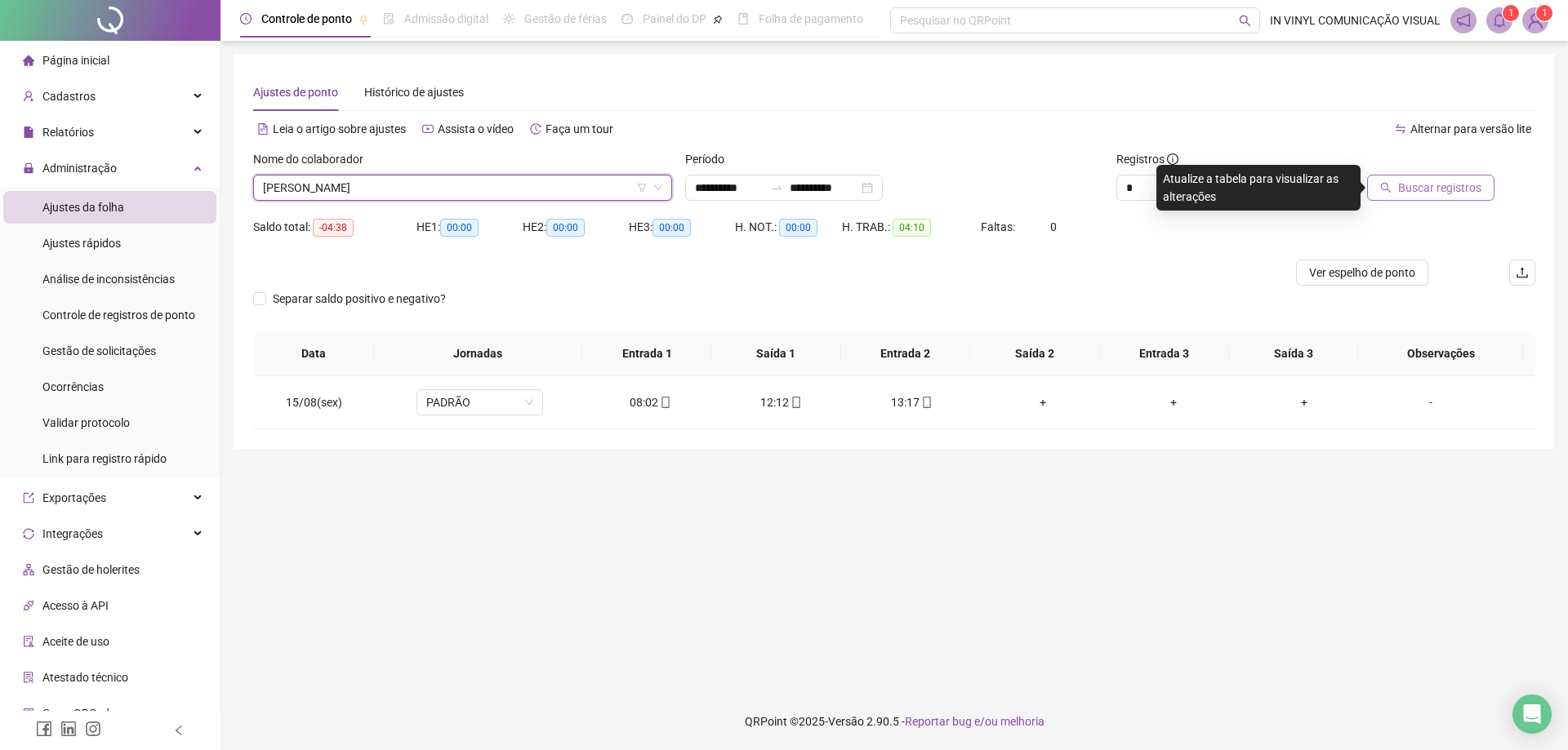
click at [1423, 192] on span "Buscar registros" at bounding box center [1438, 187] width 83 height 18
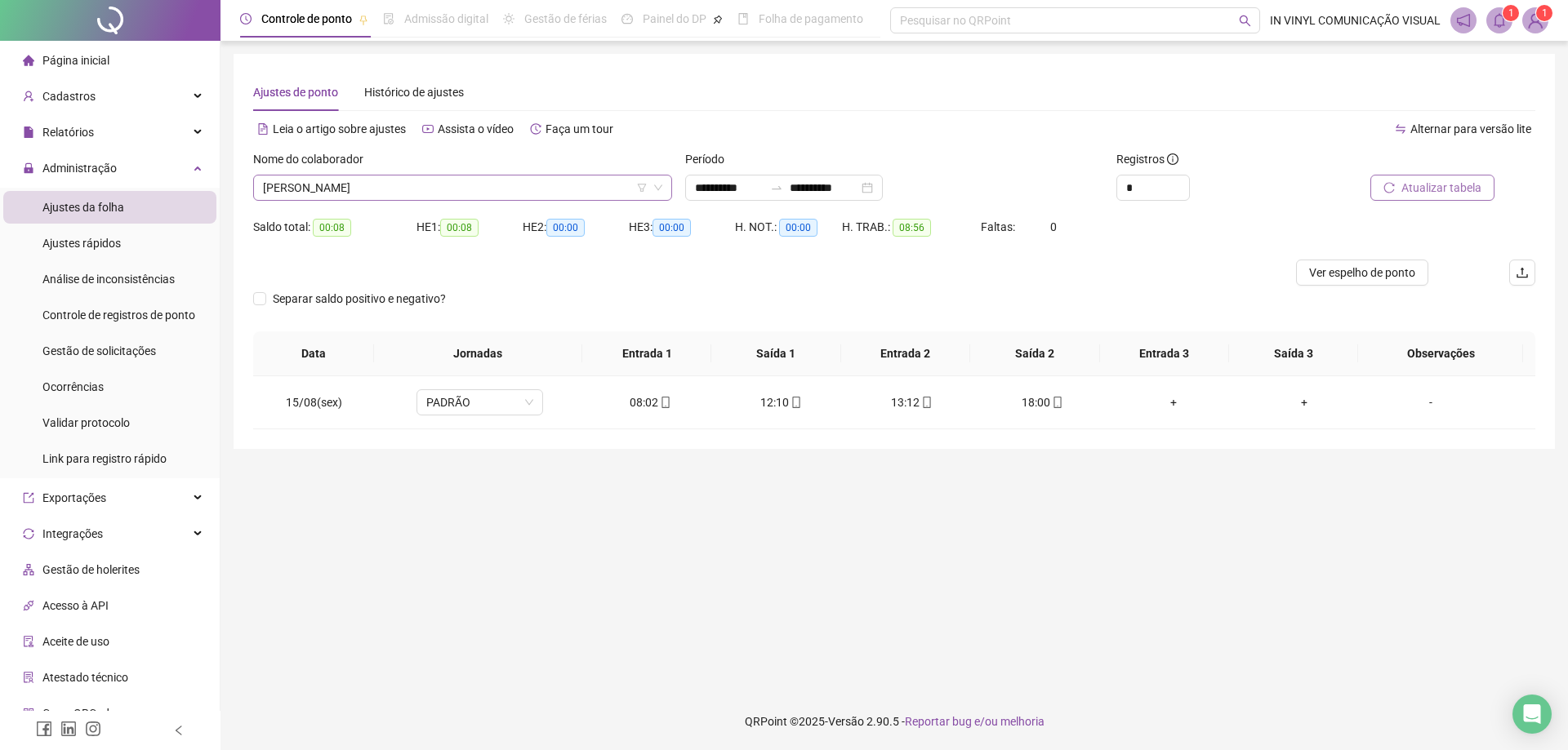
click at [444, 183] on span "[PERSON_NAME]" at bounding box center [463, 187] width 400 height 24
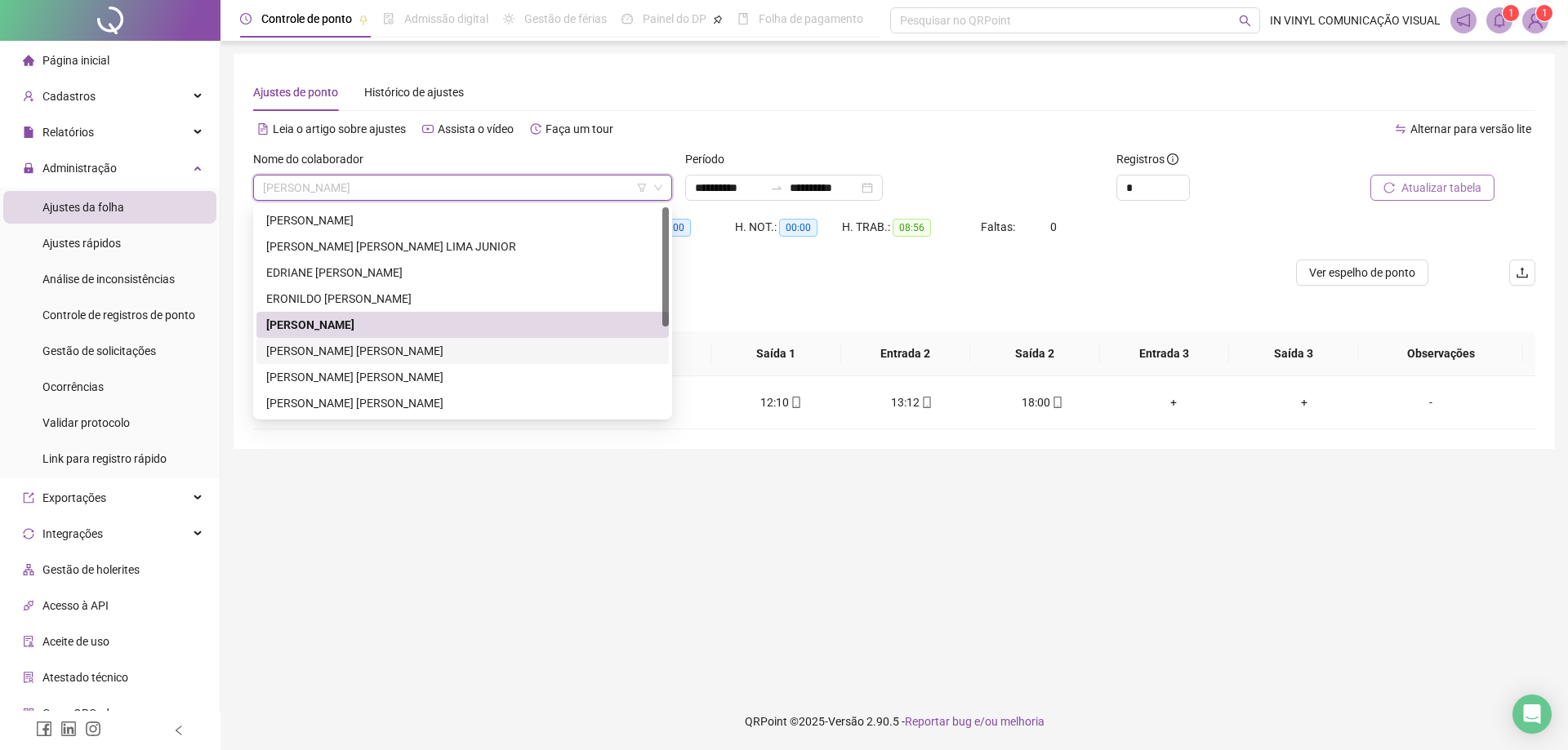
click at [370, 351] on div "[PERSON_NAME] [PERSON_NAME]" at bounding box center [462, 351] width 393 height 18
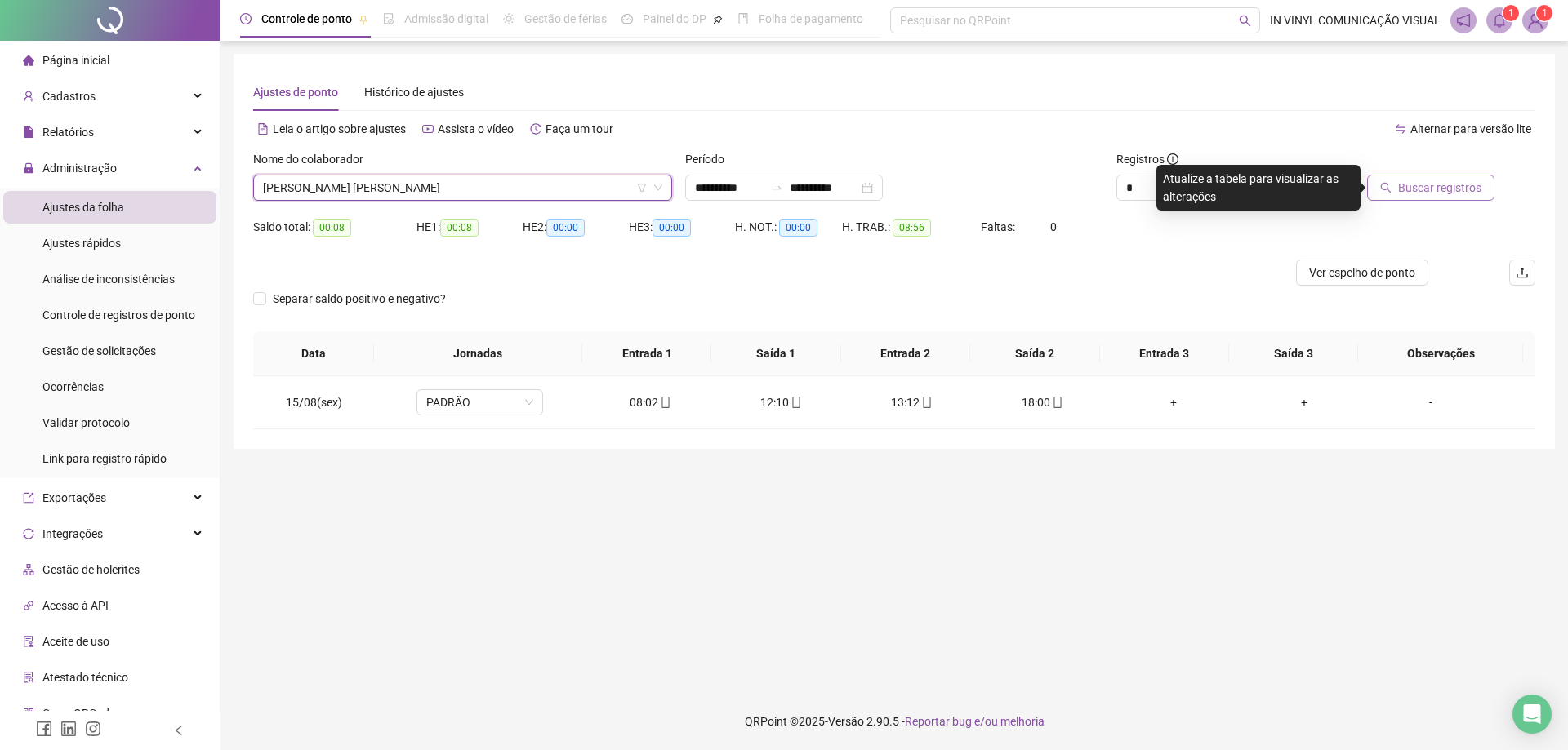
click at [1413, 199] on button "Buscar registros" at bounding box center [1431, 187] width 128 height 26
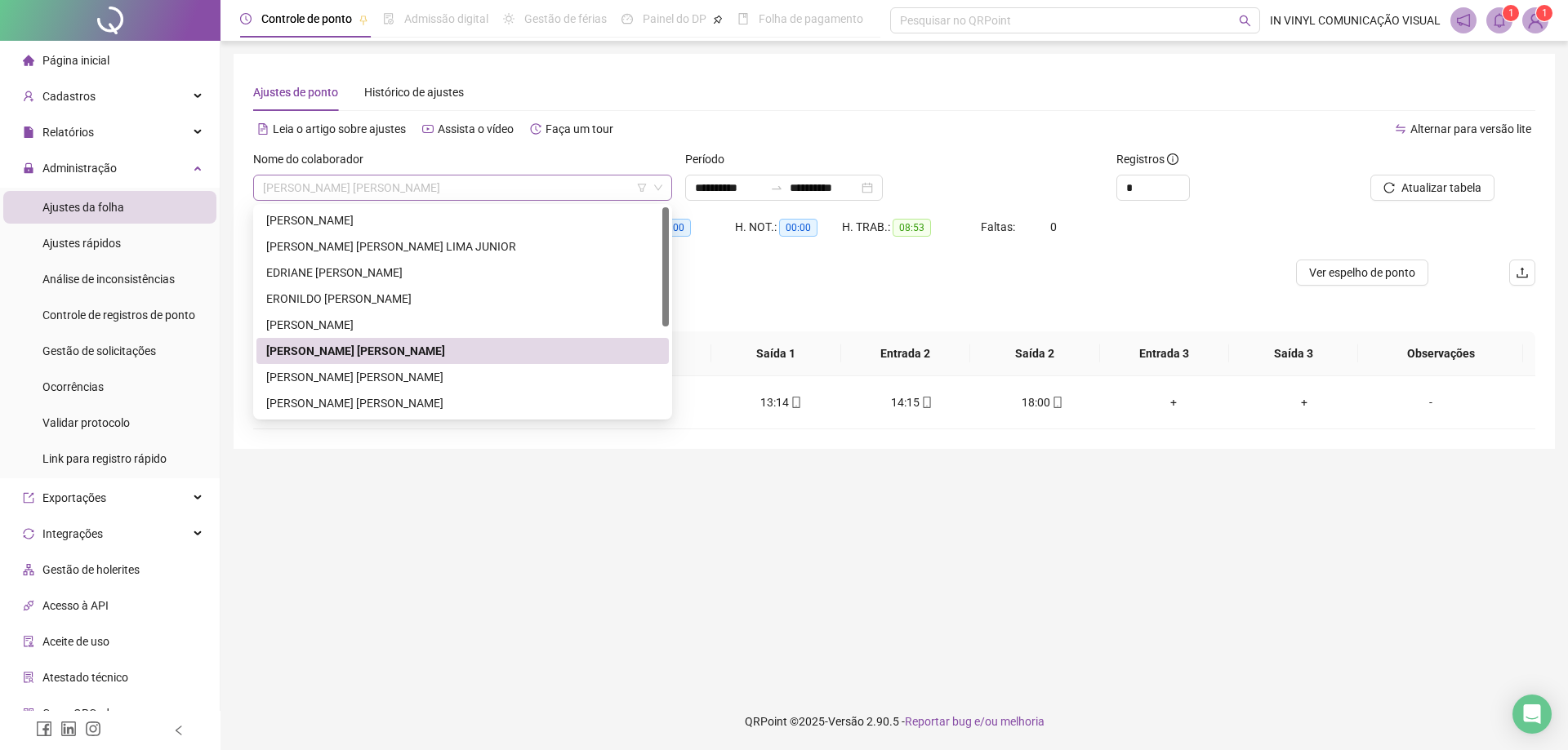
click at [467, 189] on span "[PERSON_NAME] [PERSON_NAME]" at bounding box center [463, 187] width 400 height 24
click at [331, 371] on div "[PERSON_NAME] [PERSON_NAME]" at bounding box center [462, 377] width 393 height 18
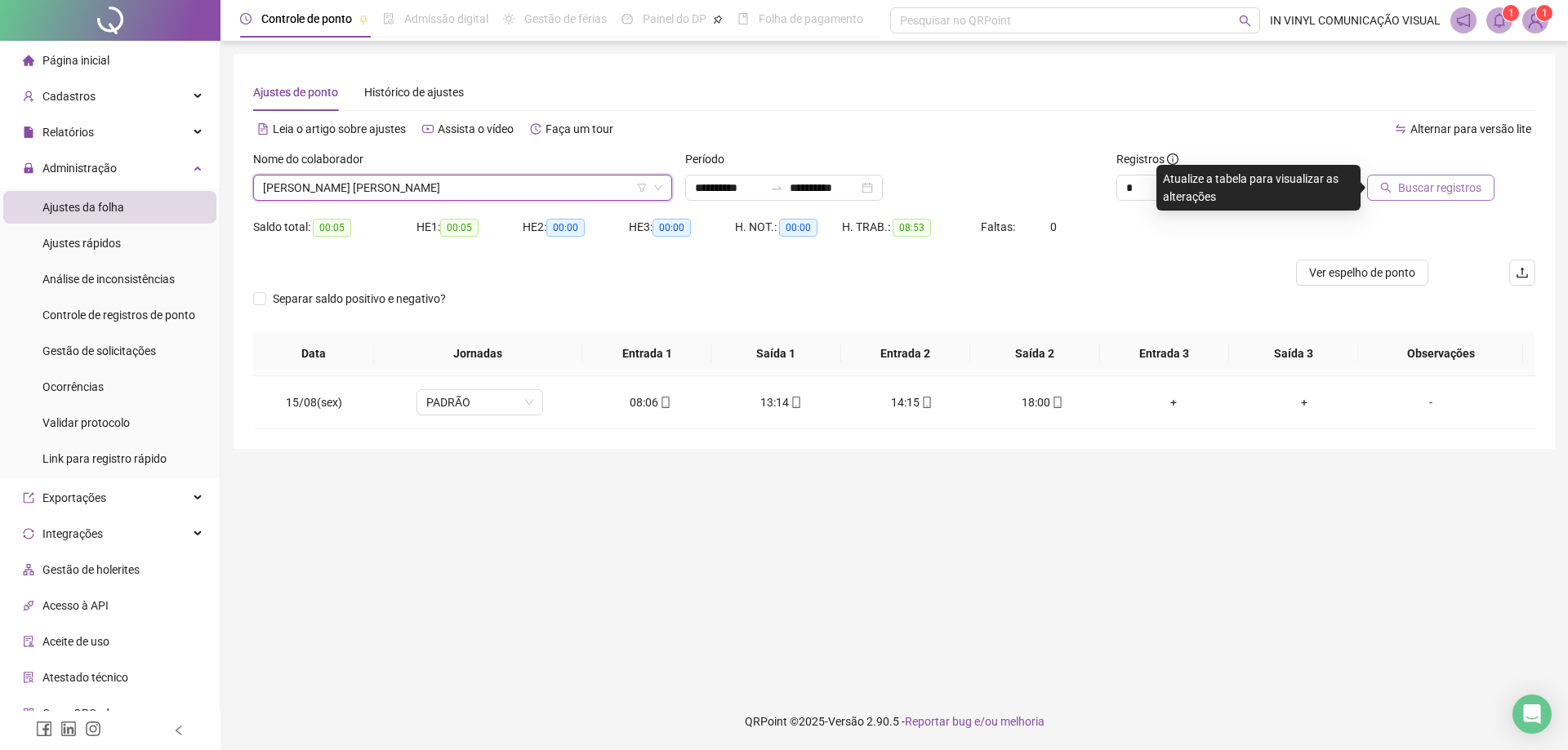
click at [1441, 184] on span "Buscar registros" at bounding box center [1438, 187] width 83 height 18
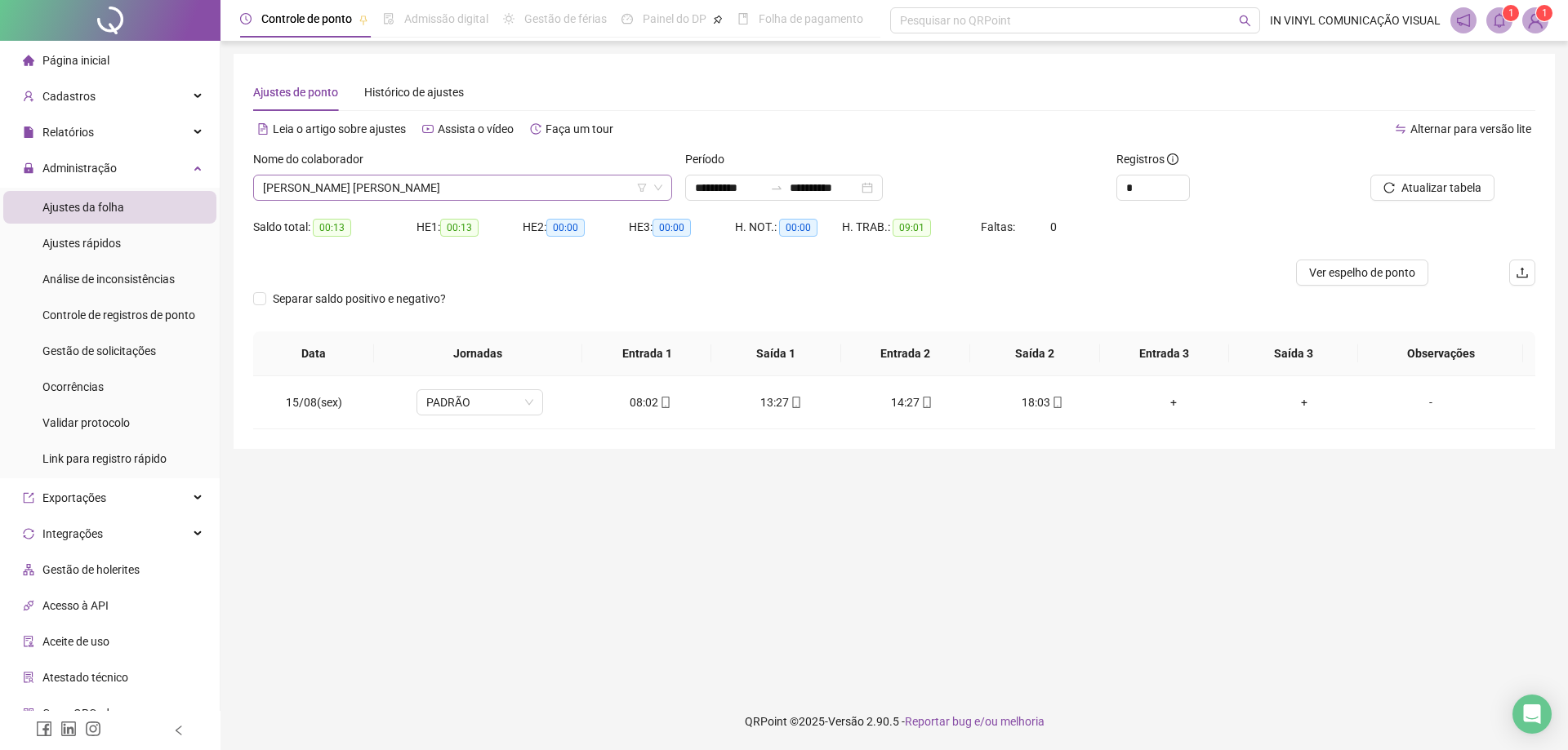
click at [484, 175] on span "[PERSON_NAME] [PERSON_NAME]" at bounding box center [463, 187] width 400 height 24
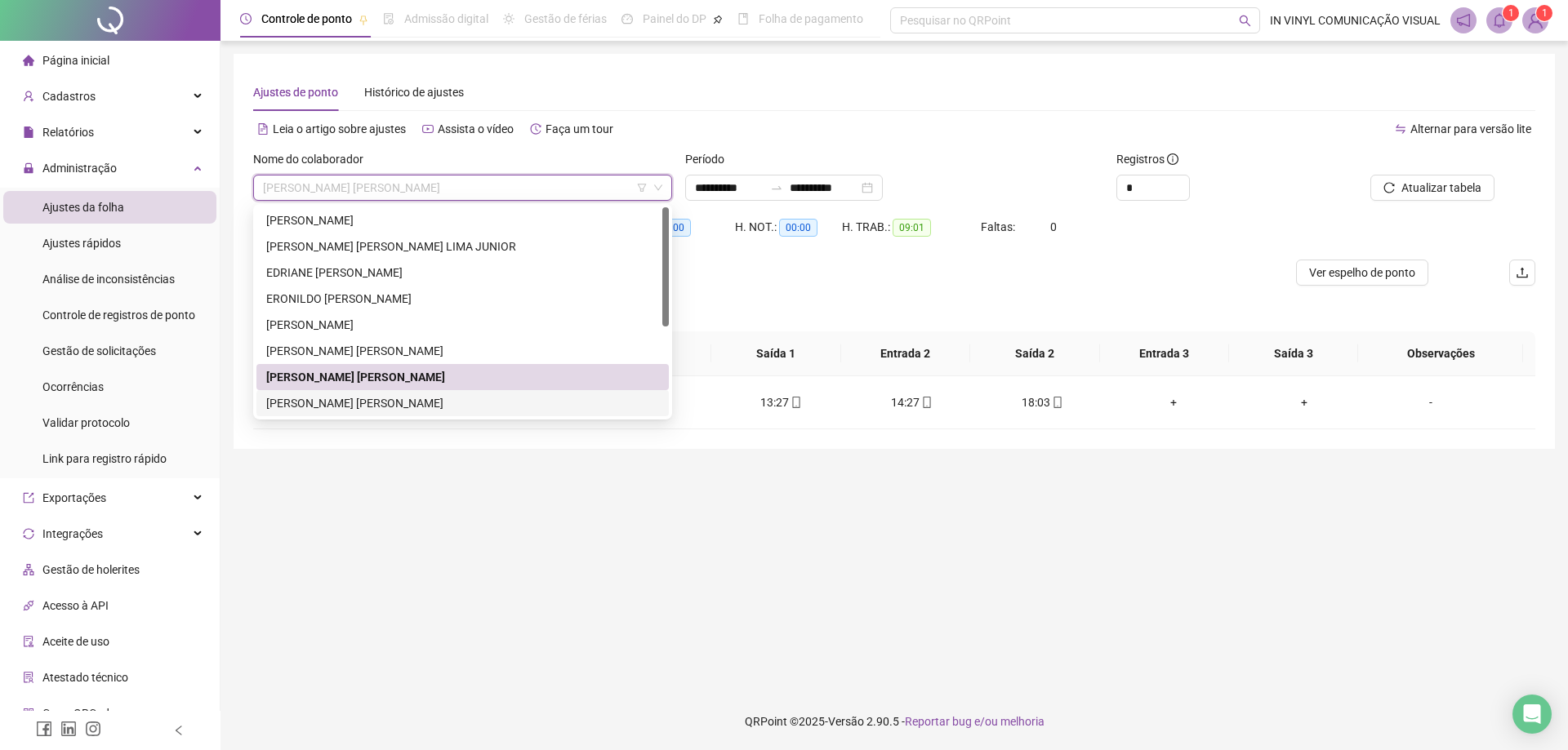
click at [333, 408] on div "[PERSON_NAME] [PERSON_NAME]" at bounding box center [462, 403] width 393 height 18
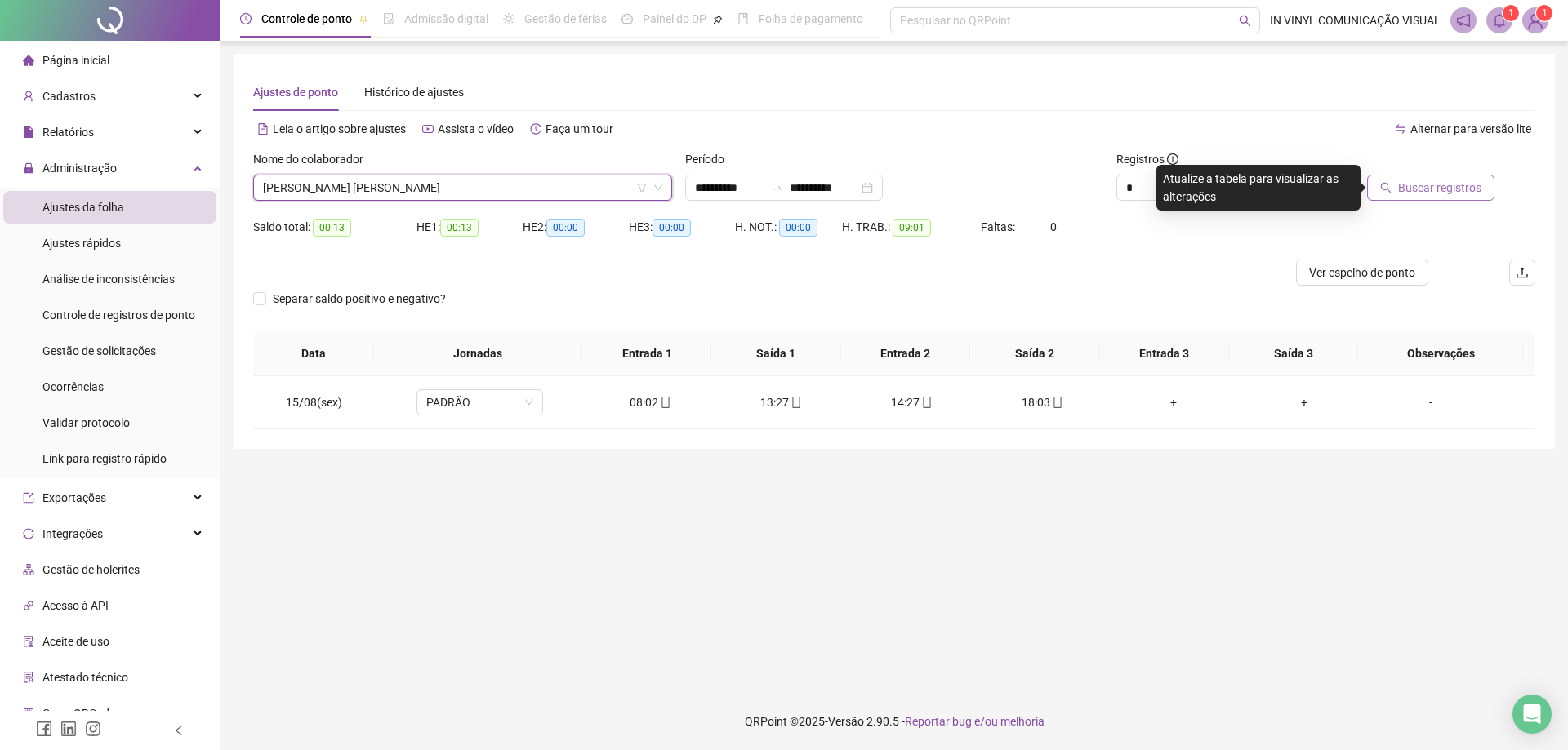
click at [1409, 189] on span "Buscar registros" at bounding box center [1438, 187] width 83 height 18
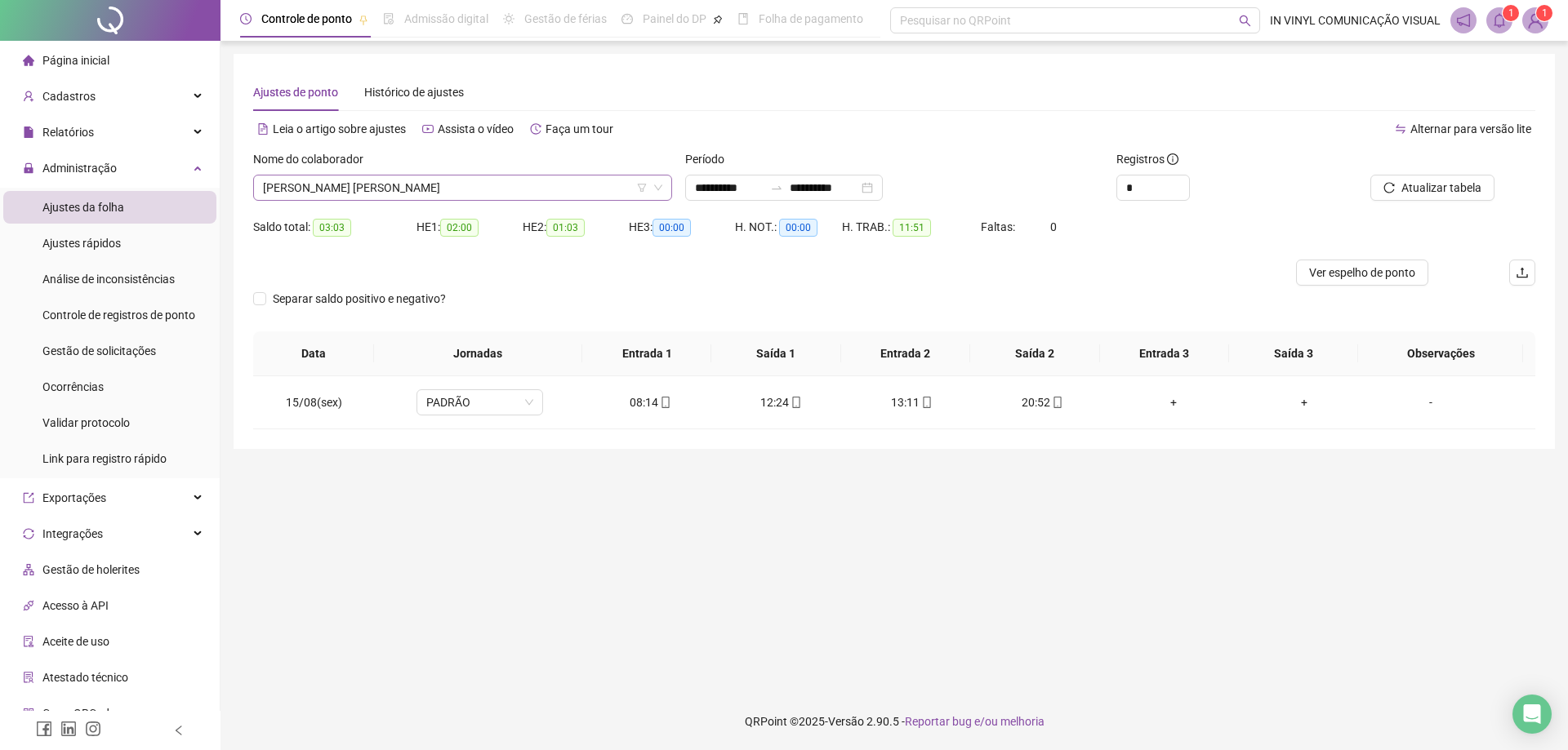
click at [456, 187] on span "[PERSON_NAME] [PERSON_NAME]" at bounding box center [463, 187] width 400 height 24
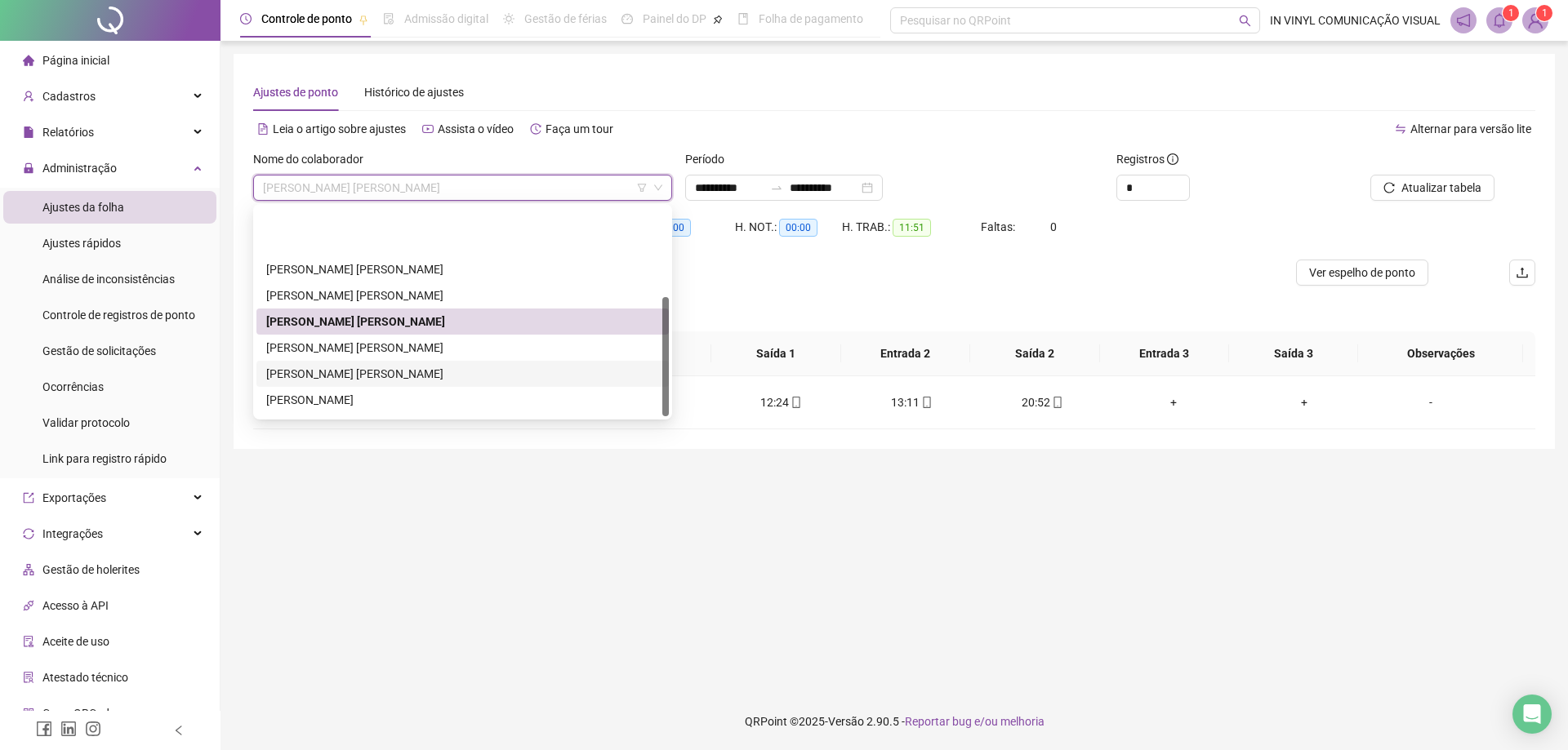
scroll to position [157, 0]
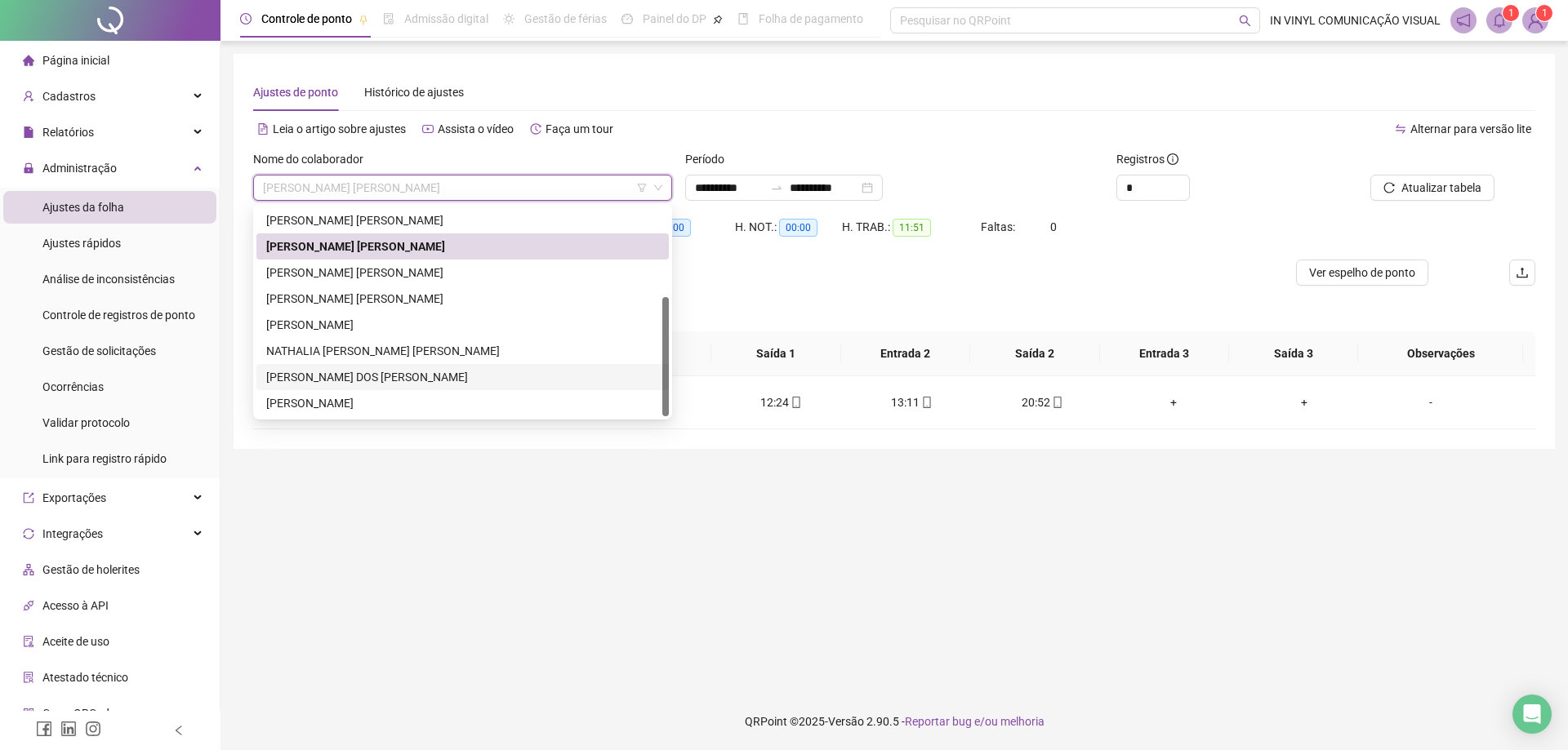
click at [355, 381] on div "[PERSON_NAME] DOS [PERSON_NAME]" at bounding box center [462, 377] width 393 height 18
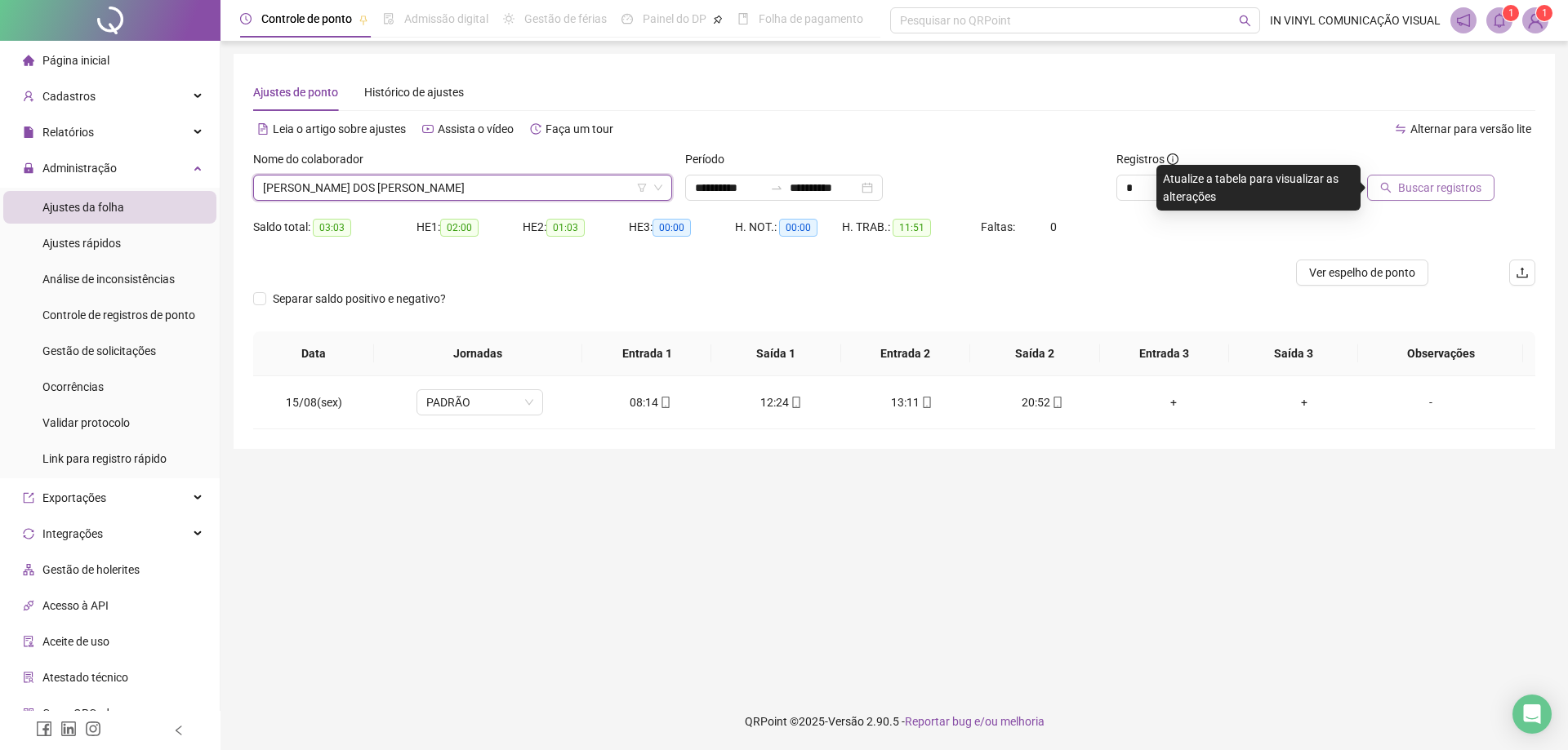
click at [1402, 184] on span "Buscar registros" at bounding box center [1438, 187] width 83 height 18
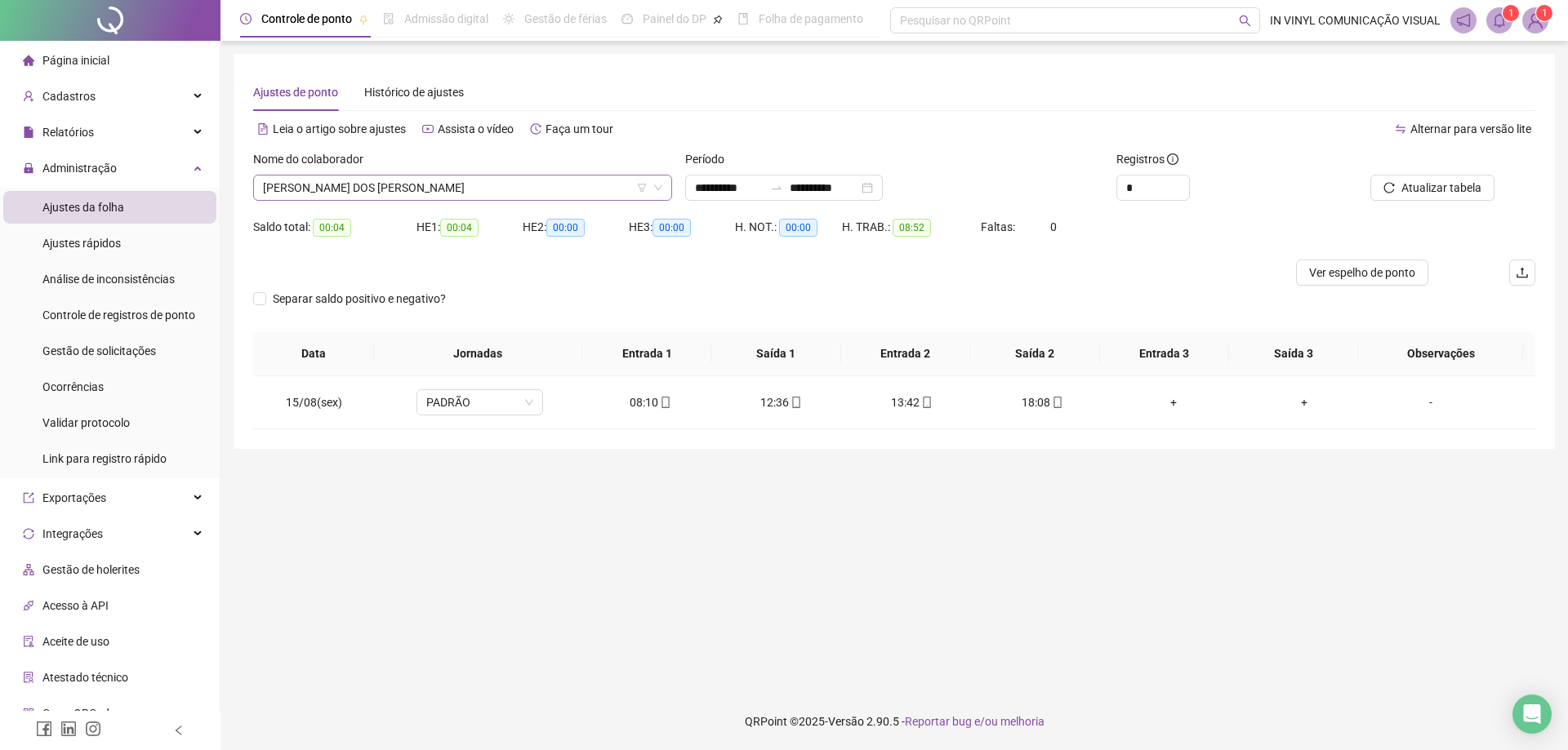
click at [563, 189] on span "[PERSON_NAME] DOS [PERSON_NAME]" at bounding box center [463, 187] width 400 height 24
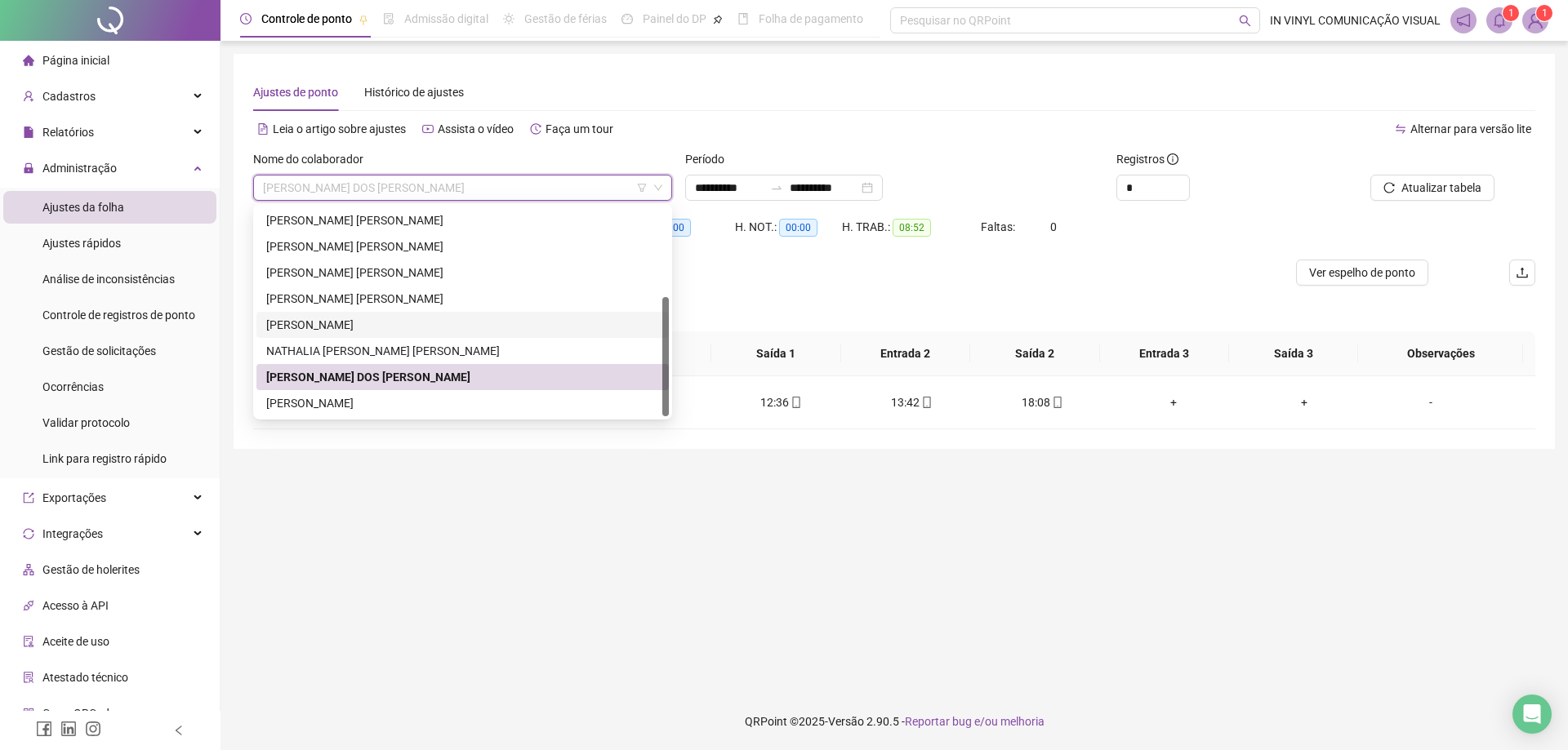
scroll to position [0, 0]
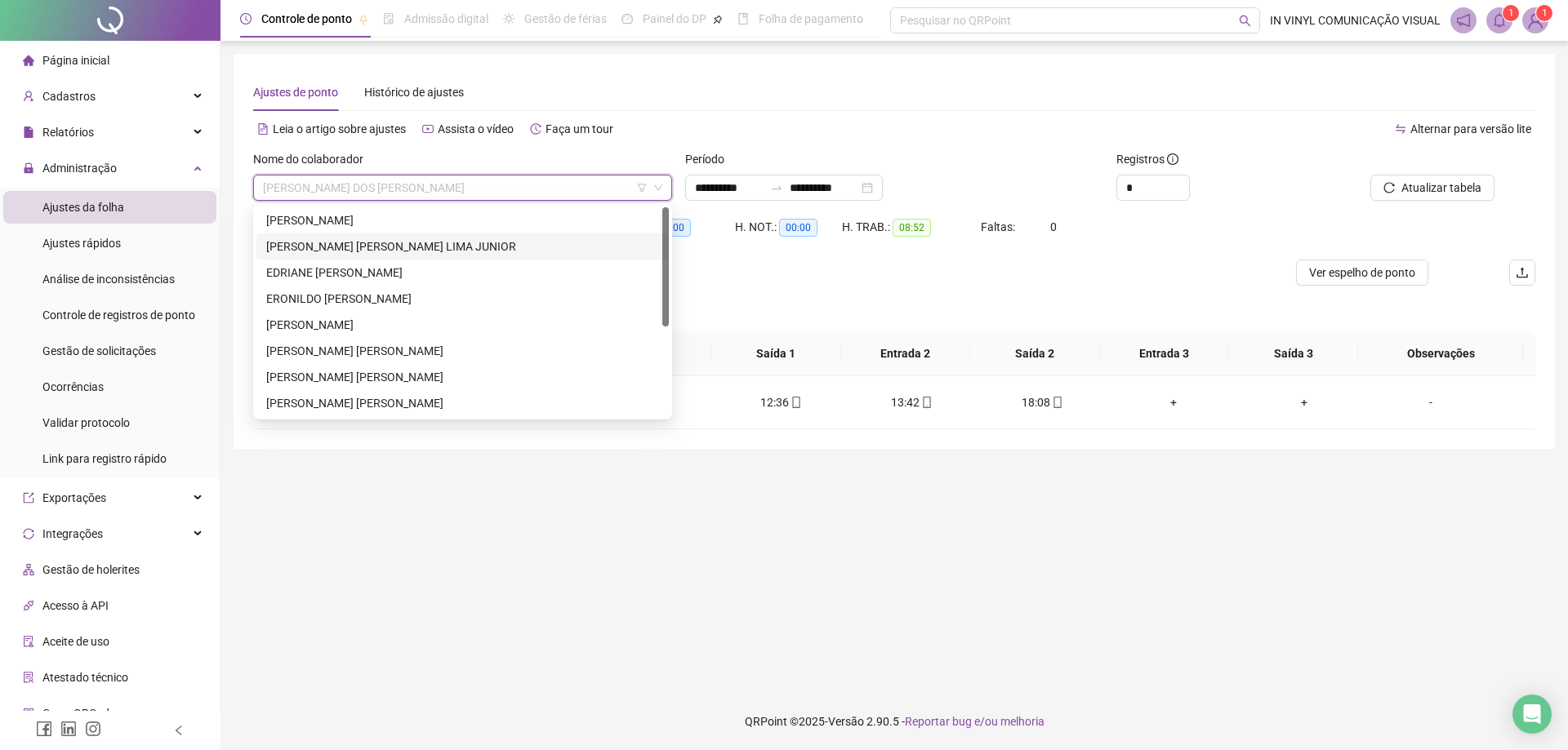
click at [355, 237] on div "[PERSON_NAME] [PERSON_NAME] LIMA JUNIOR" at bounding box center [462, 246] width 412 height 26
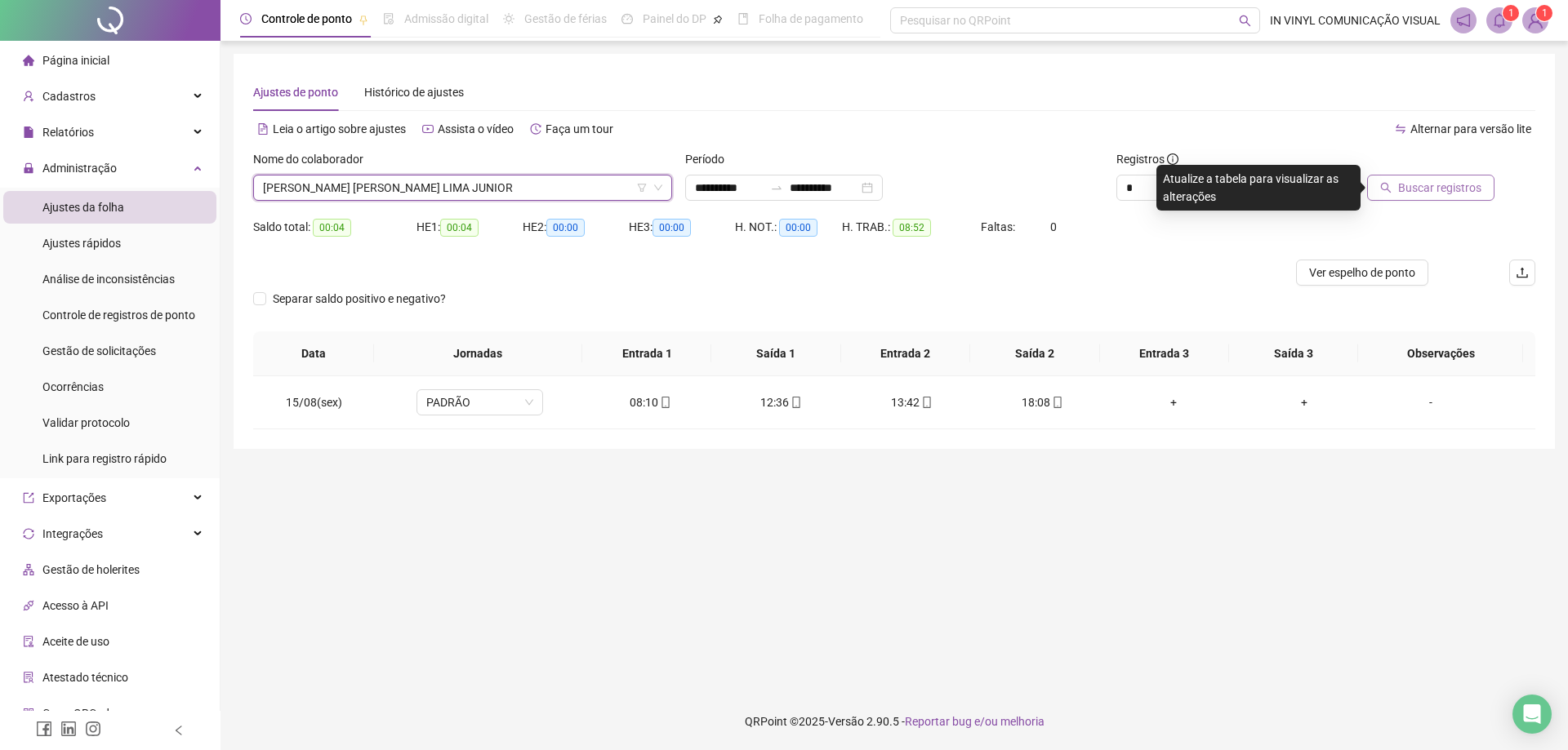
click at [1418, 193] on span "Buscar registros" at bounding box center [1438, 187] width 83 height 18
